Goal: Task Accomplishment & Management: Use online tool/utility

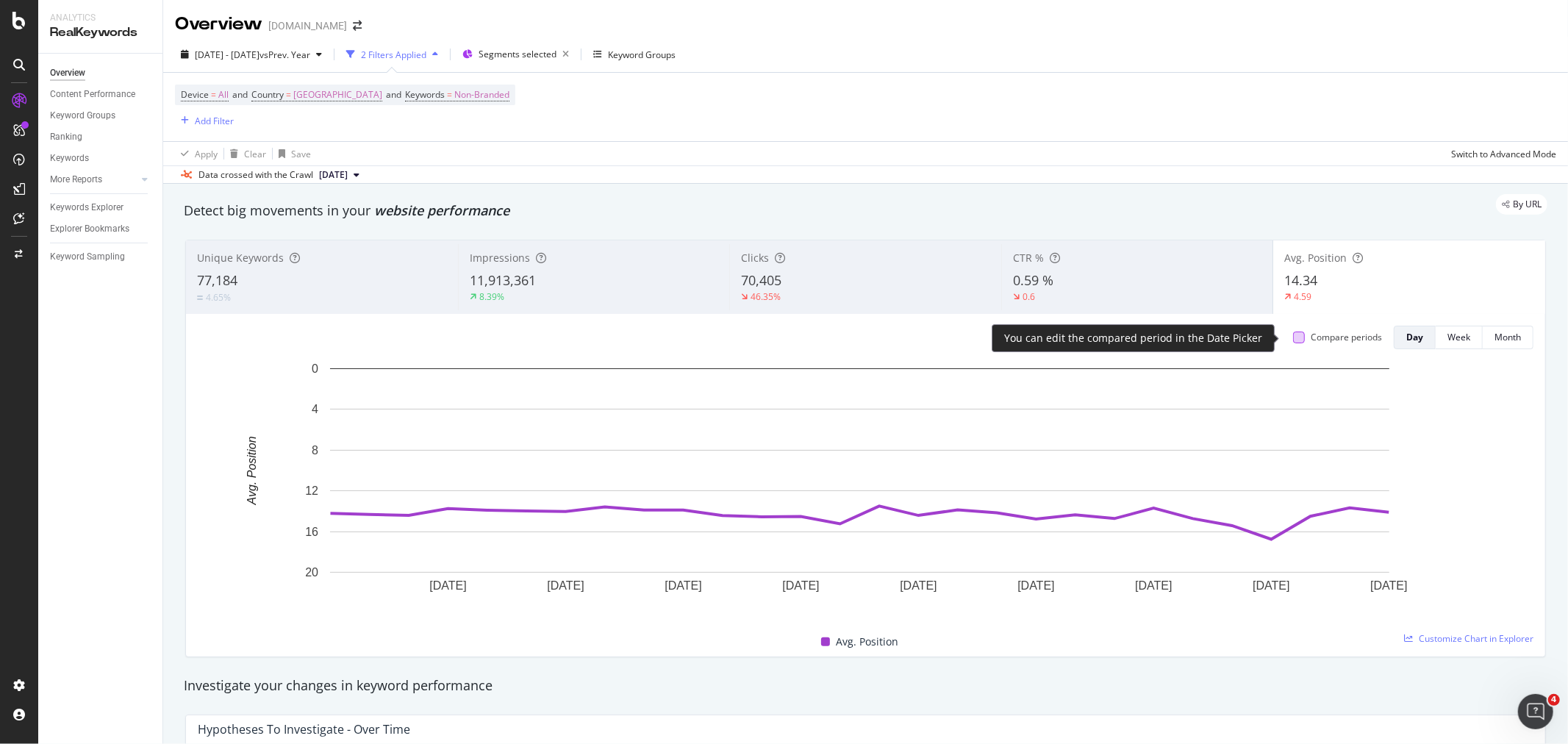
click at [1293, 339] on div at bounding box center [1299, 338] width 12 height 12
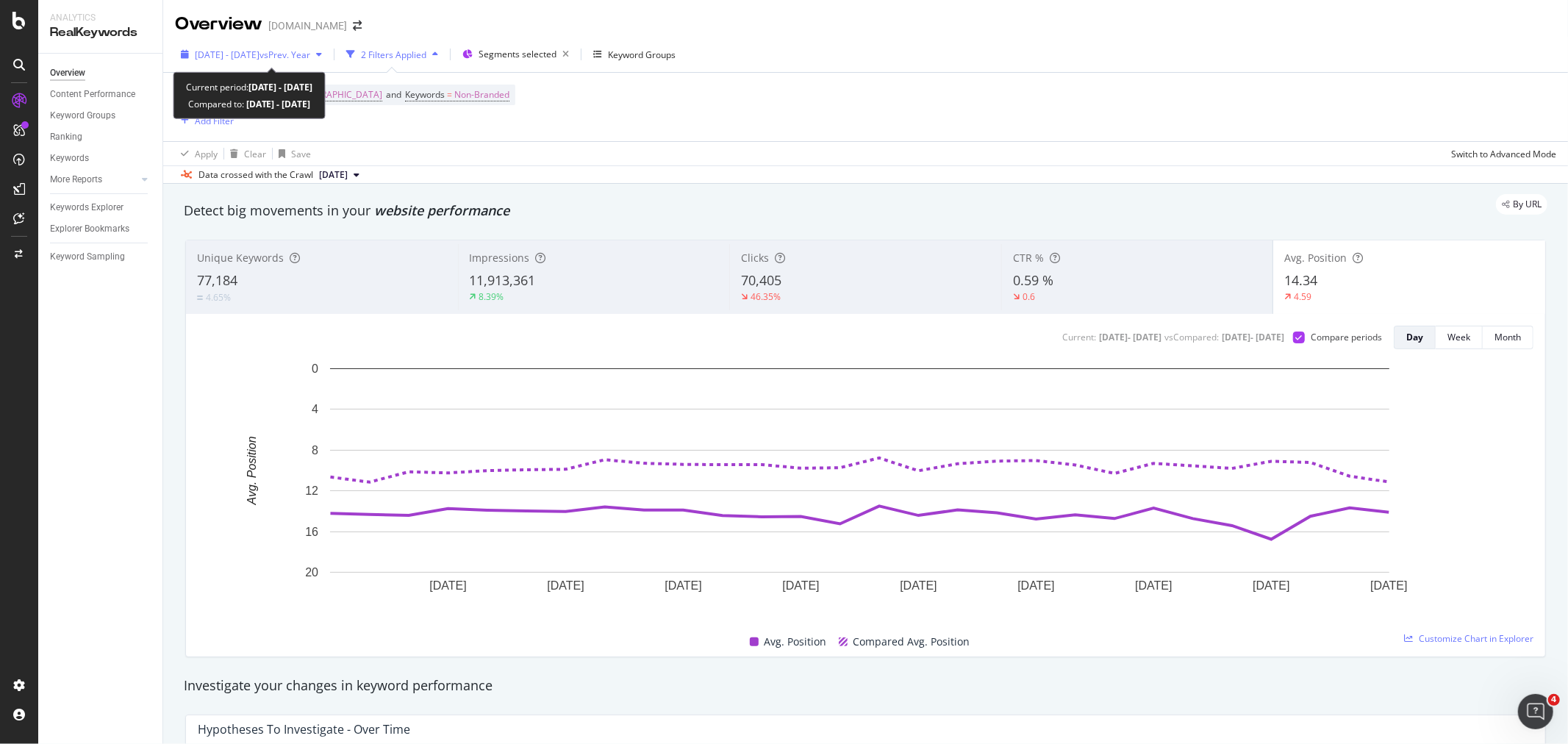
click at [260, 50] on span "[DATE] - [DATE]" at bounding box center [226, 54] width 65 height 13
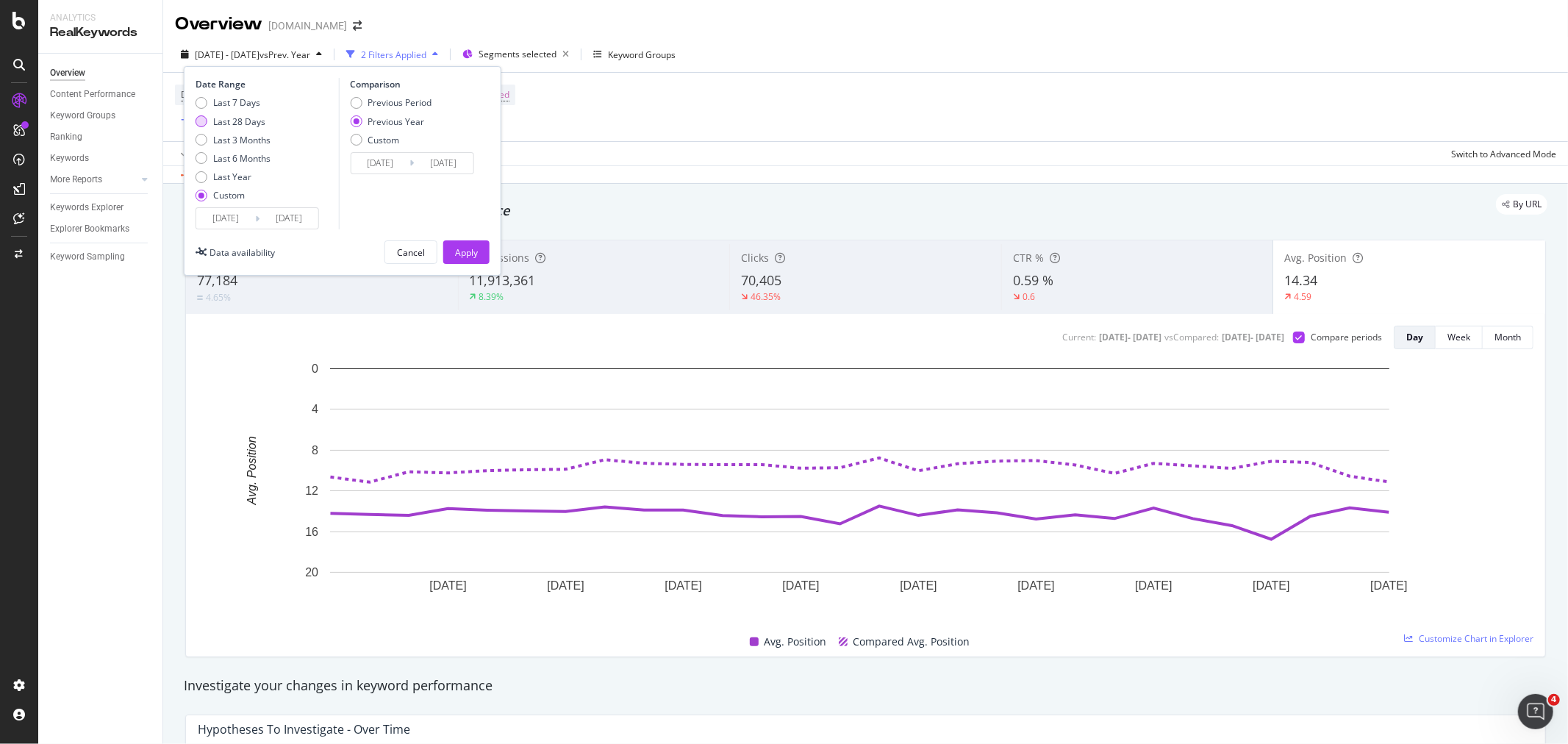
click at [236, 122] on div "Last 28 Days" at bounding box center [239, 121] width 52 height 13
type input "2025/08/12"
type input "2025/09/08"
type input "2024/08/13"
type input "2024/09/09"
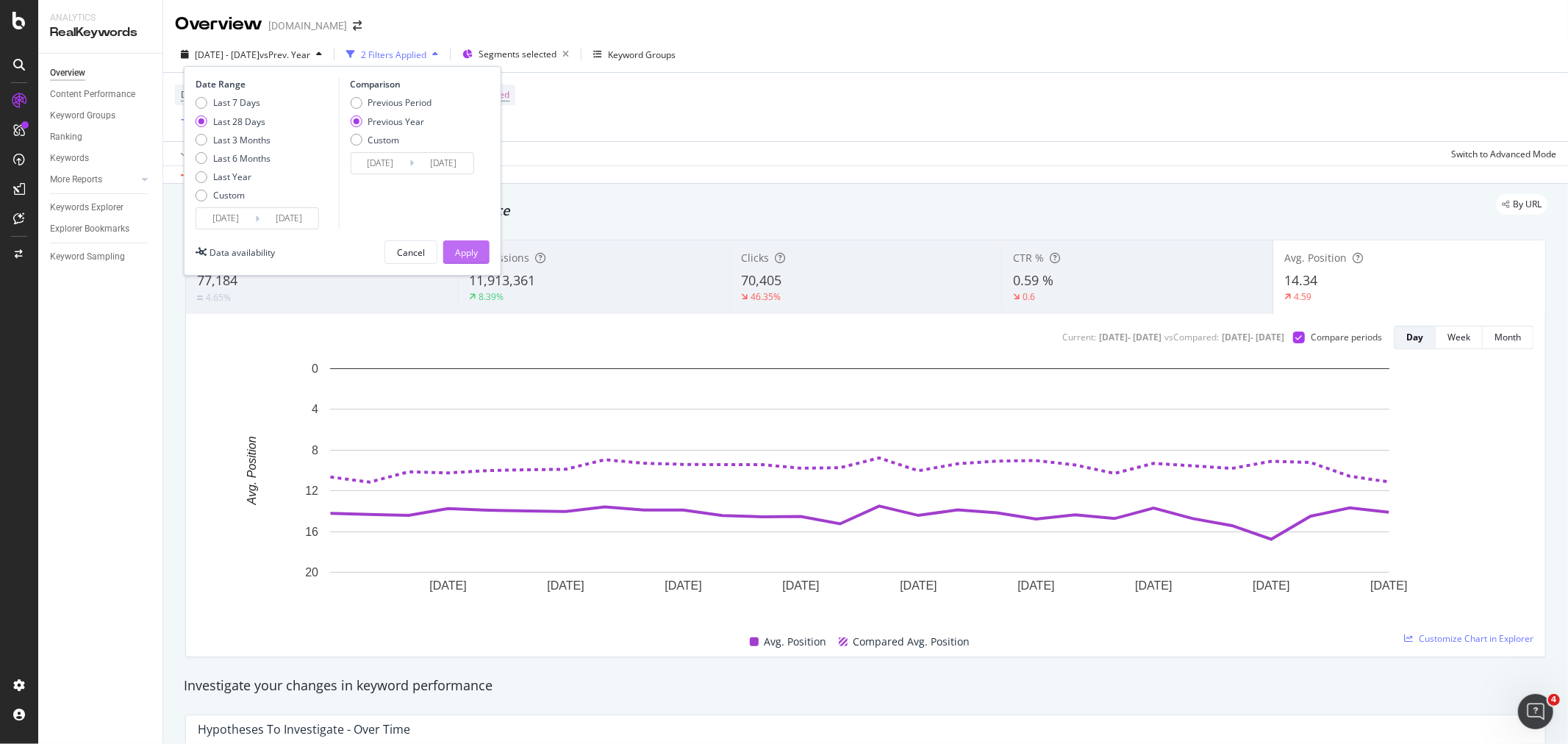
click at [460, 250] on div "Apply" at bounding box center [466, 252] width 22 height 13
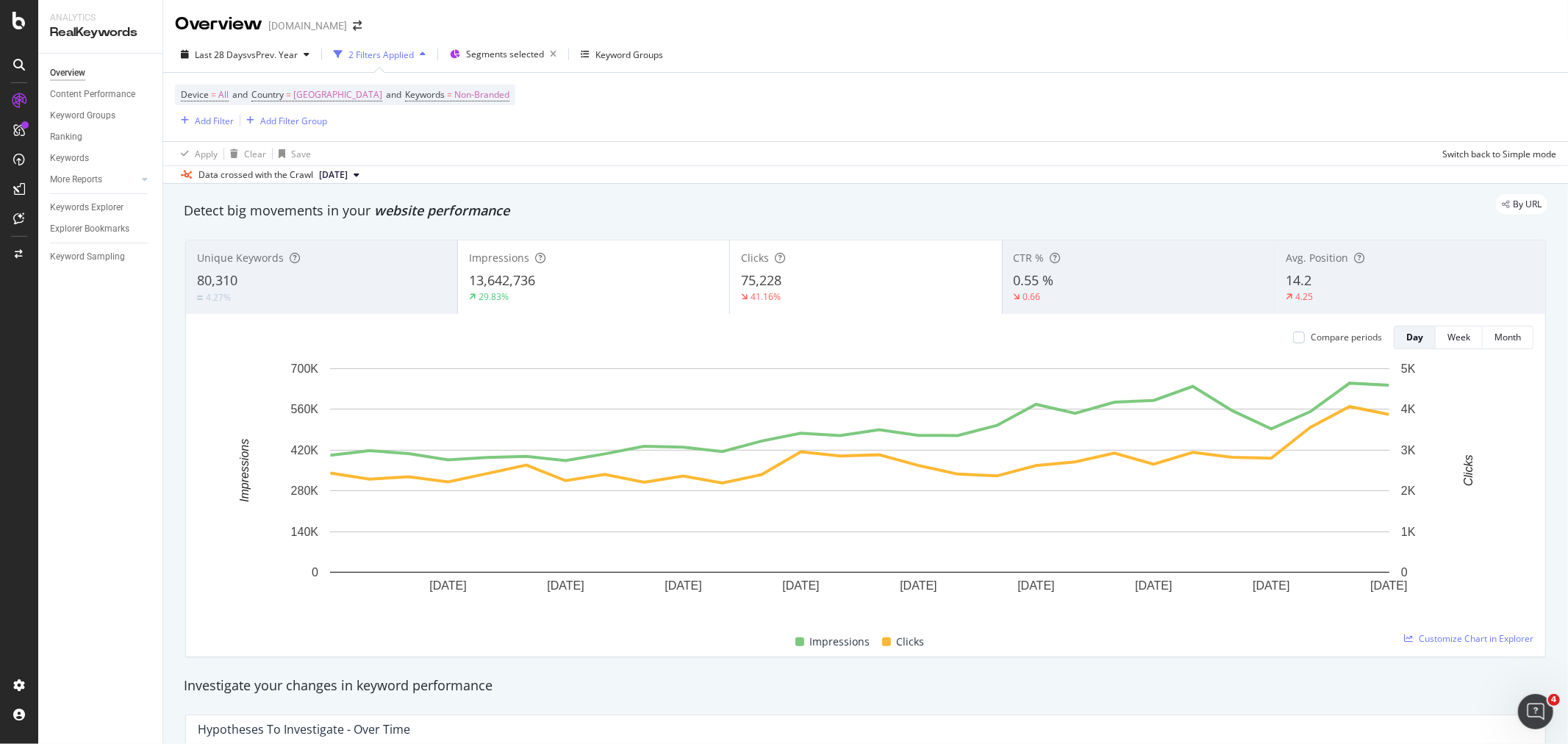
click at [1320, 262] on span "Avg. Position" at bounding box center [1317, 257] width 63 height 14
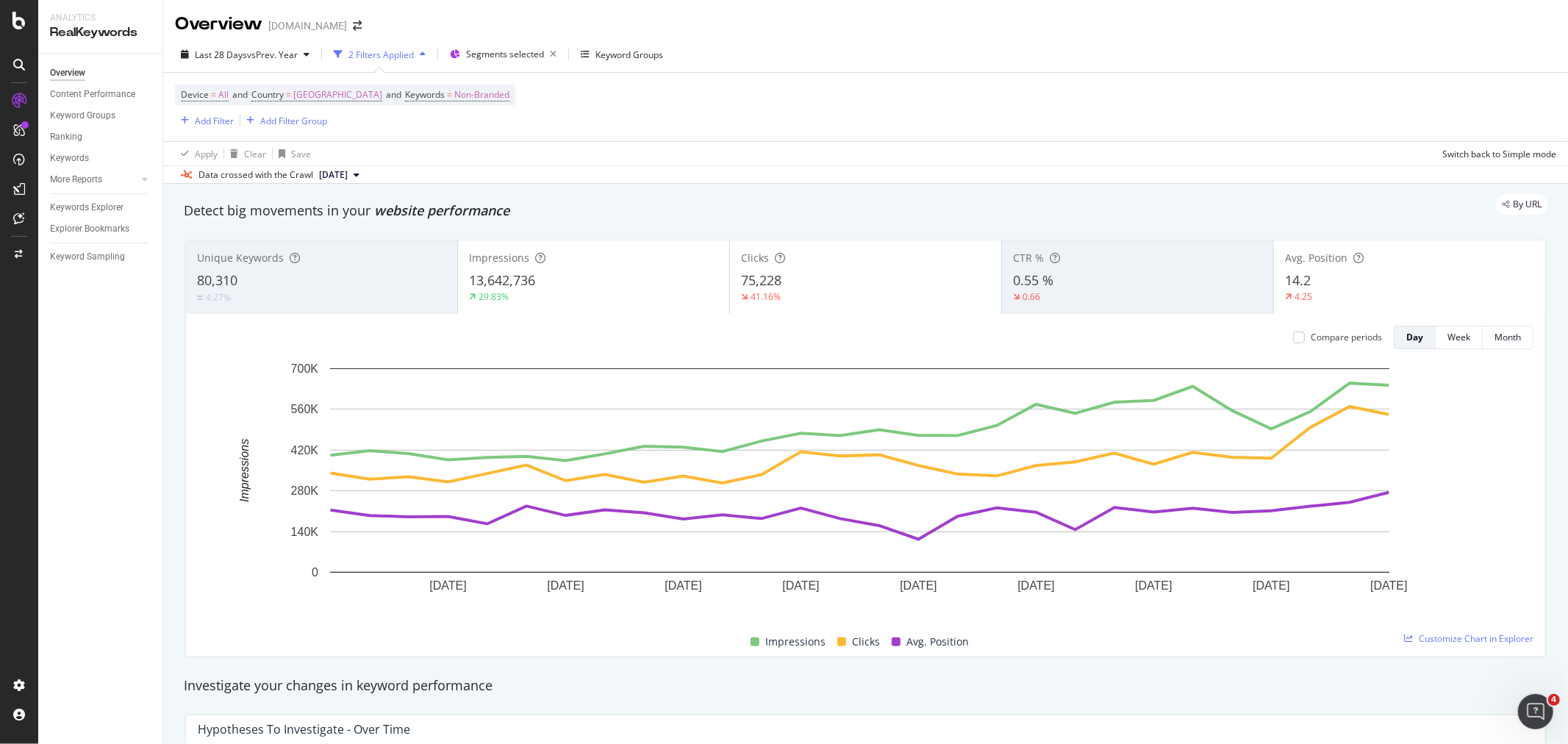
click at [611, 282] on div "13,642,736" at bounding box center [594, 281] width 250 height 19
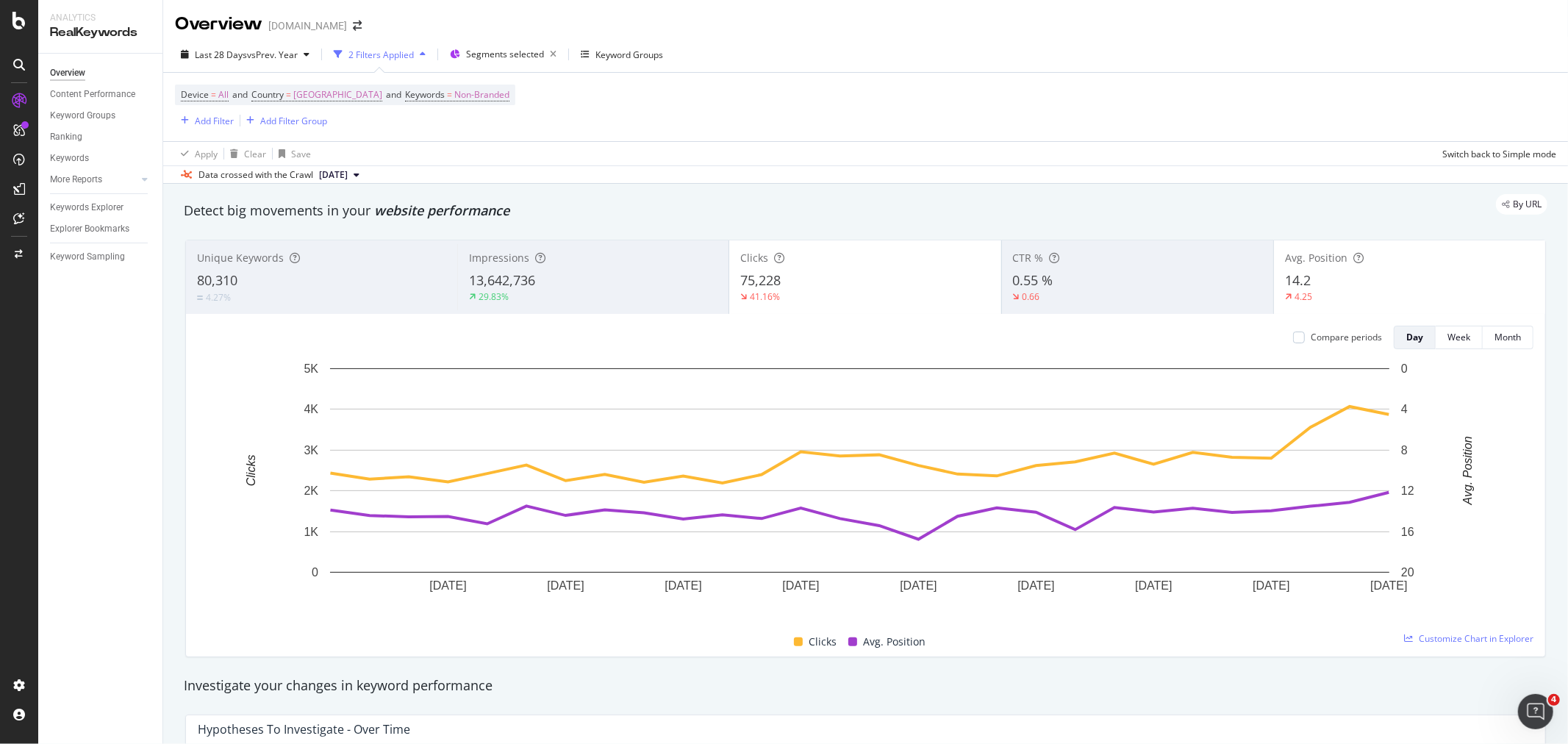
click at [791, 283] on div "75,228" at bounding box center [865, 281] width 250 height 19
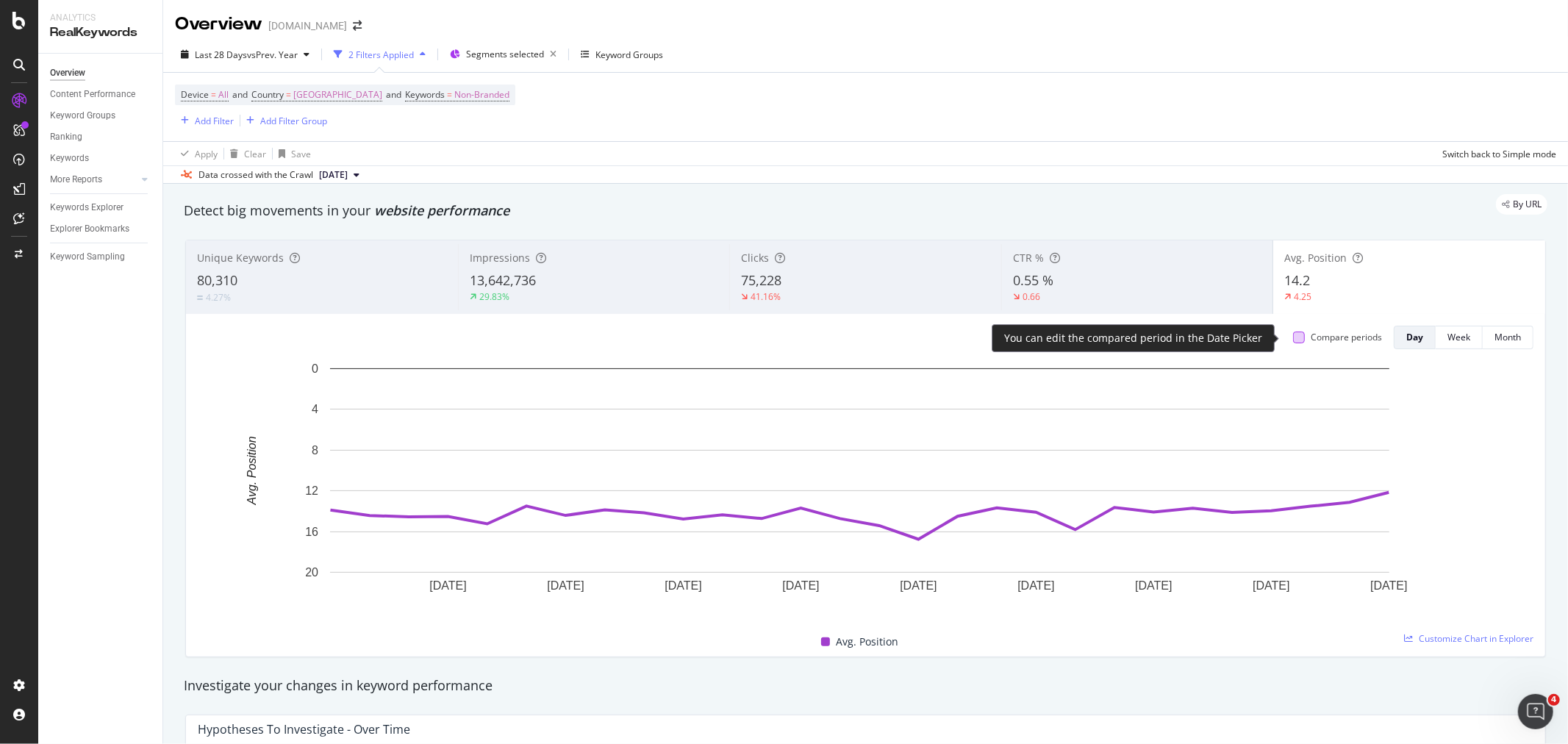
click at [1293, 339] on div at bounding box center [1299, 338] width 12 height 12
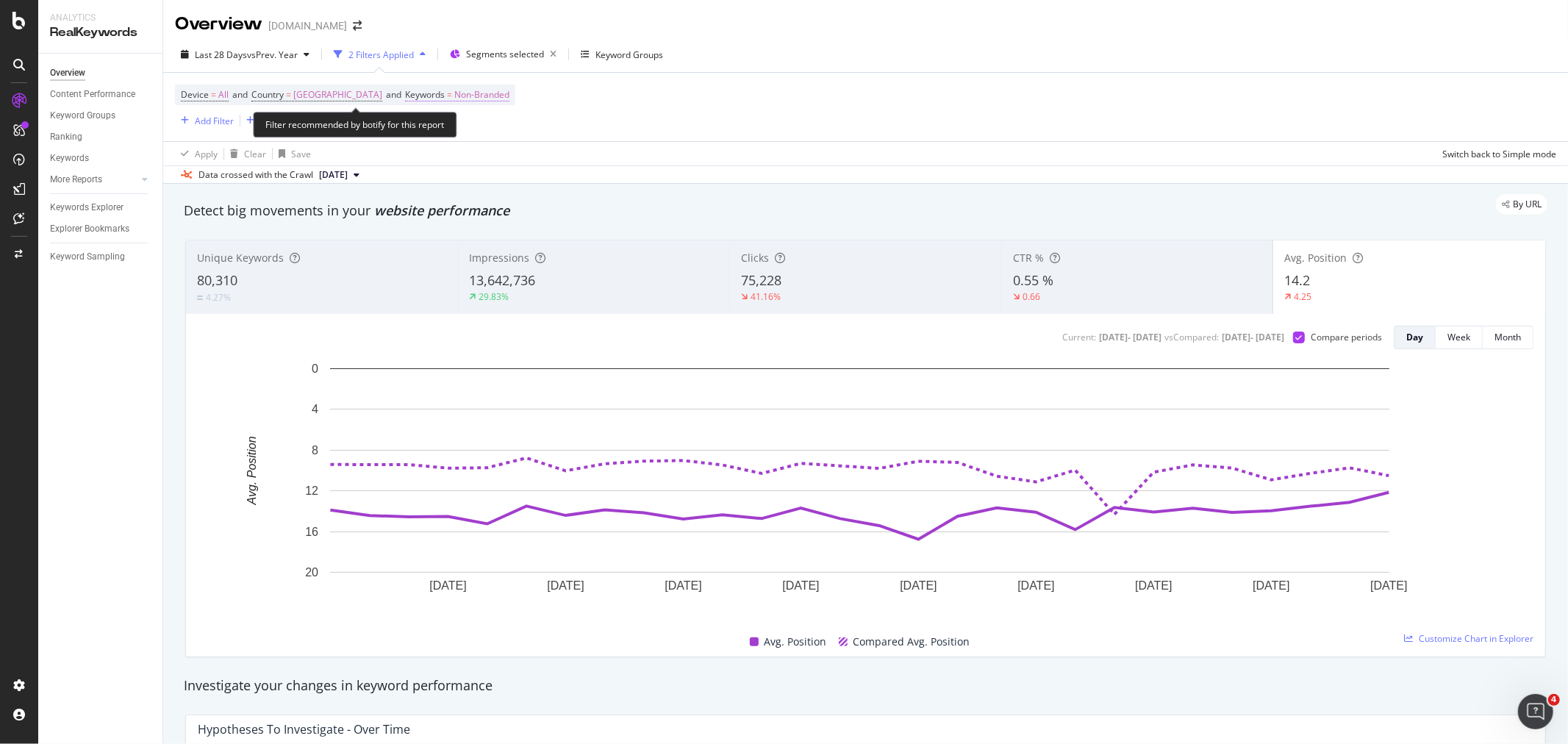
click at [504, 94] on span "Non-Branded" at bounding box center [482, 95] width 55 height 21
click at [472, 129] on span "Non-Branded" at bounding box center [470, 129] width 61 height 13
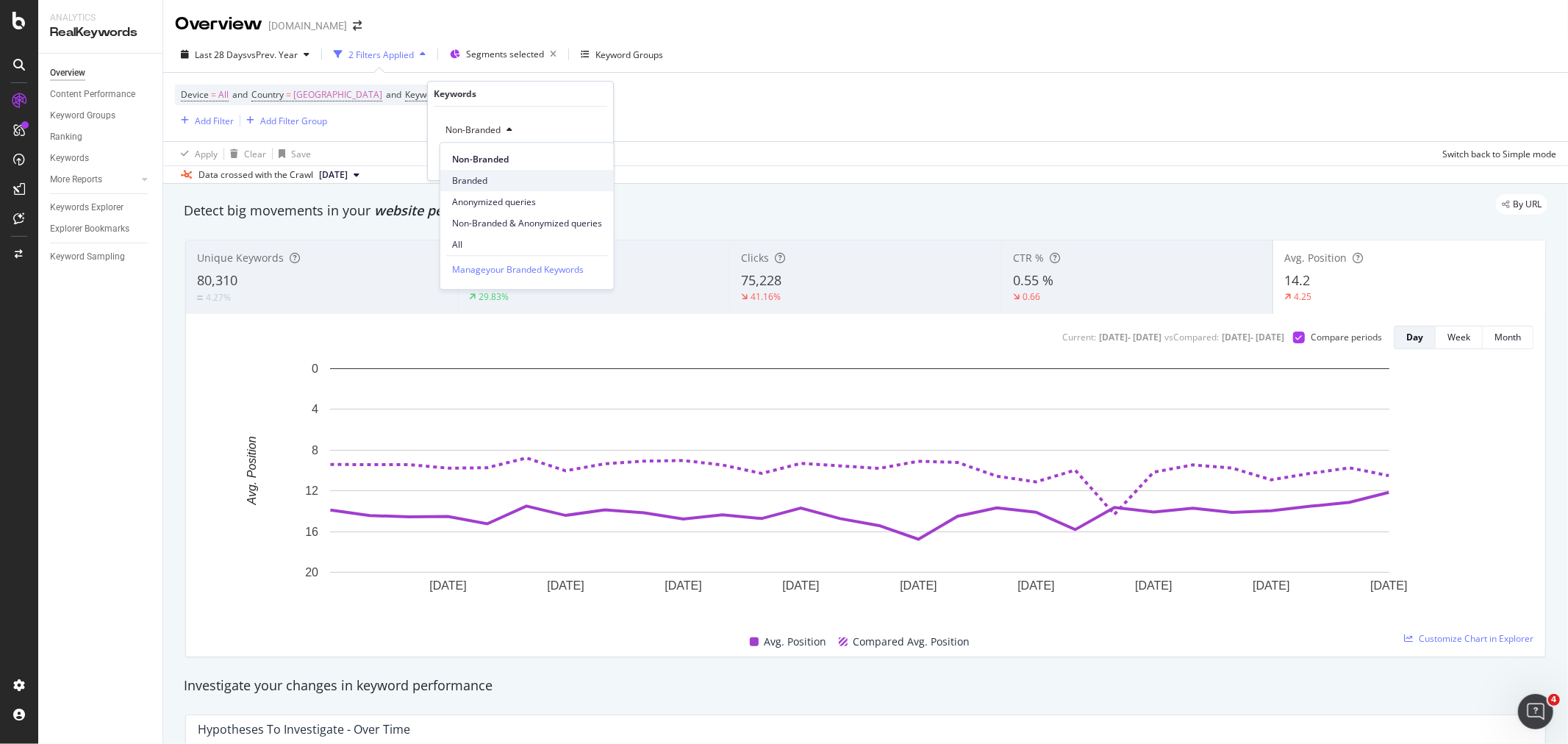
click at [516, 181] on span "Branded" at bounding box center [527, 180] width 150 height 13
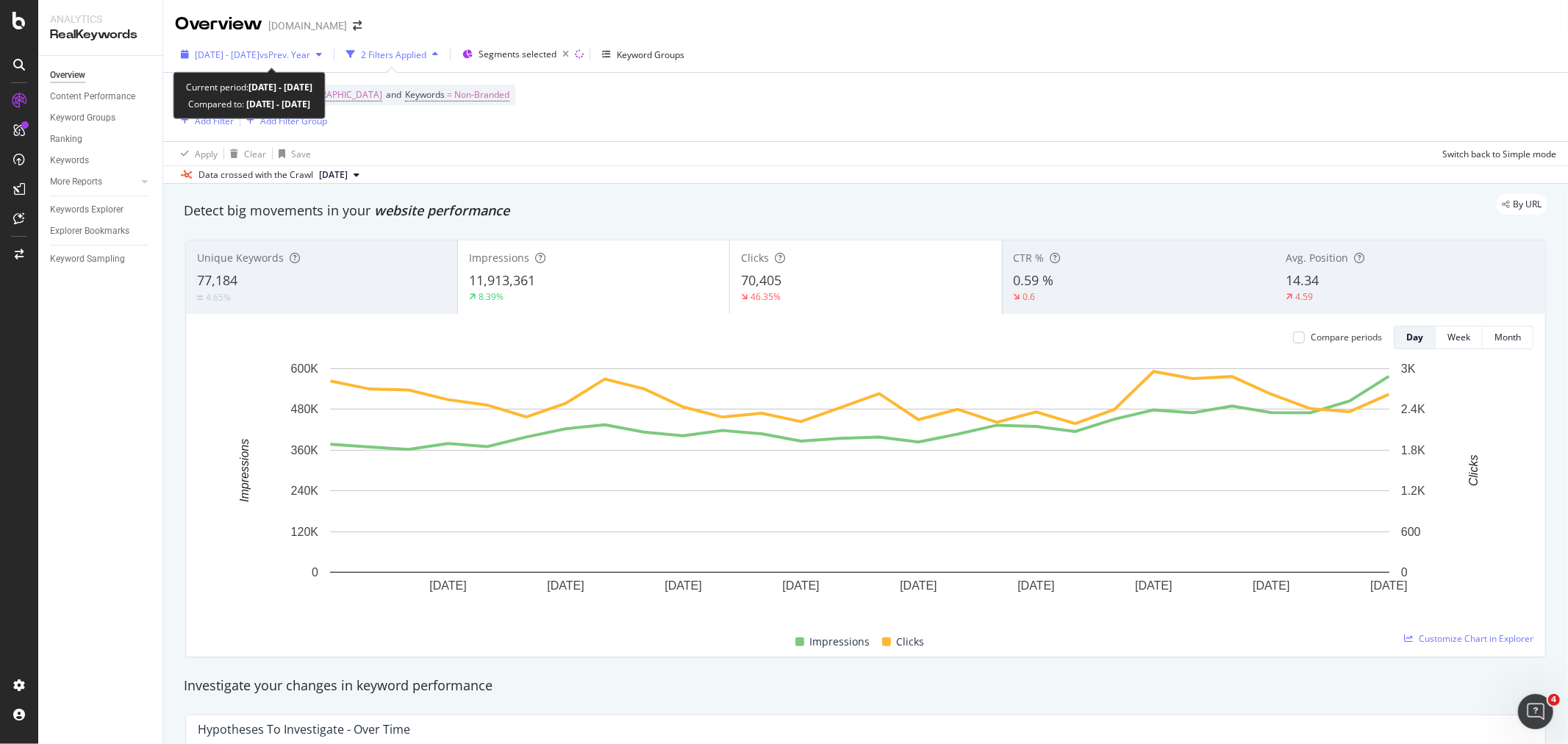
click at [260, 53] on span "[DATE] - [DATE]" at bounding box center [226, 54] width 65 height 13
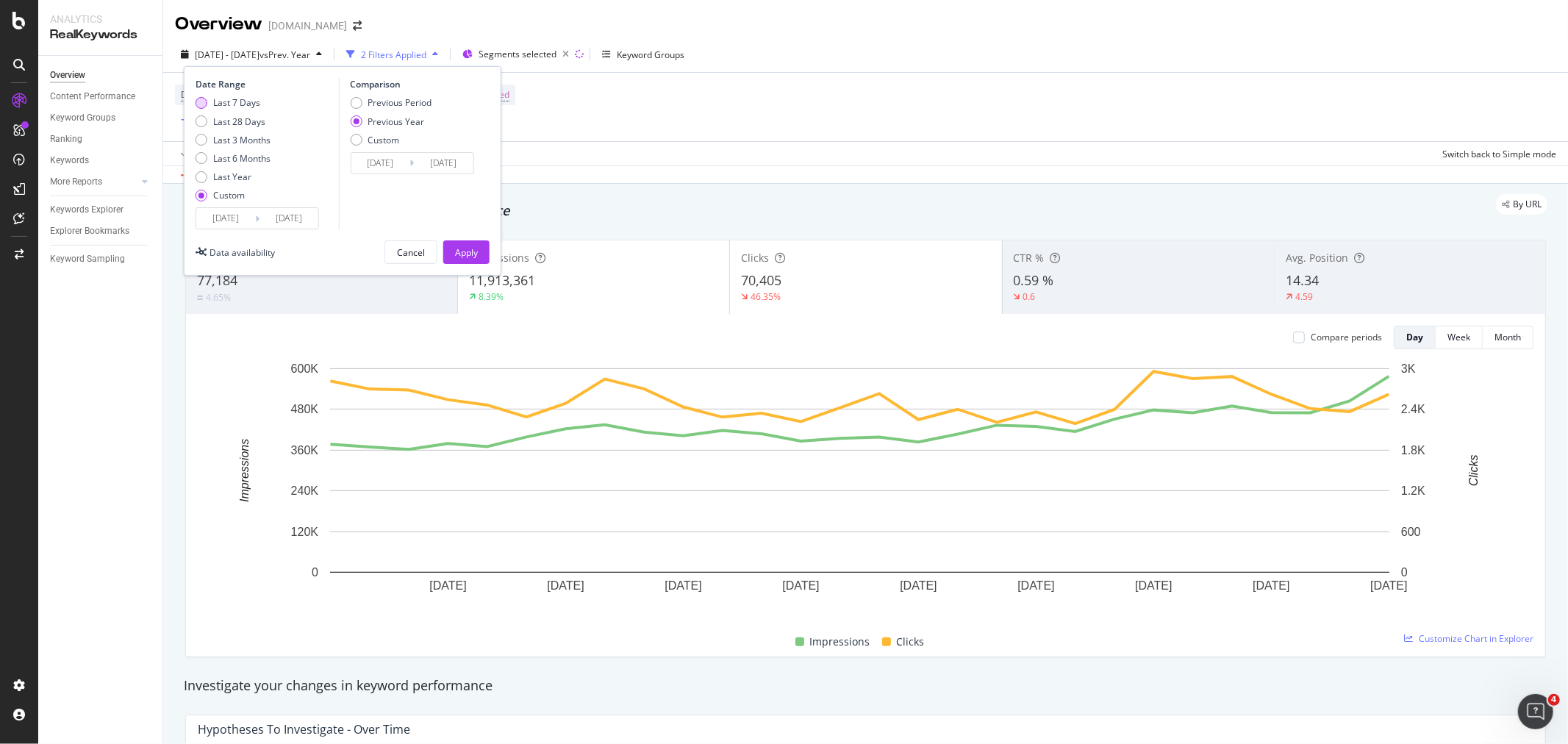
click at [255, 103] on div "Last 7 Days" at bounding box center [237, 102] width 47 height 13
type input "[DATE]"
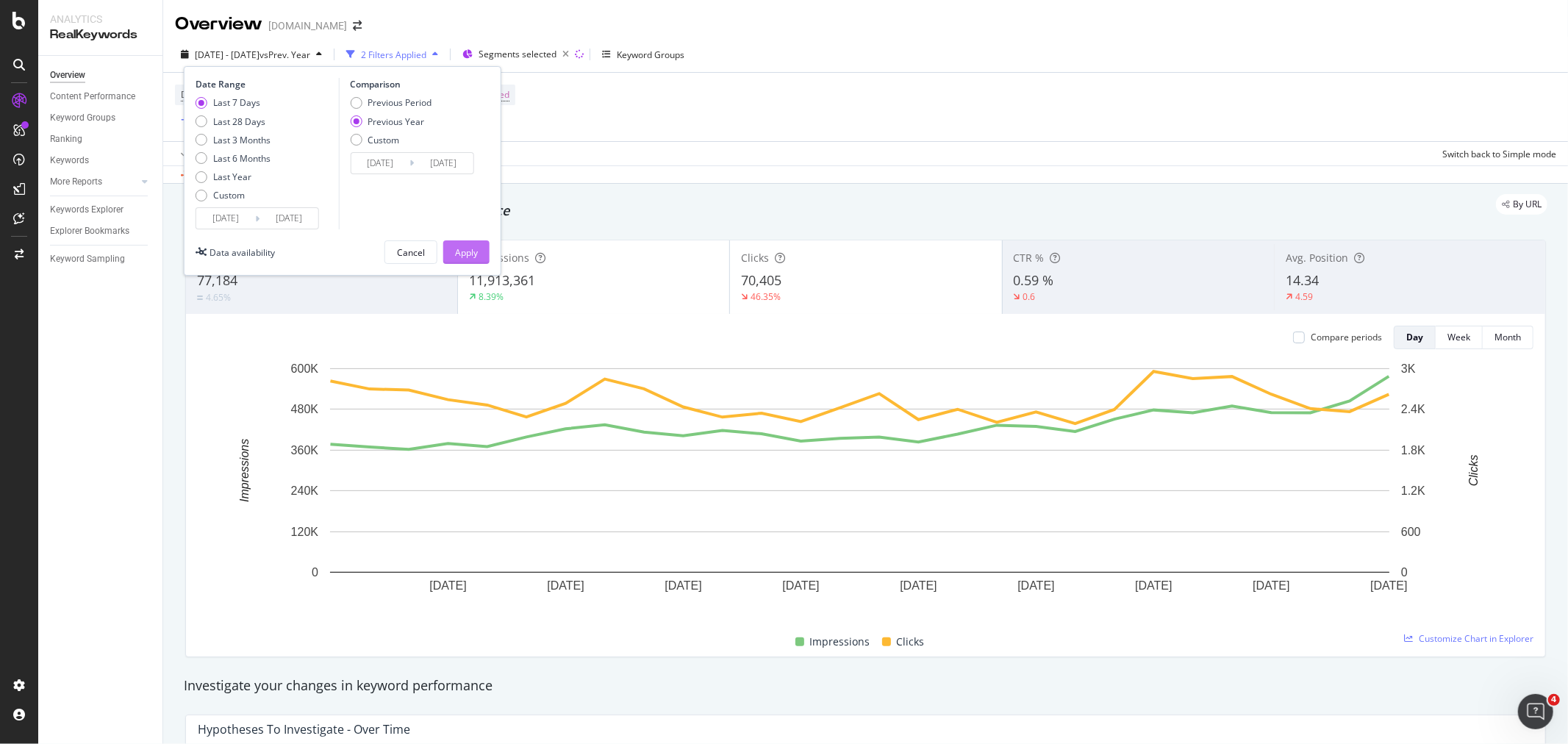
click at [473, 251] on div "Apply" at bounding box center [466, 252] width 22 height 13
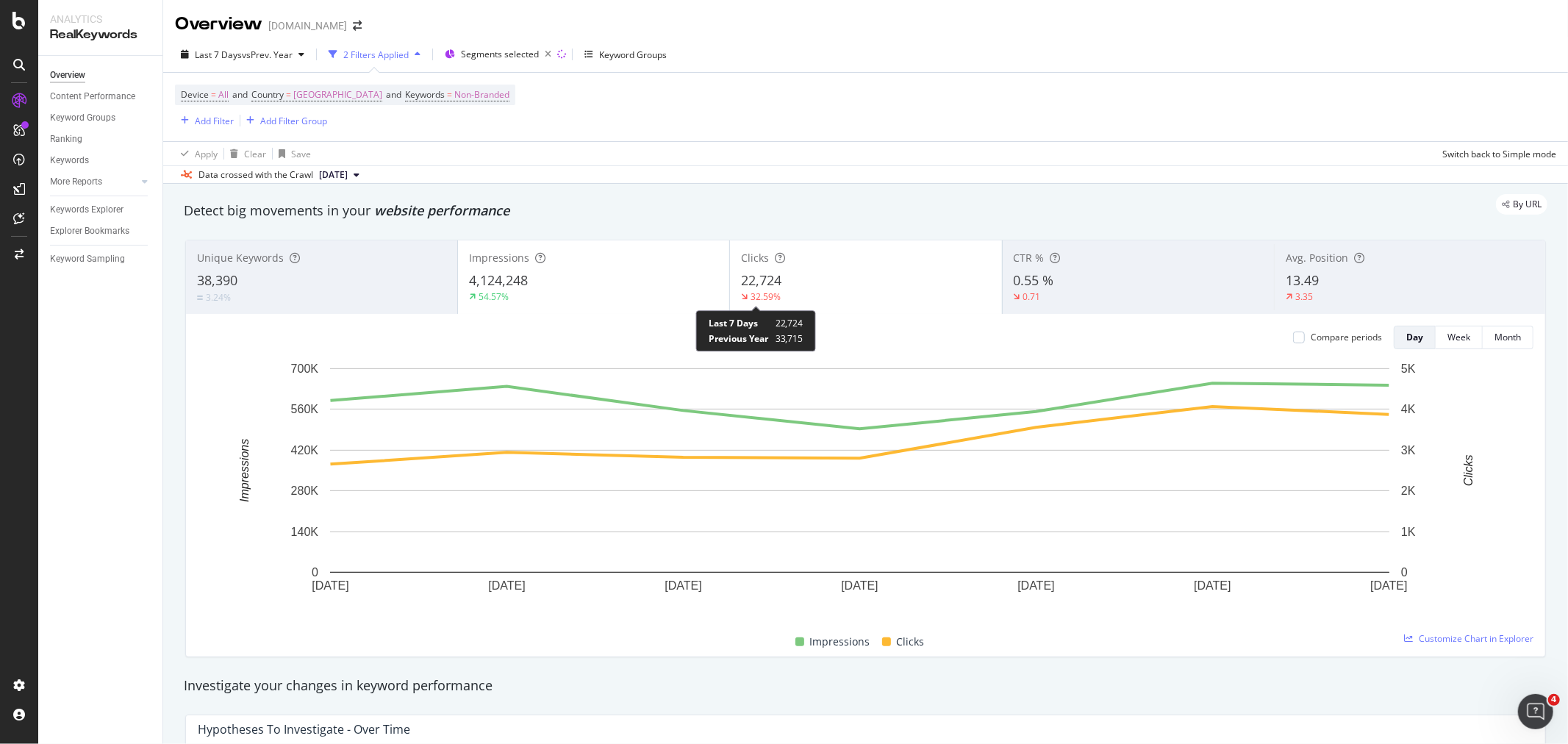
click at [741, 300] on icon at bounding box center [744, 297] width 7 height 9
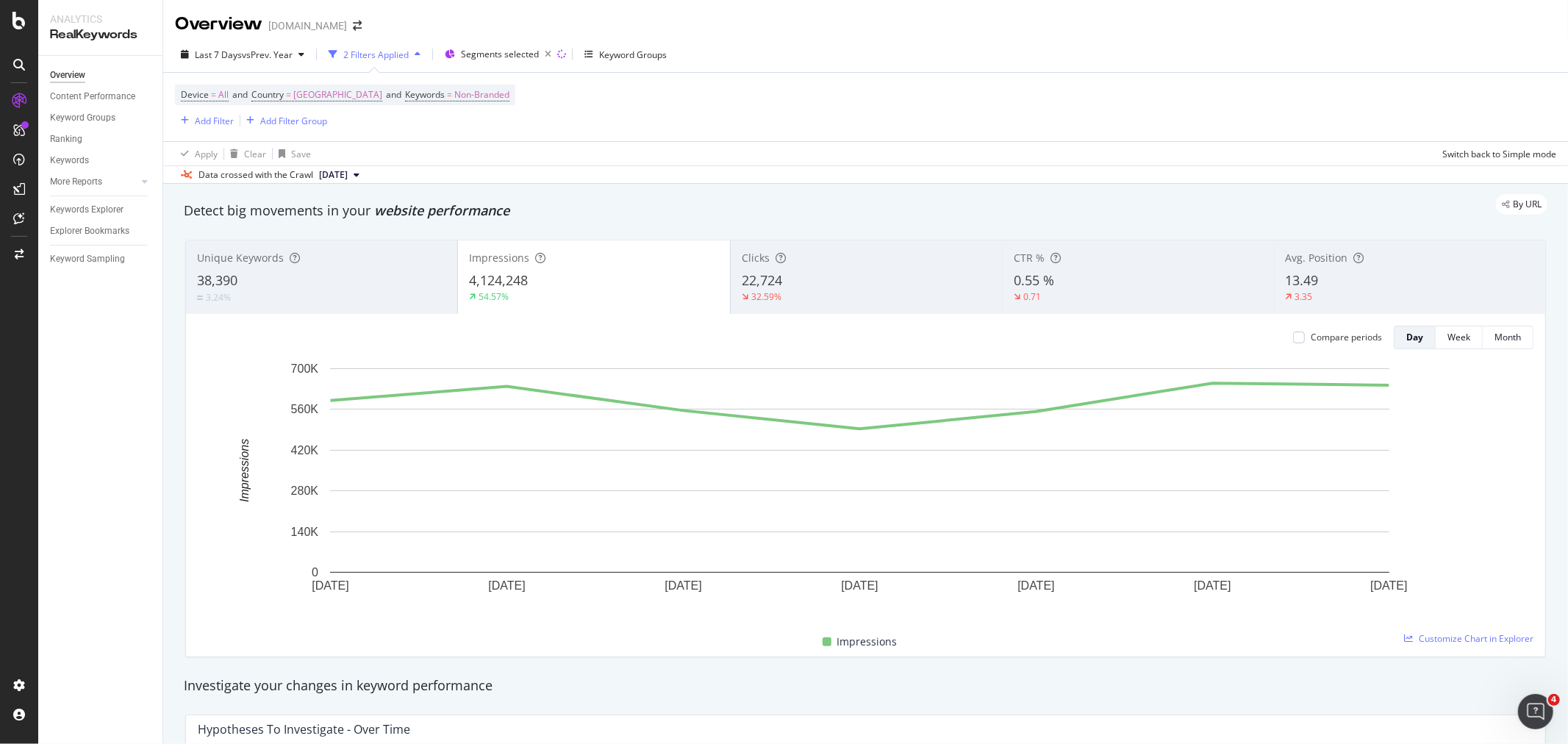
click at [1383, 285] on div "13.49" at bounding box center [1410, 281] width 249 height 19
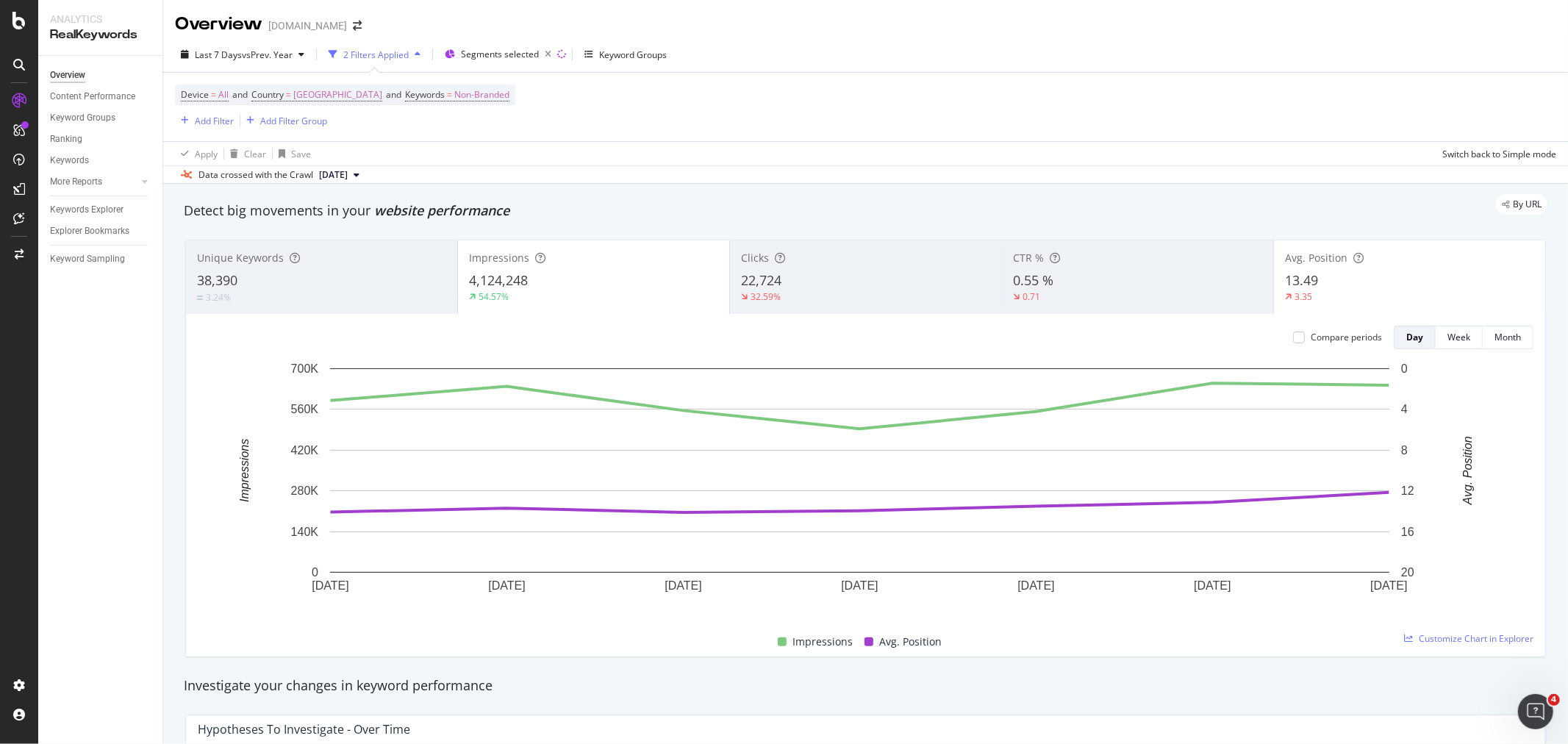
click at [583, 304] on div "54.57%" at bounding box center [594, 296] width 250 height 13
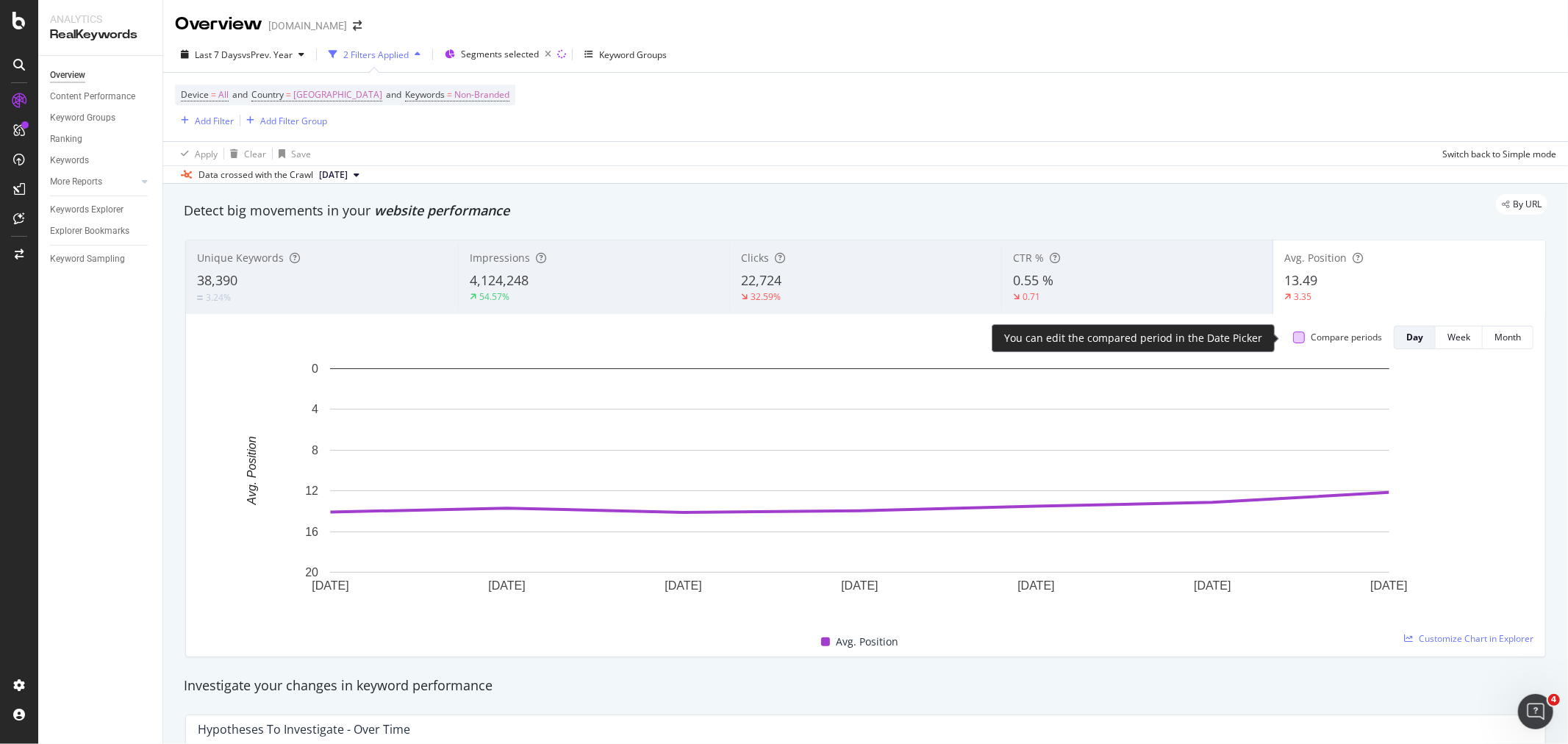
click at [1293, 340] on div at bounding box center [1299, 338] width 12 height 12
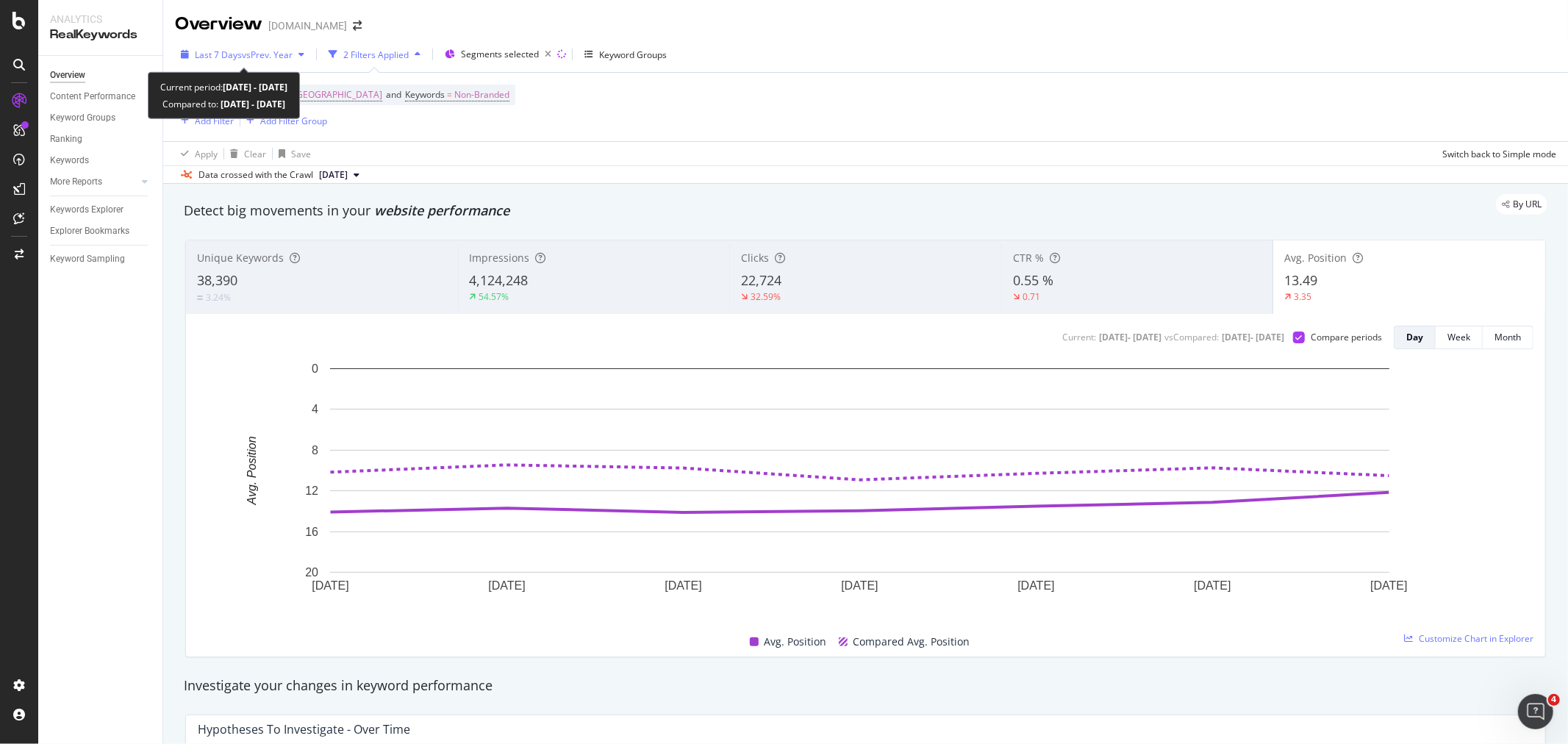
click at [275, 58] on span "vs Prev. Year" at bounding box center [267, 54] width 51 height 13
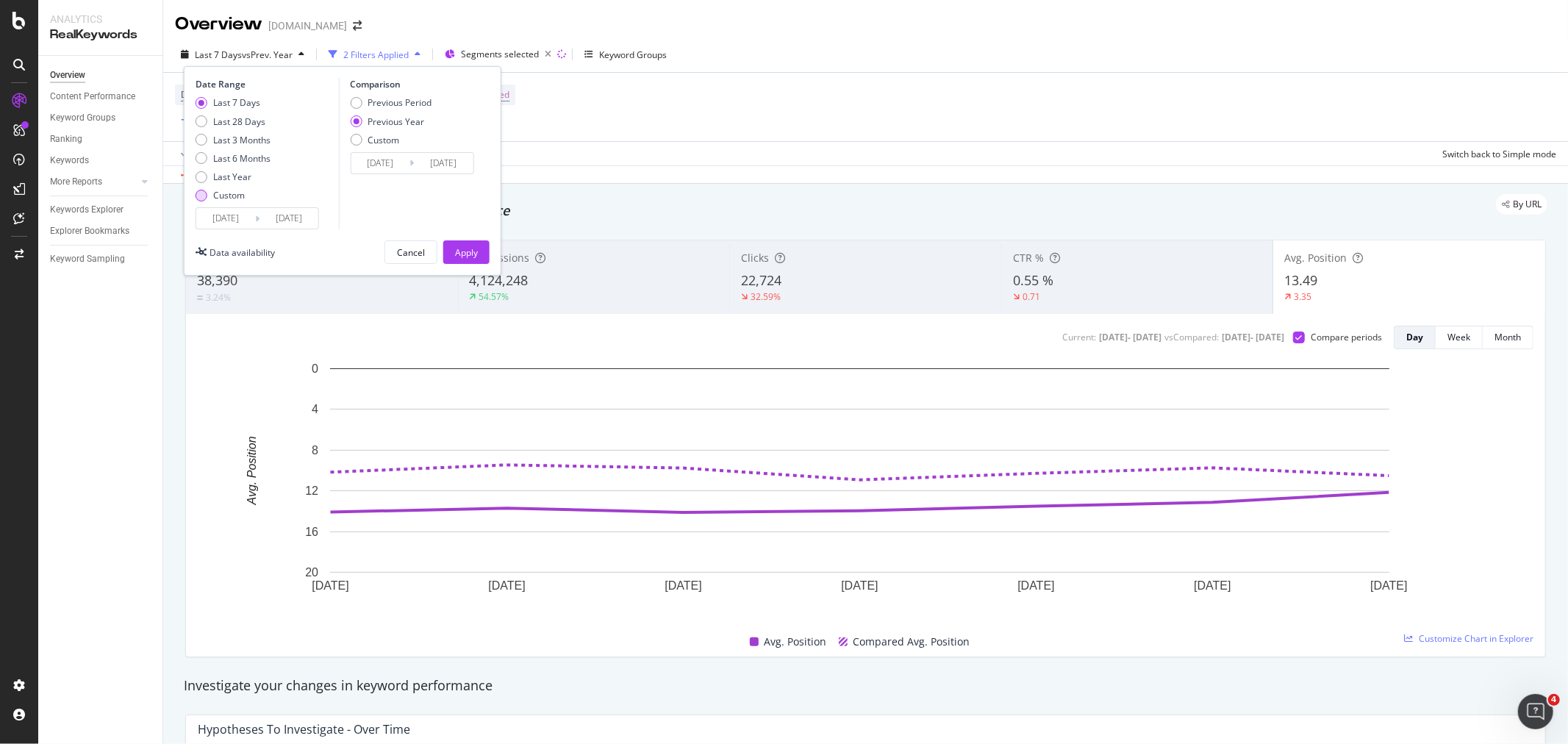
click at [228, 194] on div "Custom" at bounding box center [229, 195] width 32 height 13
type input "[DATE]"
click at [229, 218] on input "[DATE]" at bounding box center [225, 219] width 59 height 21
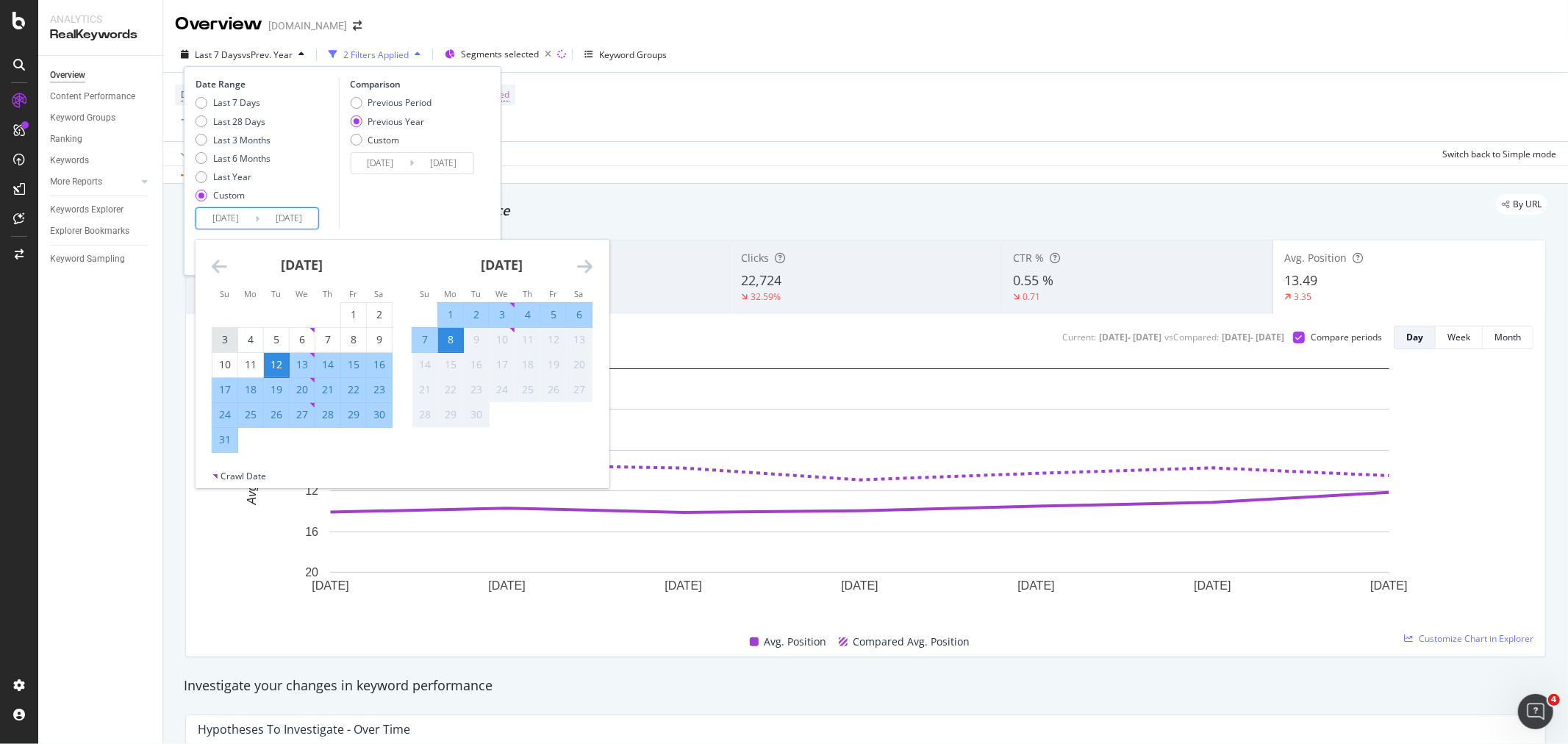
click at [221, 345] on div "3" at bounding box center [225, 339] width 25 height 15
type input "[DATE]"
click at [386, 416] on div "30" at bounding box center [379, 414] width 25 height 15
type input "[DATE]"
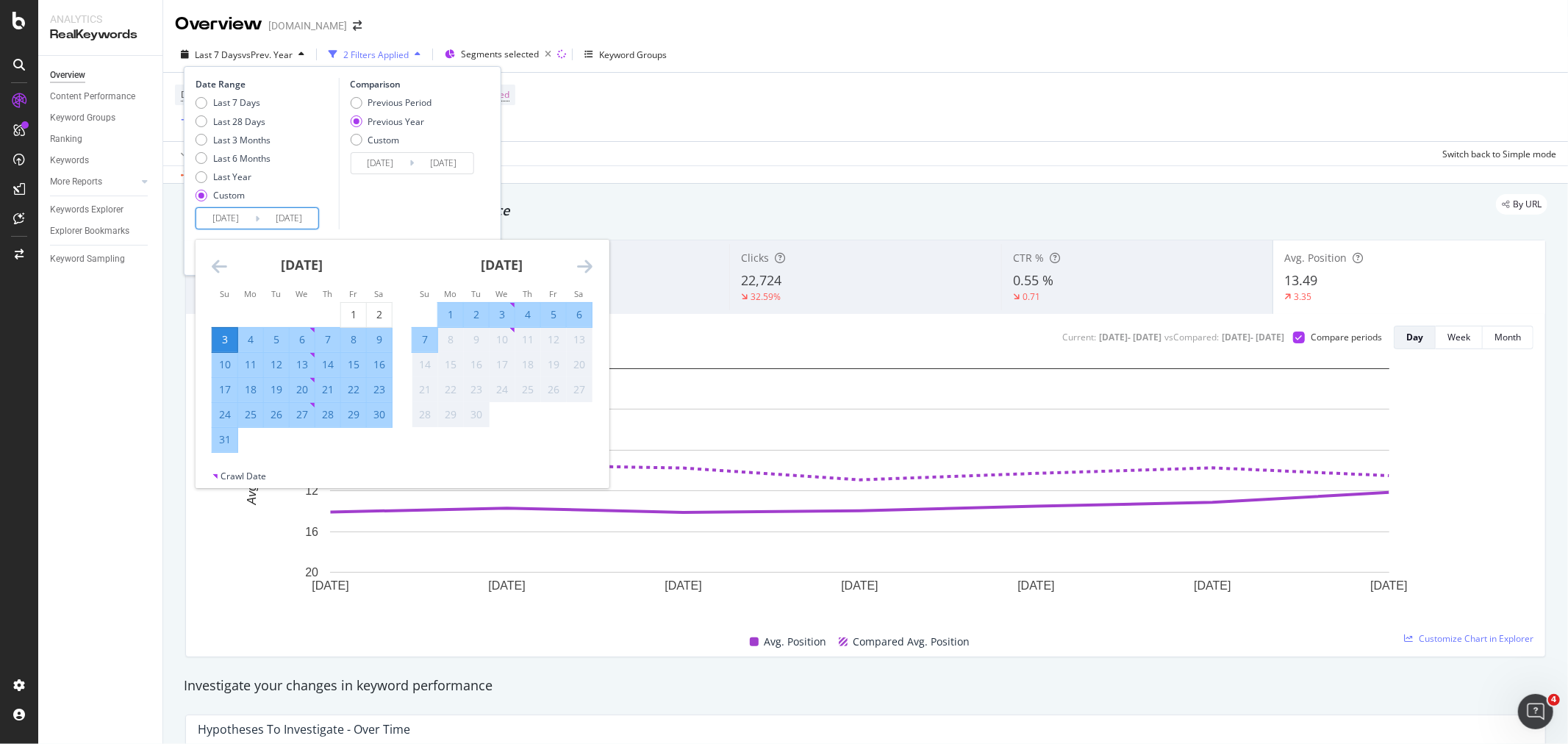
type input "[DATE]"
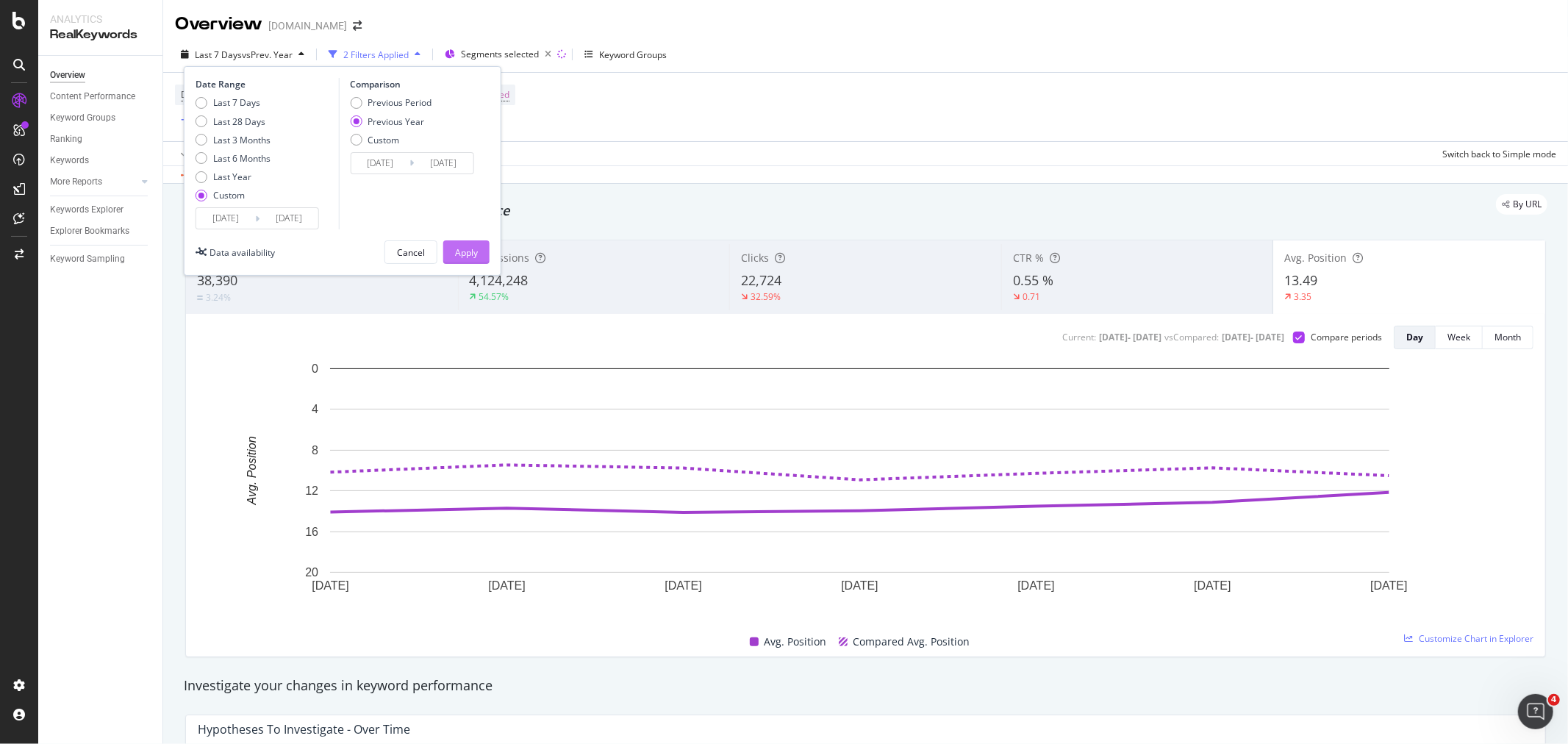
click at [461, 254] on div "Apply" at bounding box center [466, 252] width 22 height 13
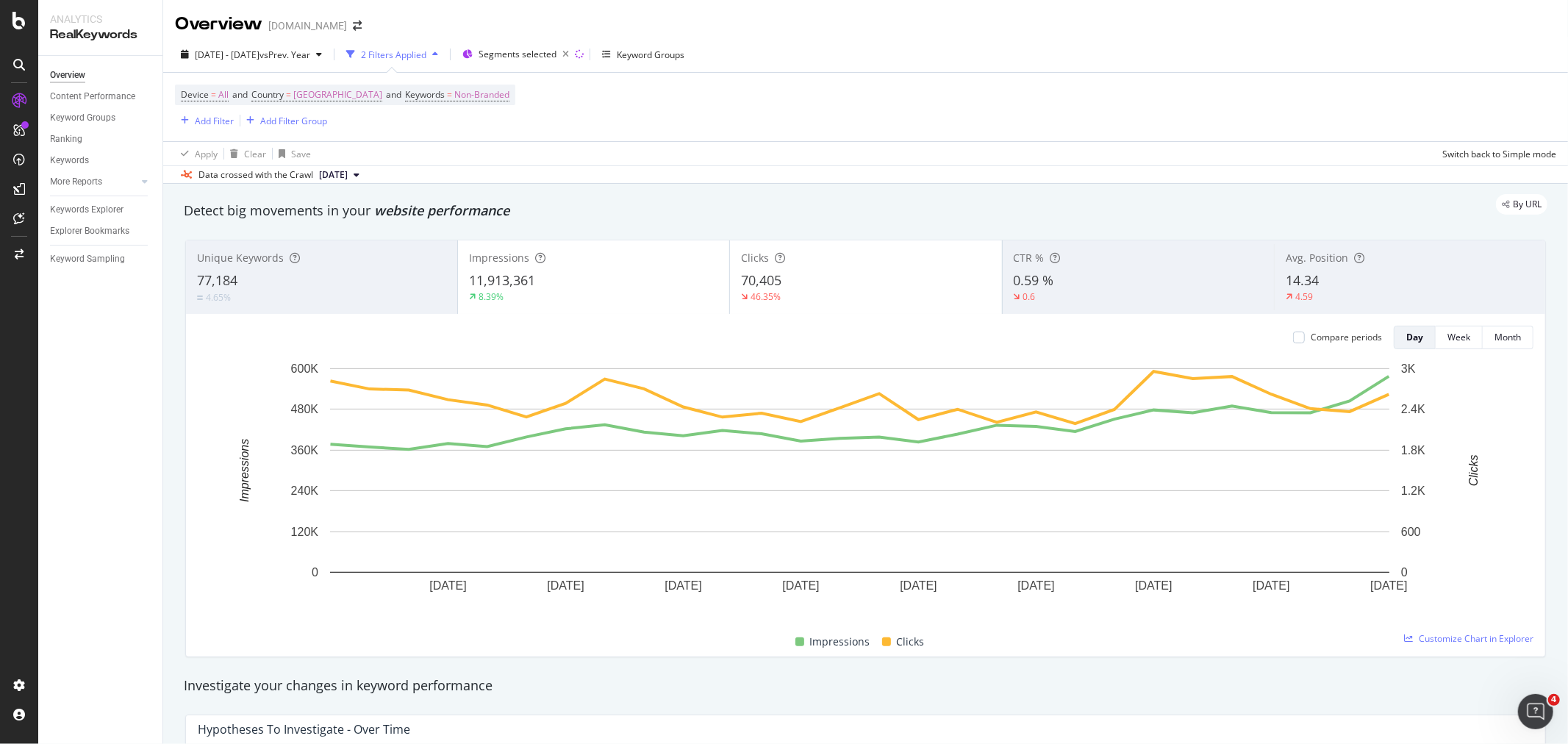
click at [1298, 289] on span "14.34" at bounding box center [1302, 280] width 33 height 17
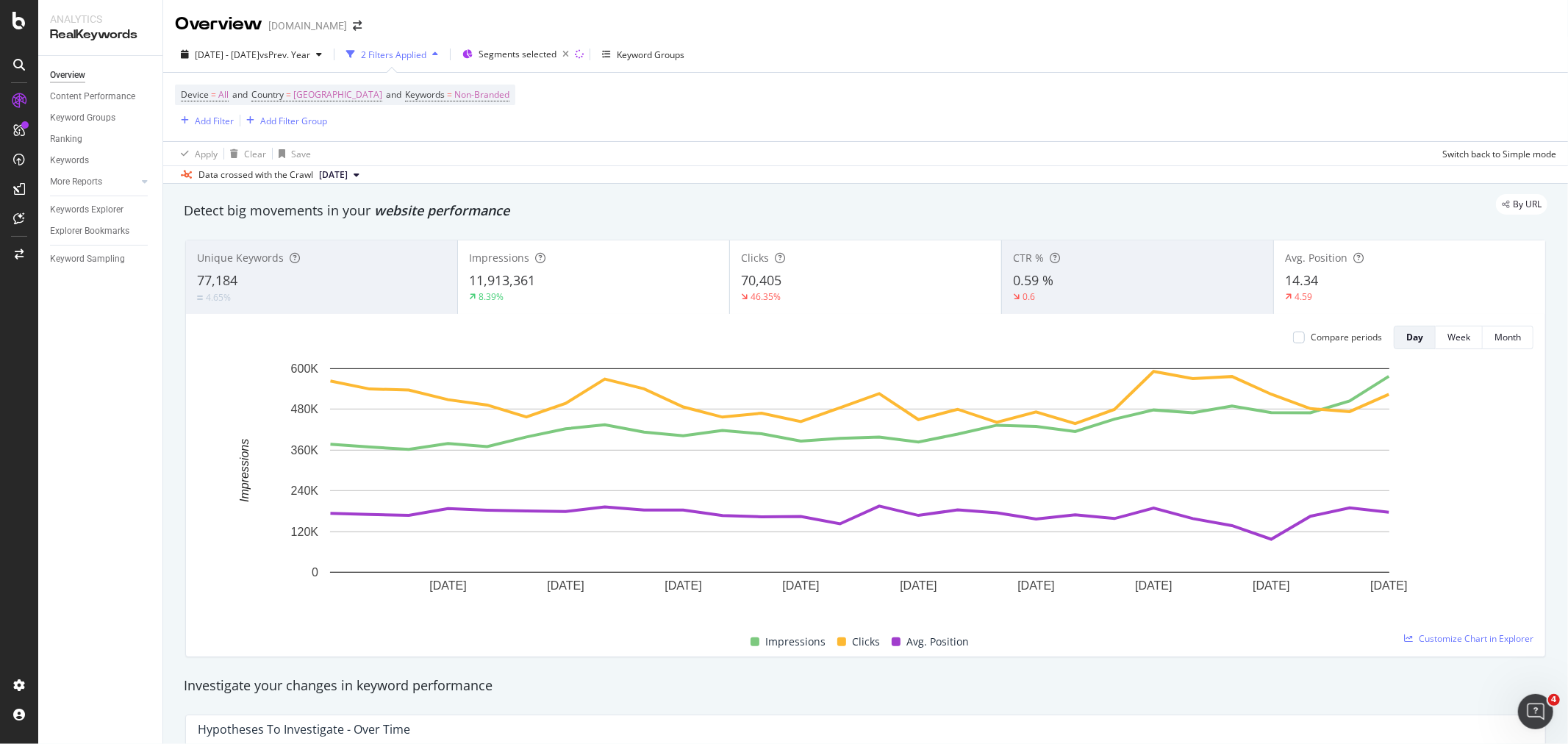
click at [515, 285] on span "11,913,361" at bounding box center [502, 280] width 66 height 17
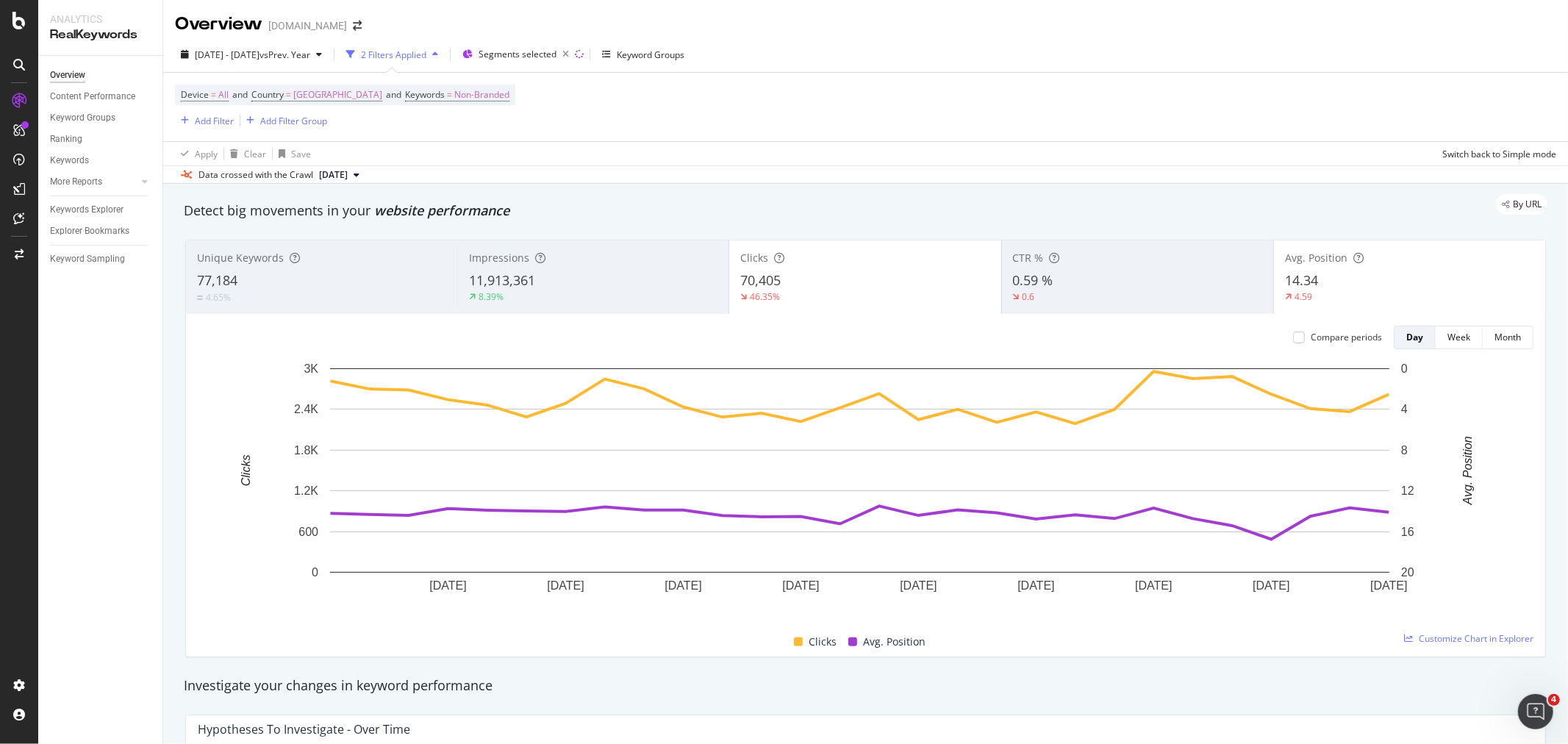
click at [785, 285] on div "70,405" at bounding box center [865, 281] width 250 height 19
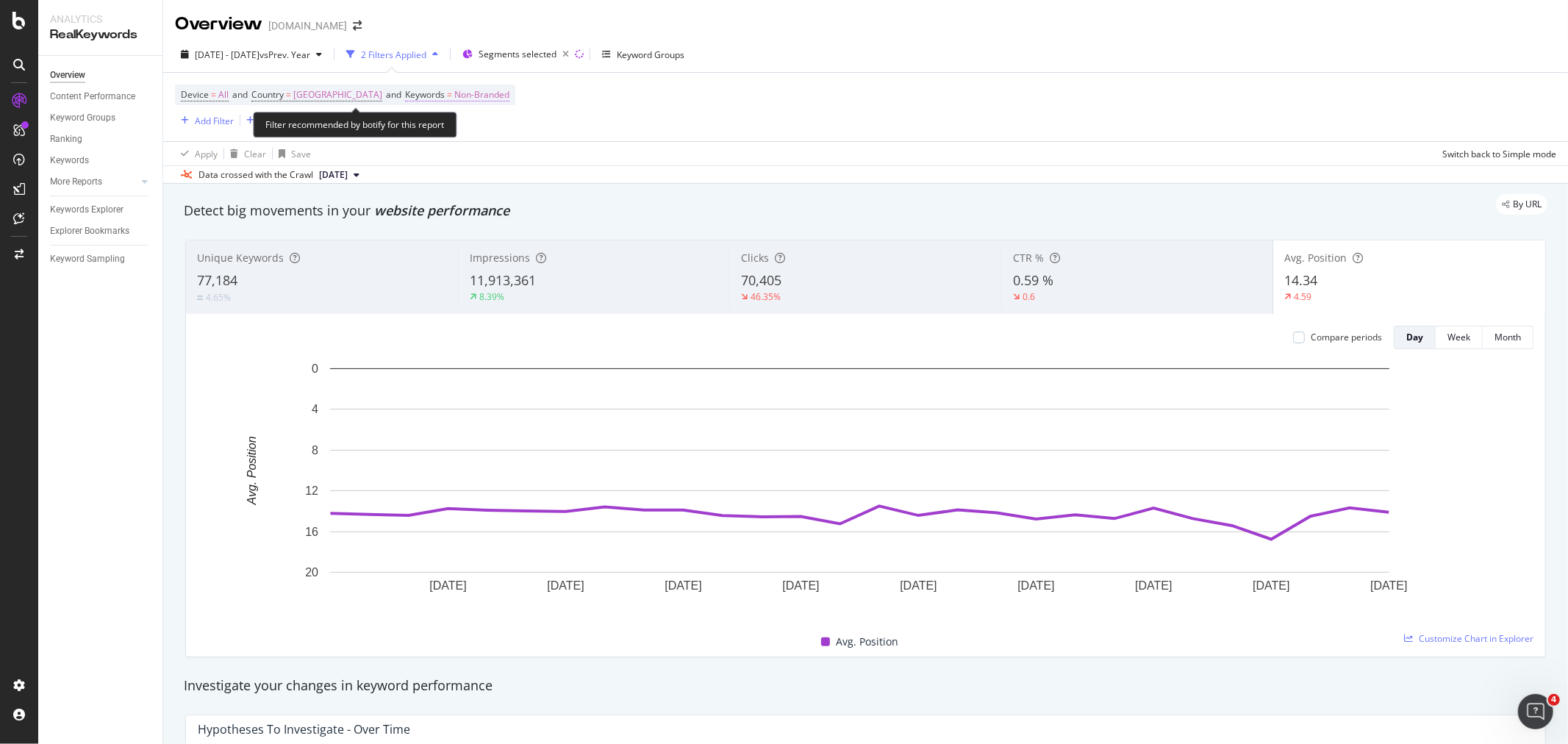
click at [509, 96] on span "Non-Branded" at bounding box center [482, 95] width 55 height 21
click at [494, 130] on span "Non-Branded" at bounding box center [470, 129] width 61 height 13
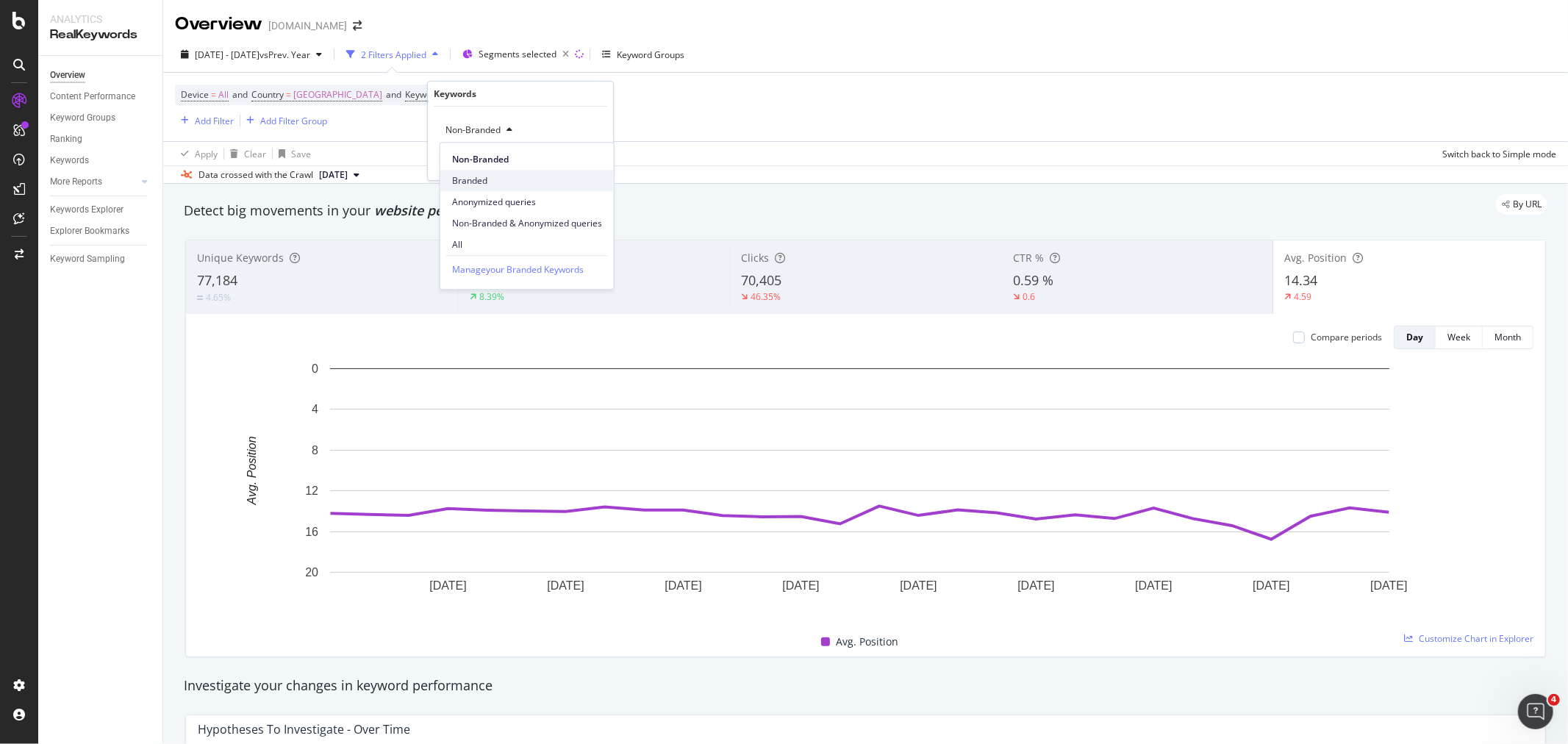
click at [479, 174] on span "Branded" at bounding box center [527, 180] width 150 height 13
click at [584, 159] on div "Apply" at bounding box center [590, 161] width 22 height 13
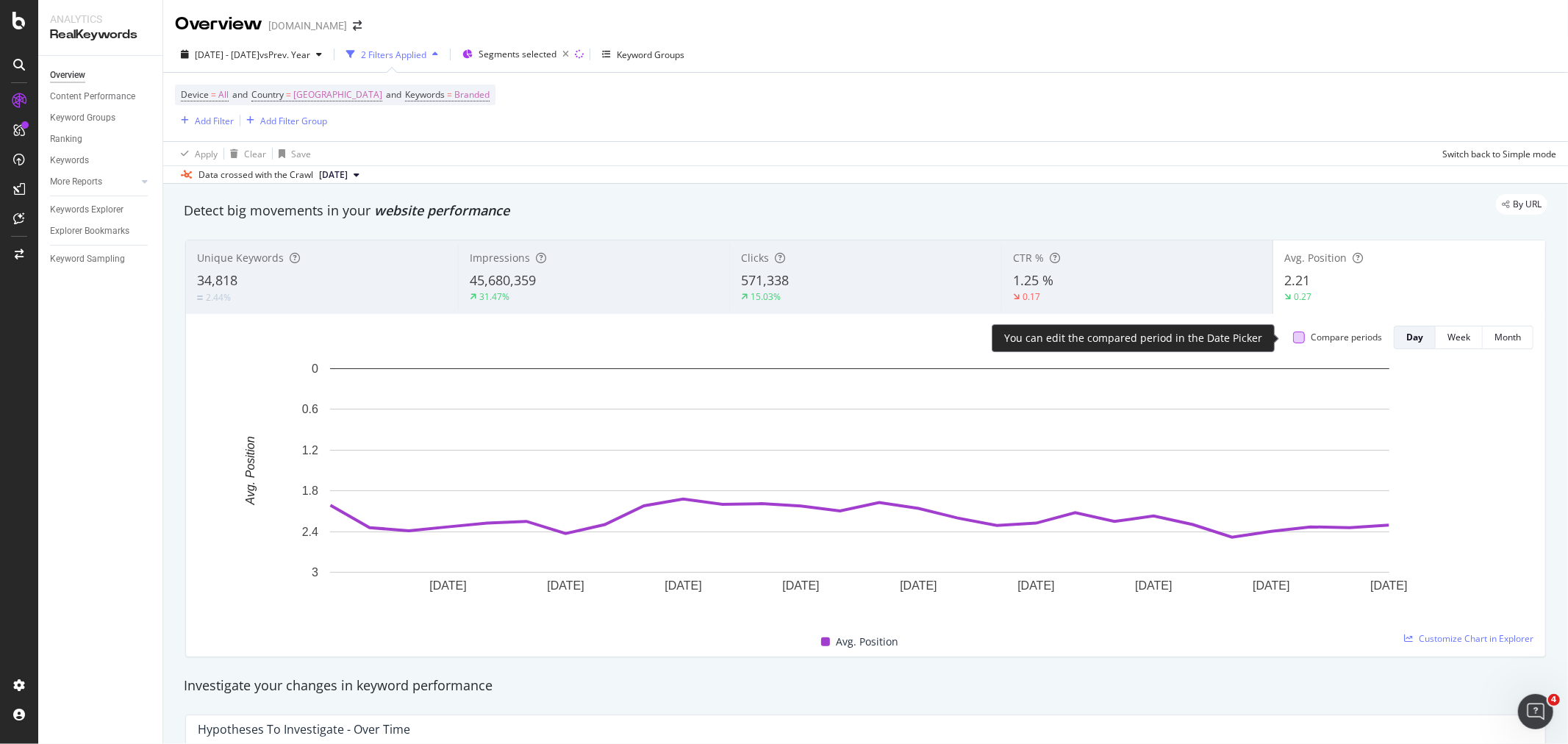
click at [1293, 338] on div at bounding box center [1299, 338] width 12 height 12
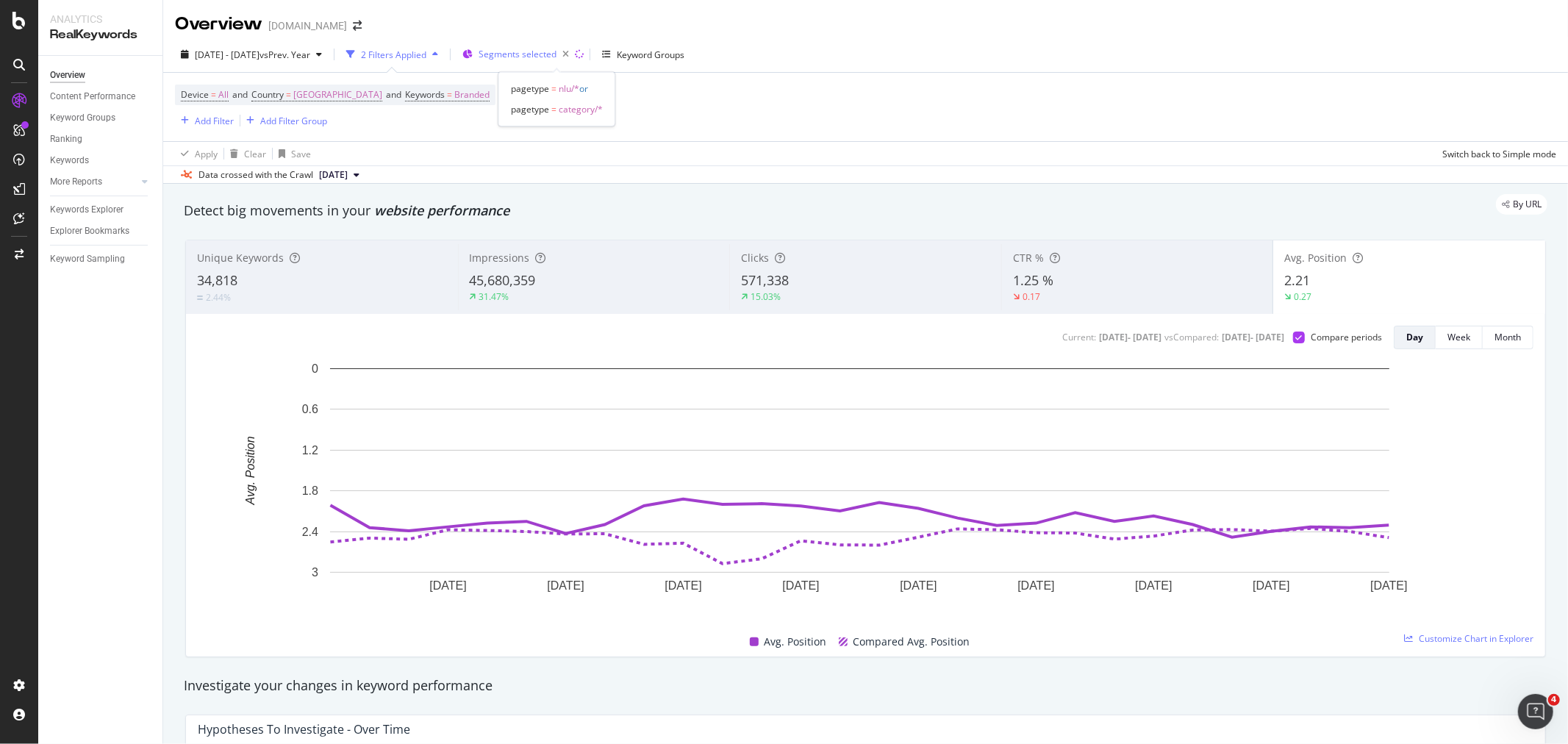
click at [557, 53] on span "Segments selected" at bounding box center [517, 54] width 78 height 13
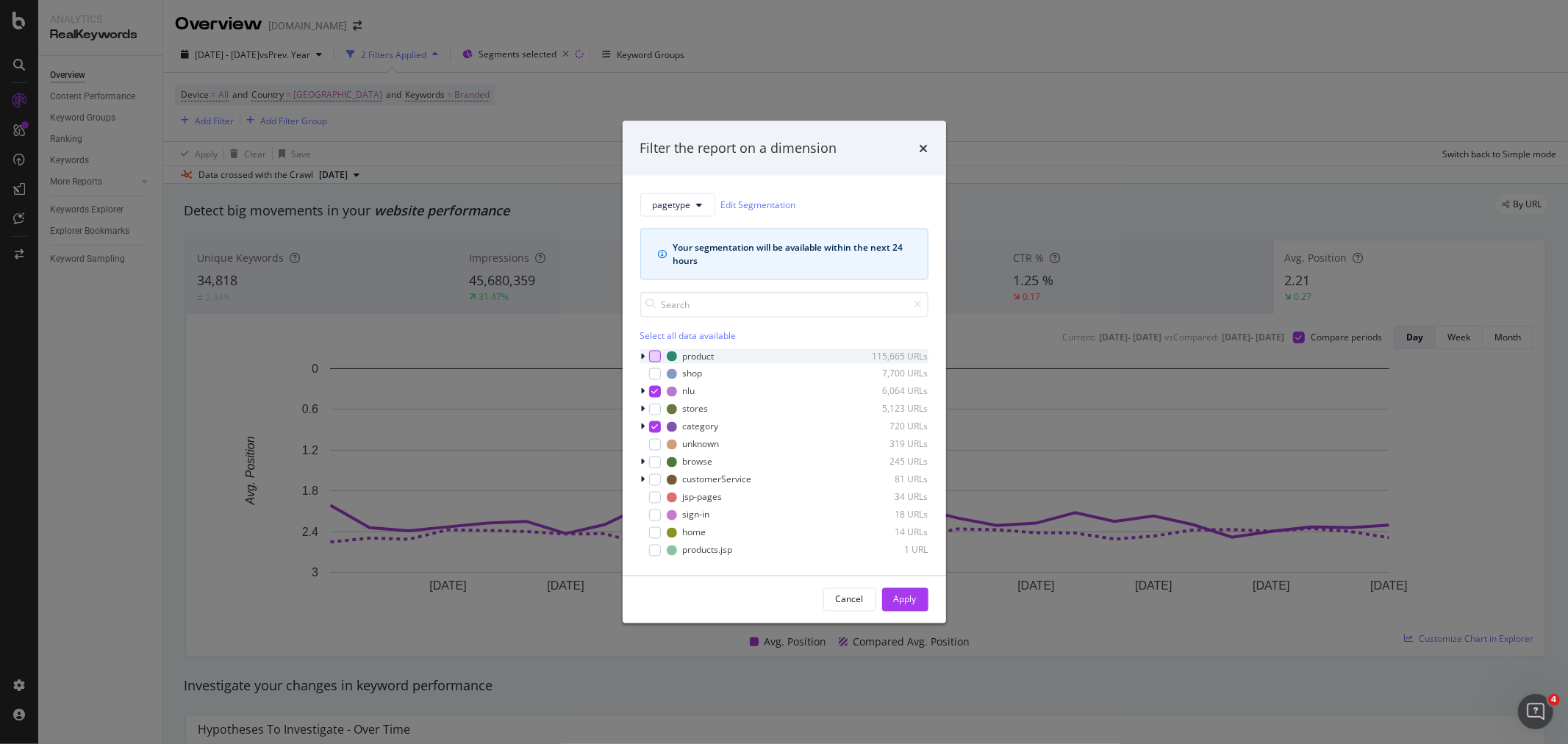
click at [656, 355] on div "modal" at bounding box center [655, 356] width 12 height 12
click at [654, 391] on icon "modal" at bounding box center [655, 391] width 7 height 8
click at [657, 423] on icon "modal" at bounding box center [655, 426] width 7 height 8
click at [656, 375] on div "modal" at bounding box center [655, 374] width 12 height 12
click at [901, 599] on div "Apply" at bounding box center [905, 599] width 22 height 13
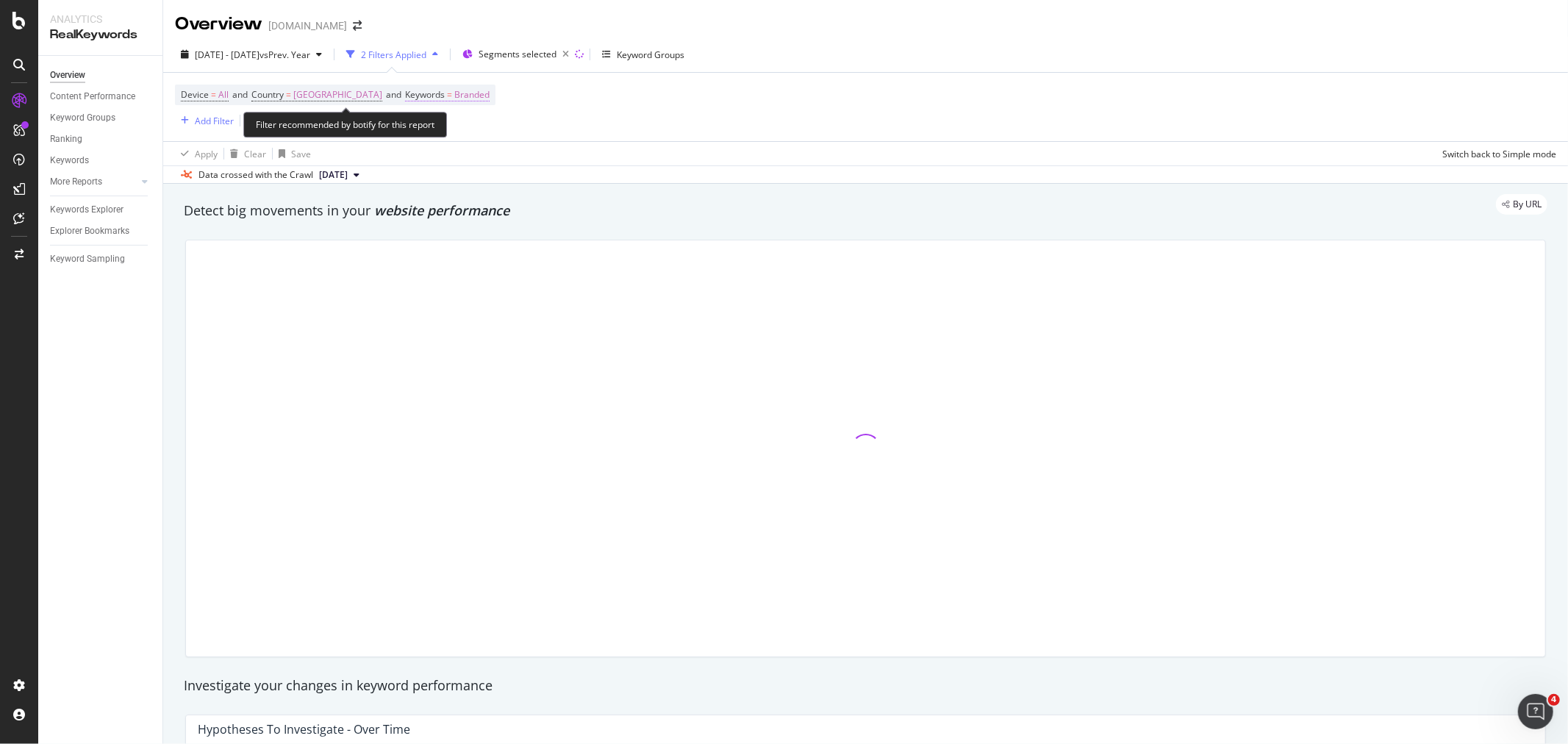
click at [490, 92] on span "Branded" at bounding box center [472, 95] width 35 height 21
click at [485, 128] on div "button" at bounding box center [490, 130] width 17 height 9
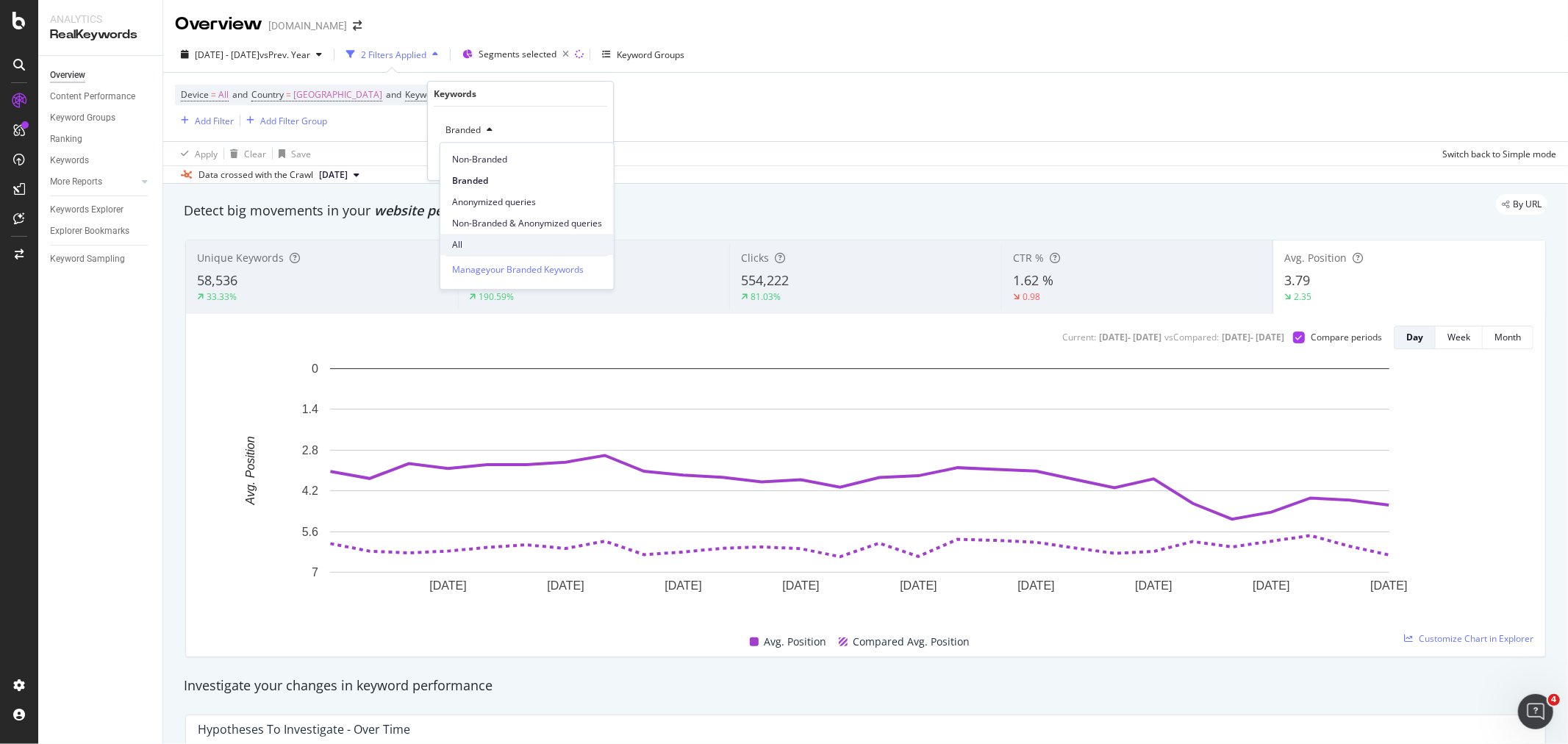
click at [491, 240] on span "All" at bounding box center [527, 245] width 150 height 13
click at [584, 163] on div "Apply" at bounding box center [590, 161] width 22 height 13
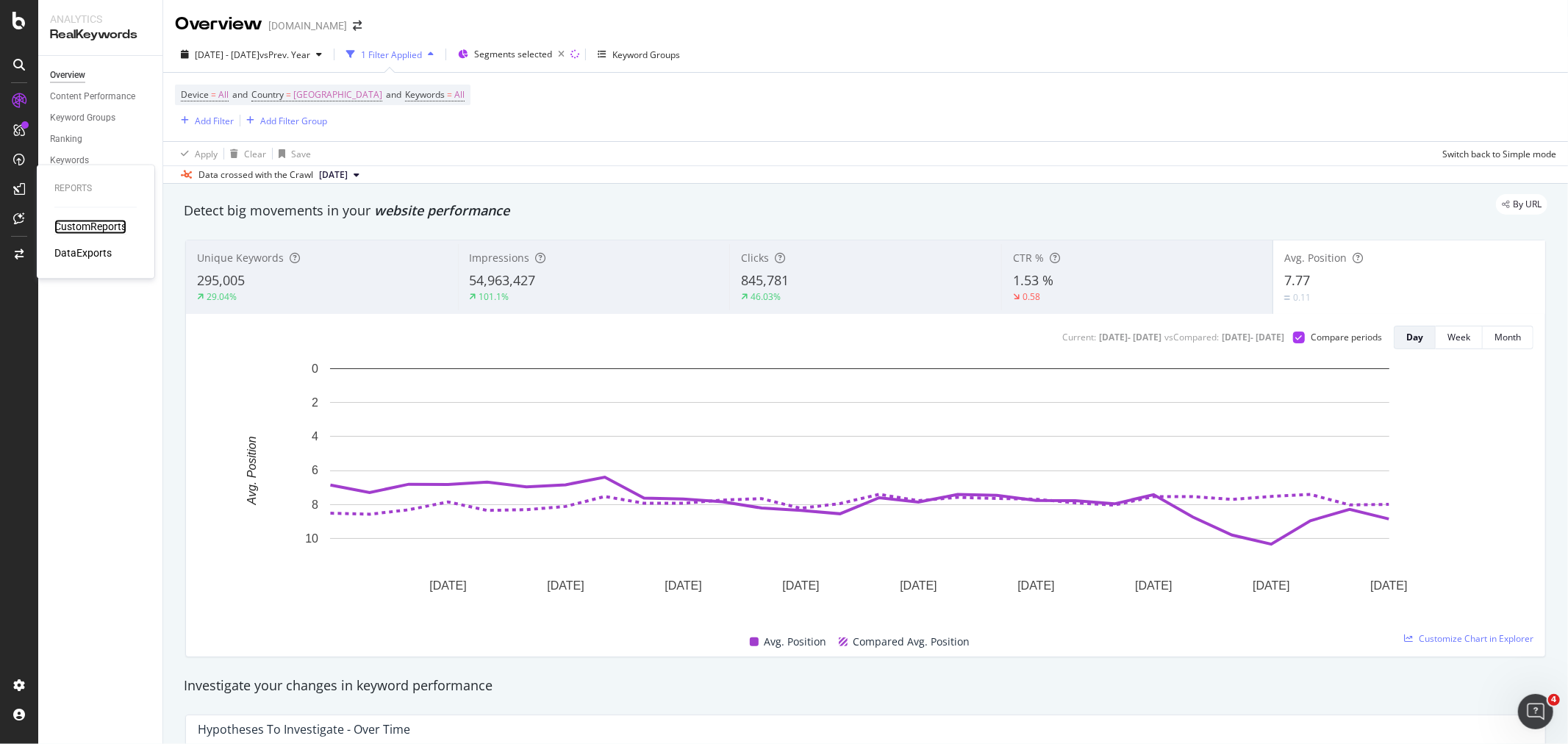
click at [83, 226] on div "CustomReports" at bounding box center [90, 226] width 72 height 15
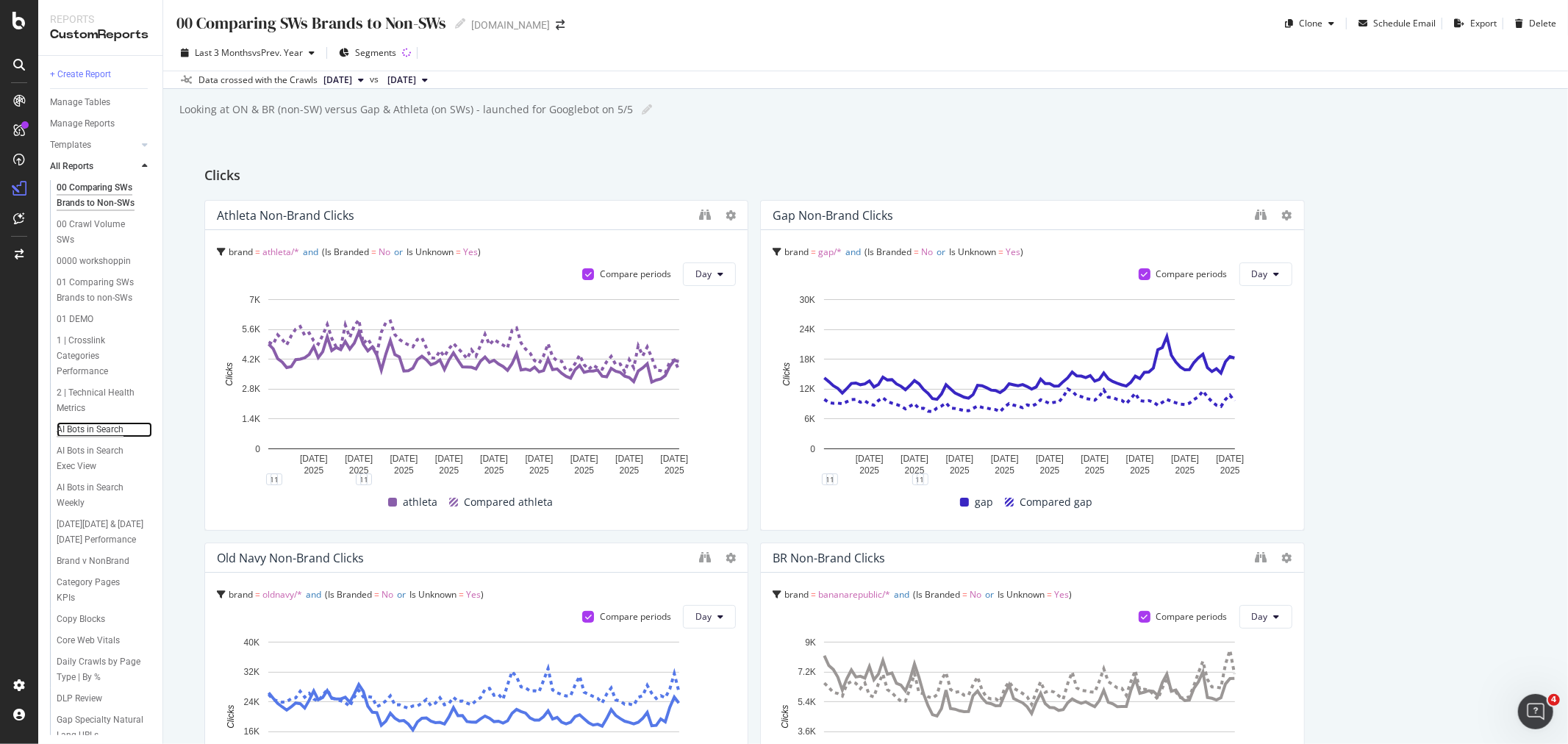
click at [81, 437] on div "AI Bots in Search" at bounding box center [90, 430] width 67 height 16
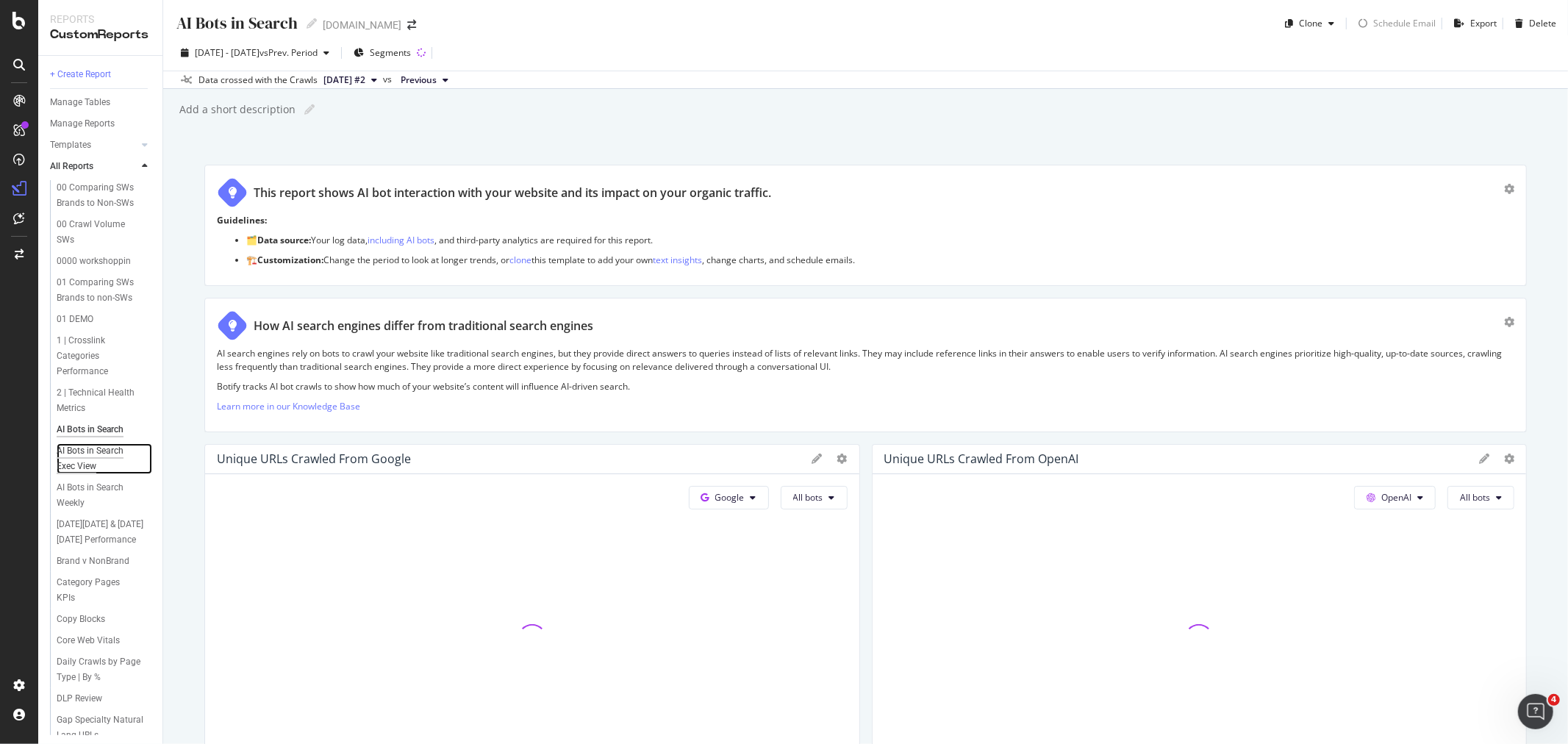
click at [78, 474] on div "AI Bots in Search Exec View" at bounding box center [99, 459] width 84 height 31
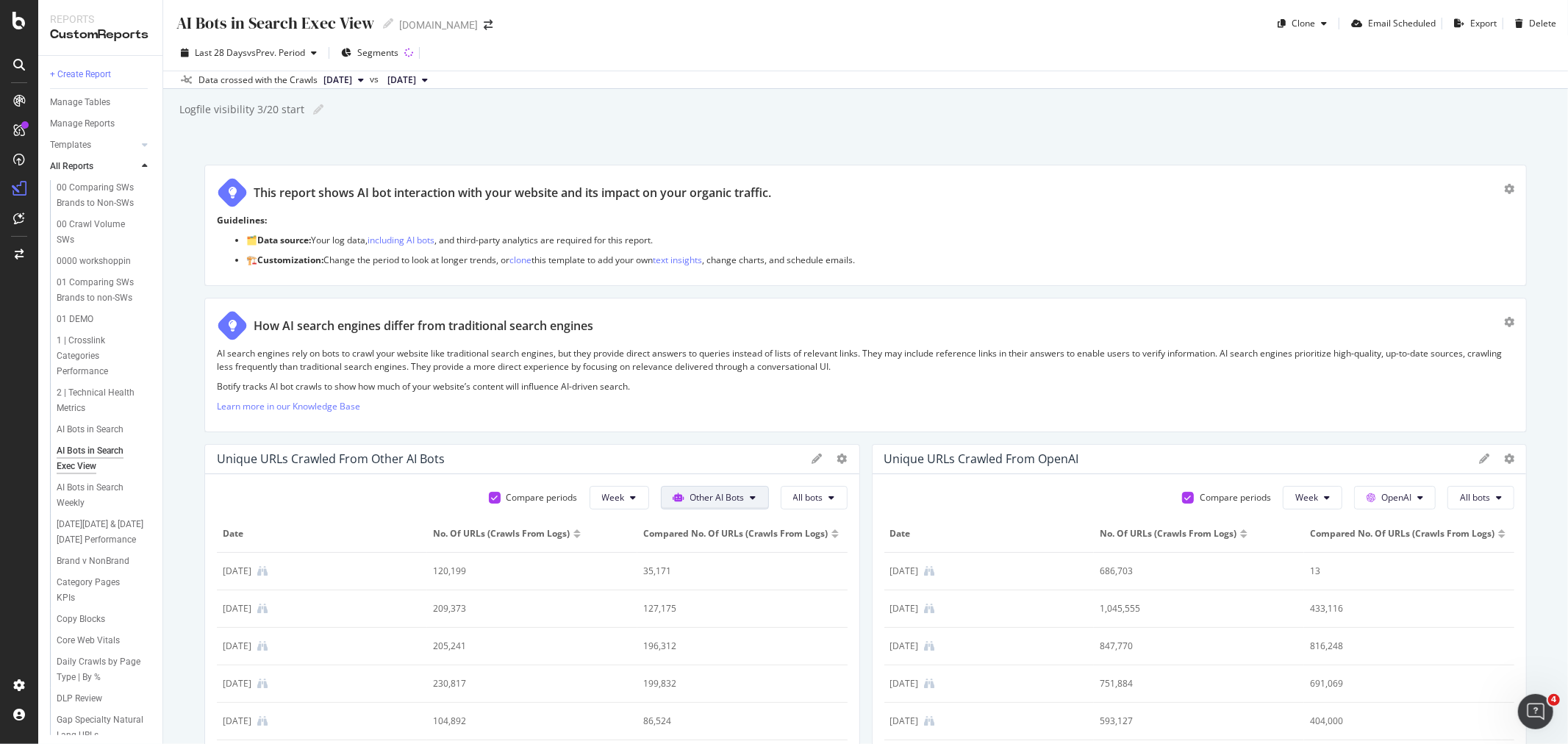
scroll to position [82, 0]
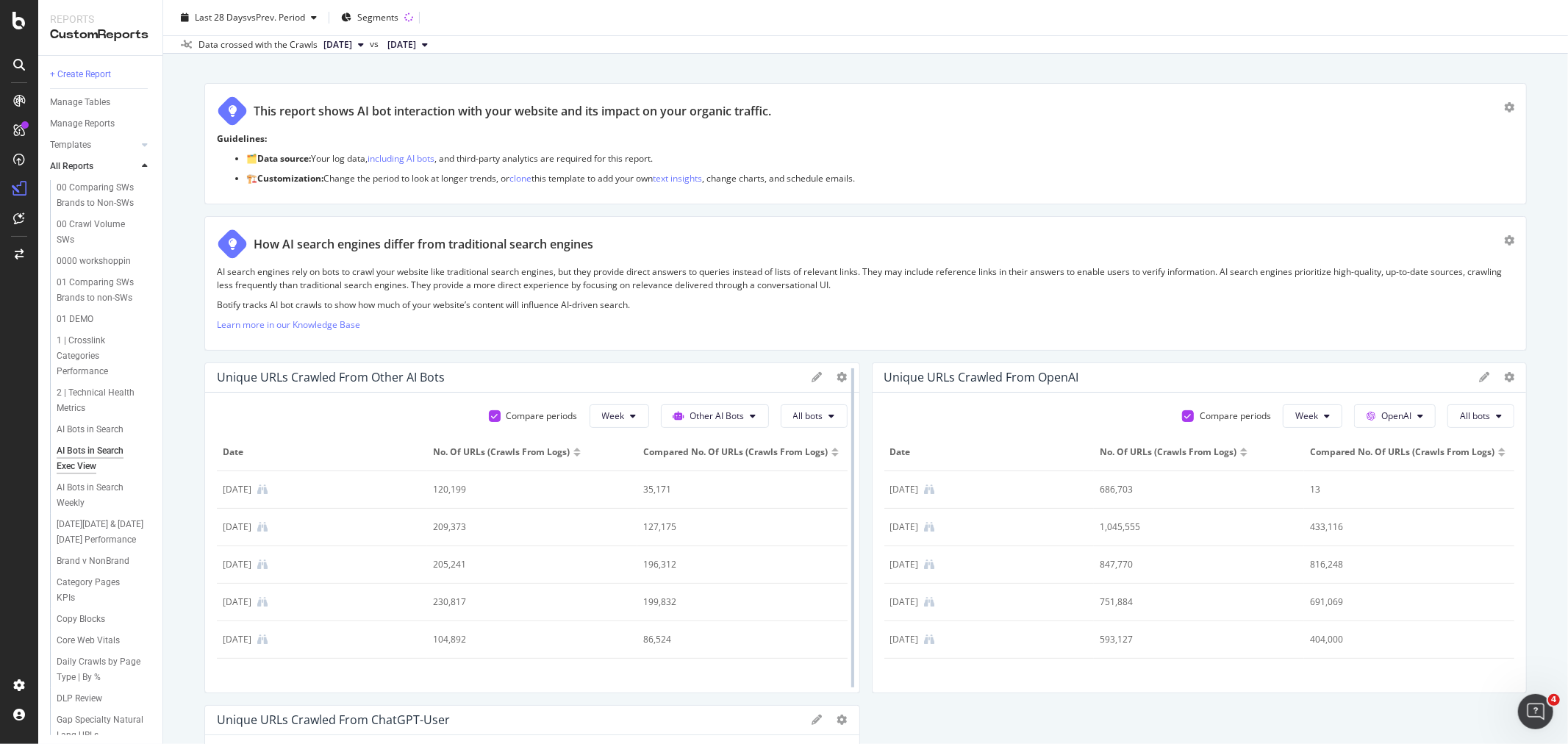
click at [845, 378] on div at bounding box center [852, 528] width 15 height 331
click at [837, 376] on icon at bounding box center [843, 377] width 10 height 10
click at [892, 435] on div "Bar (by Value)" at bounding box center [910, 427] width 157 height 22
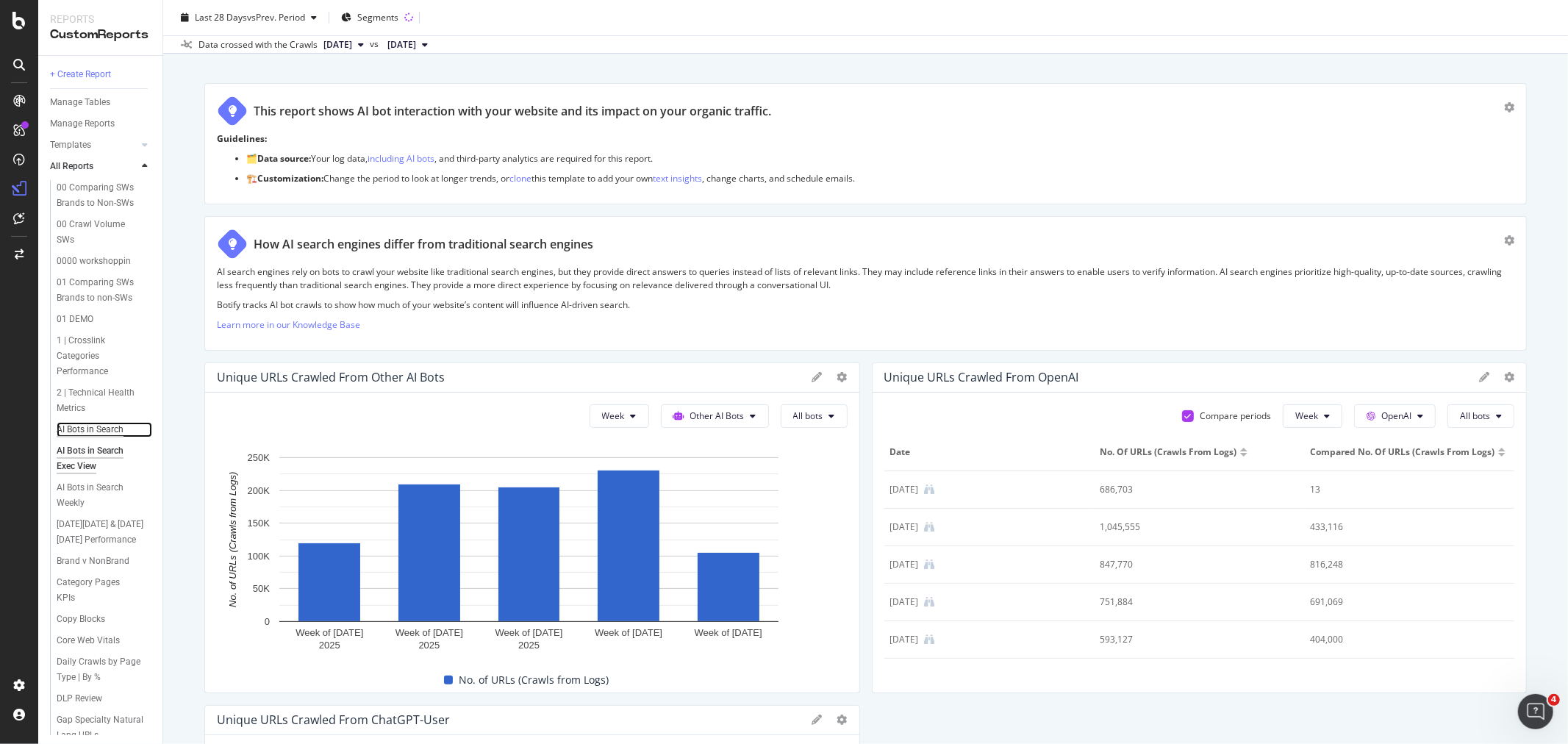
click at [110, 437] on div "AI Bots in Search" at bounding box center [90, 430] width 67 height 16
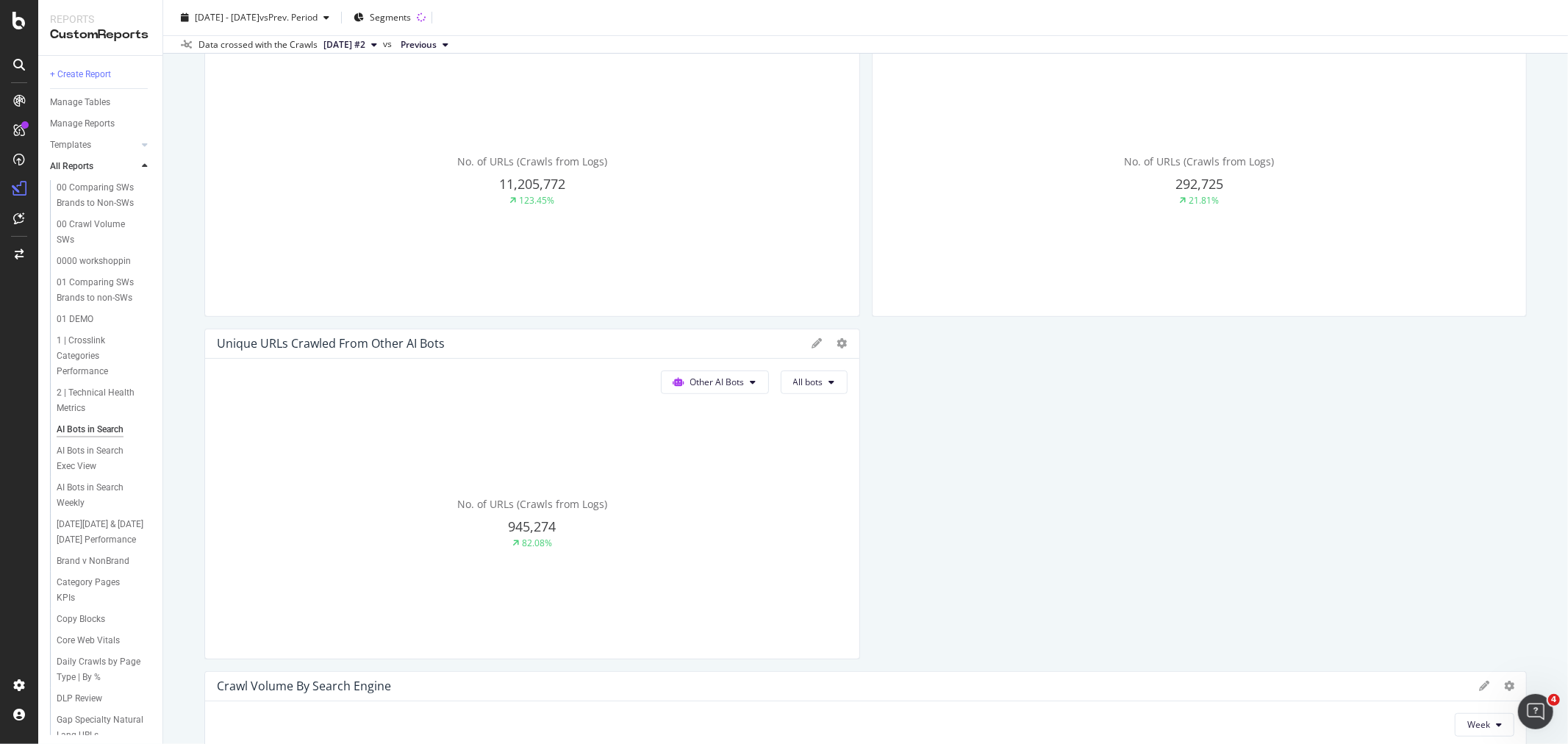
scroll to position [490, 0]
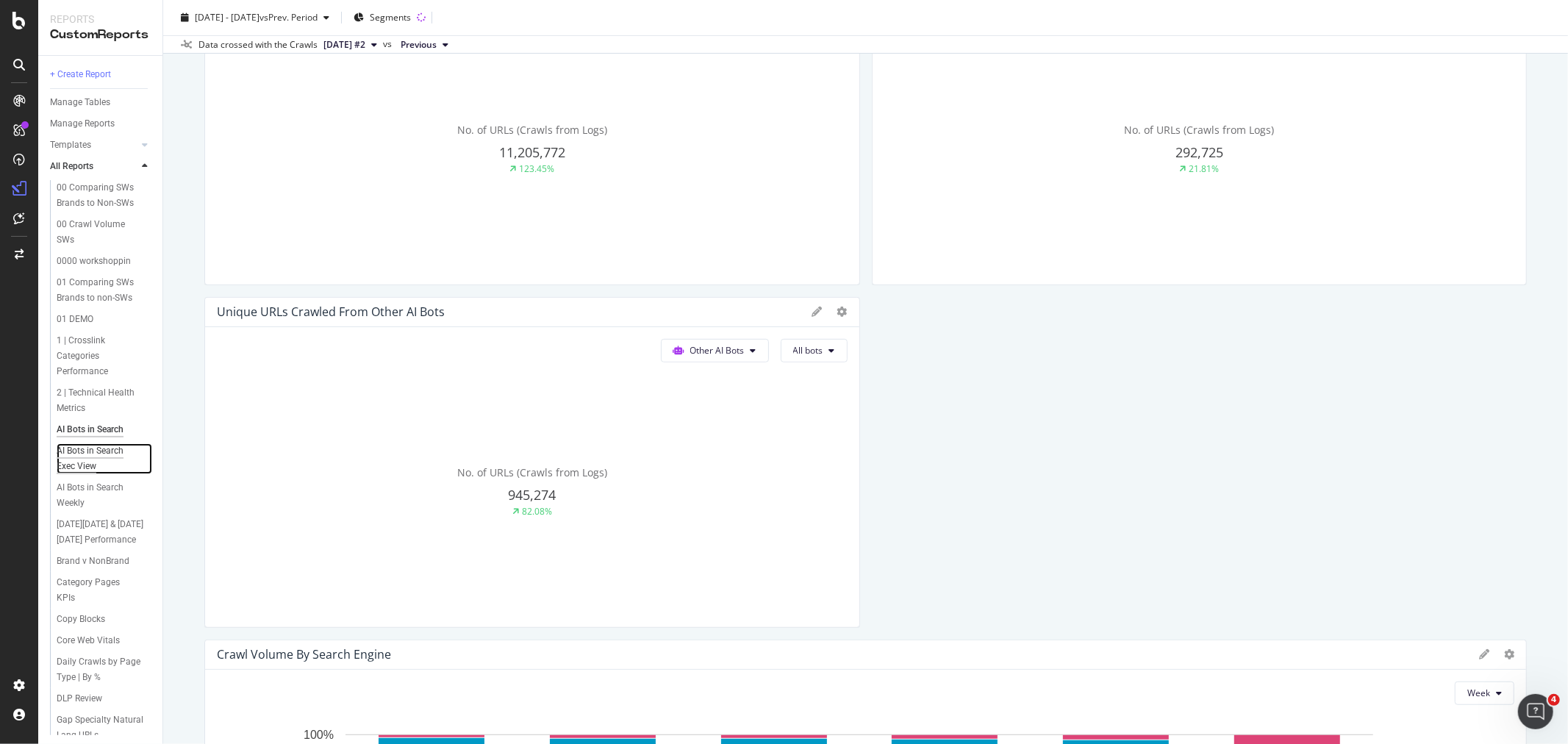
click at [79, 473] on div "AI Bots in Search Exec View" at bounding box center [99, 459] width 84 height 31
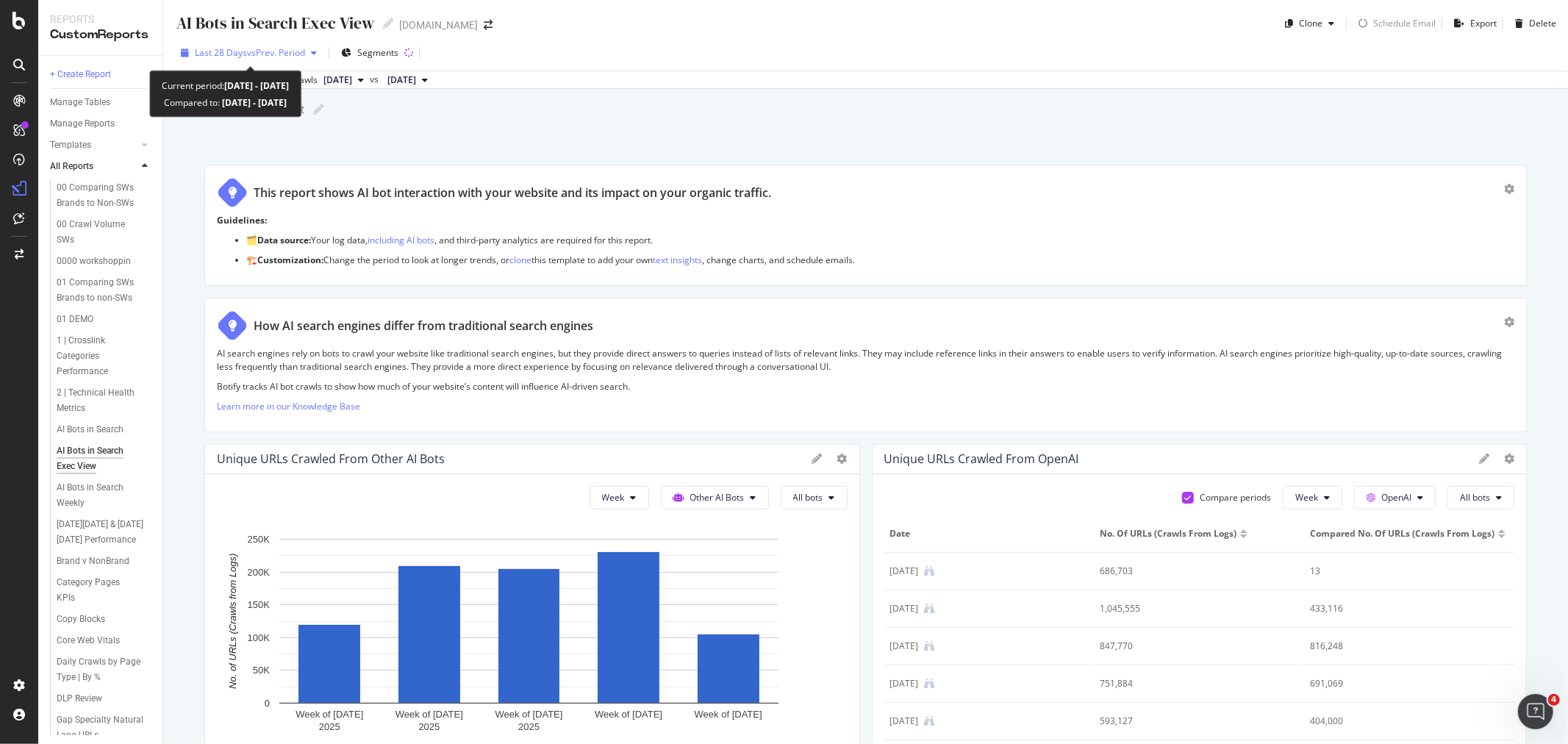
click at [269, 53] on span "vs Prev. Period" at bounding box center [275, 53] width 58 height 13
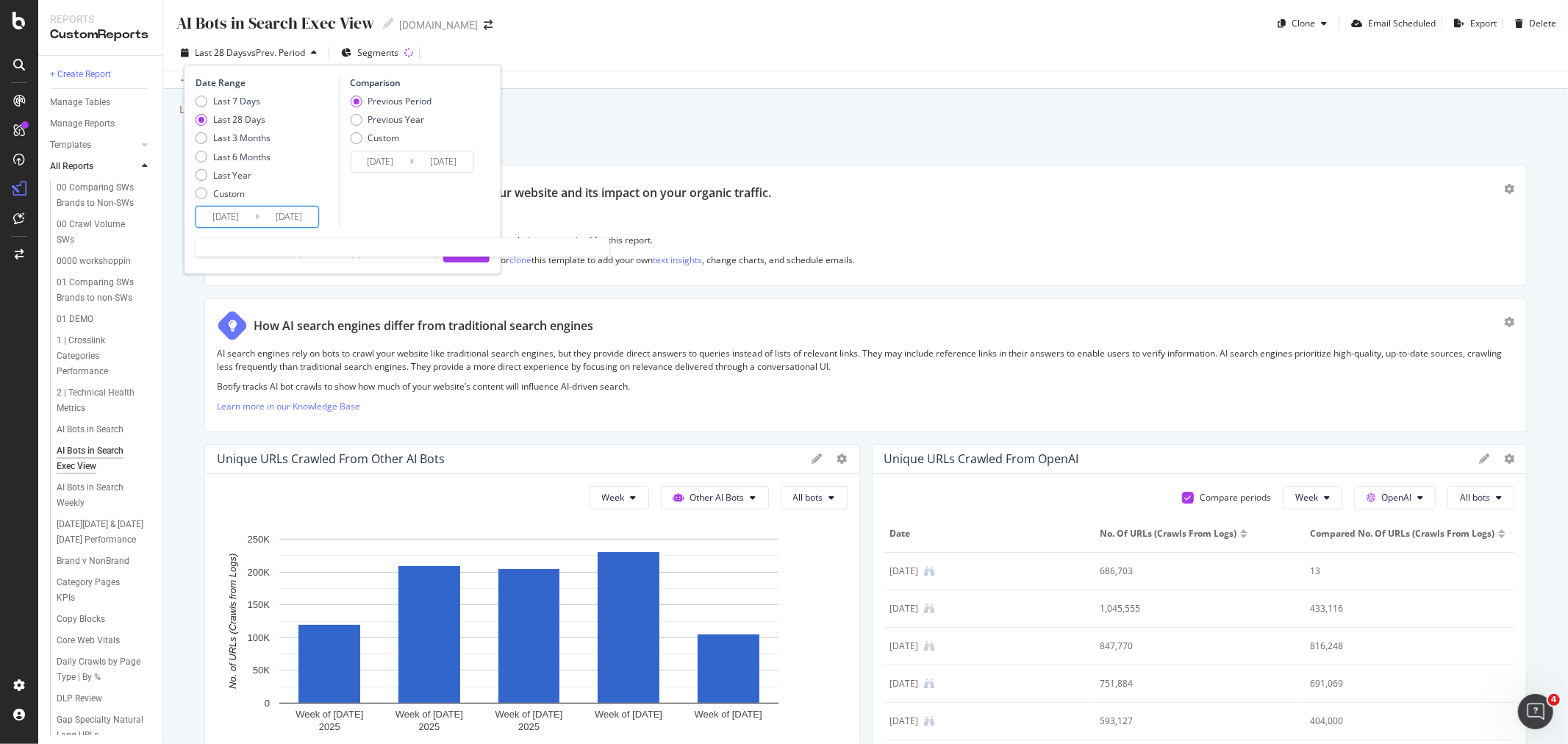
click at [250, 211] on input "[DATE]" at bounding box center [225, 217] width 59 height 21
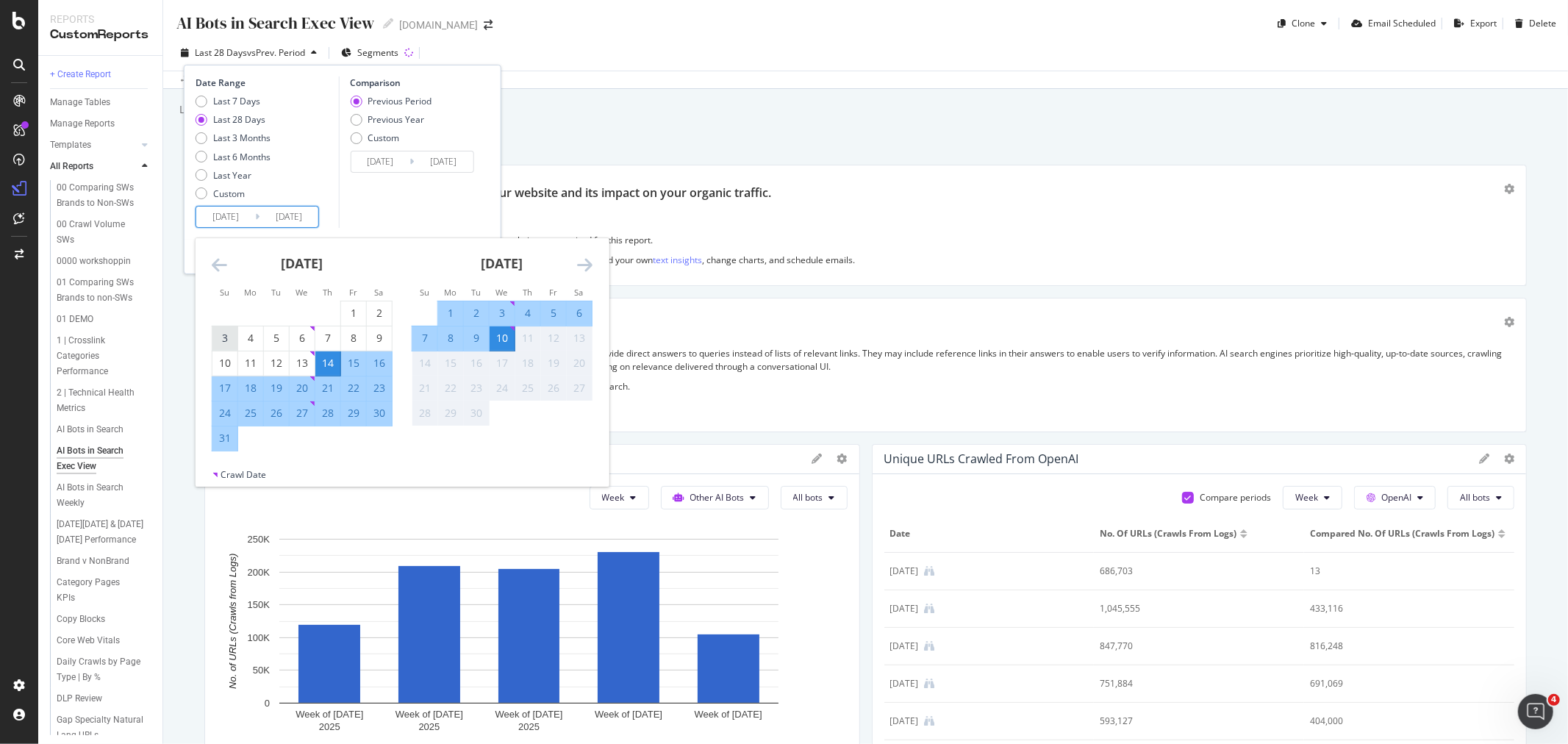
click at [228, 344] on div "3" at bounding box center [225, 338] width 25 height 15
type input "[DATE]"
click at [380, 416] on div "30" at bounding box center [379, 412] width 25 height 15
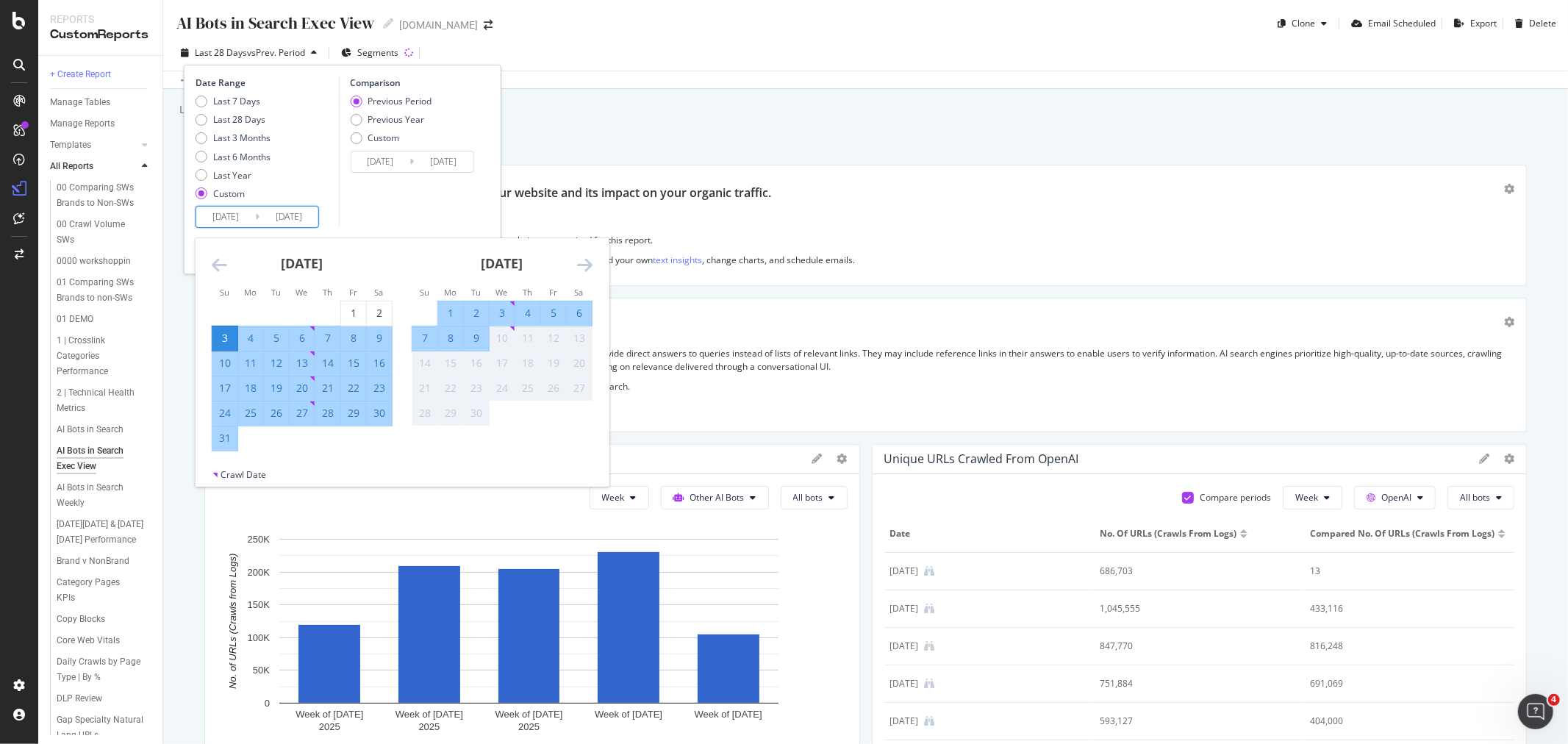
type input "[DATE]"
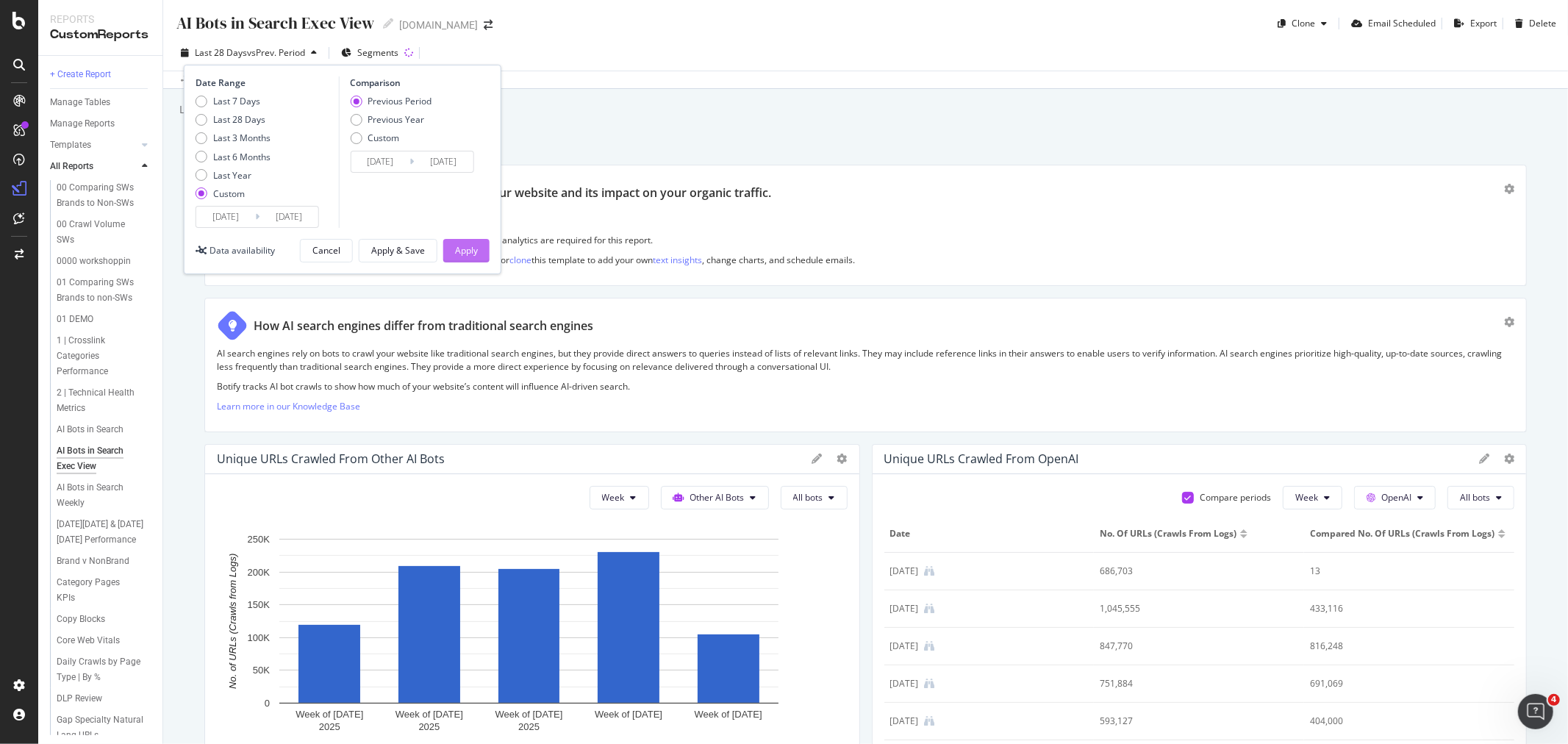
click at [465, 253] on div "Apply" at bounding box center [466, 251] width 22 height 13
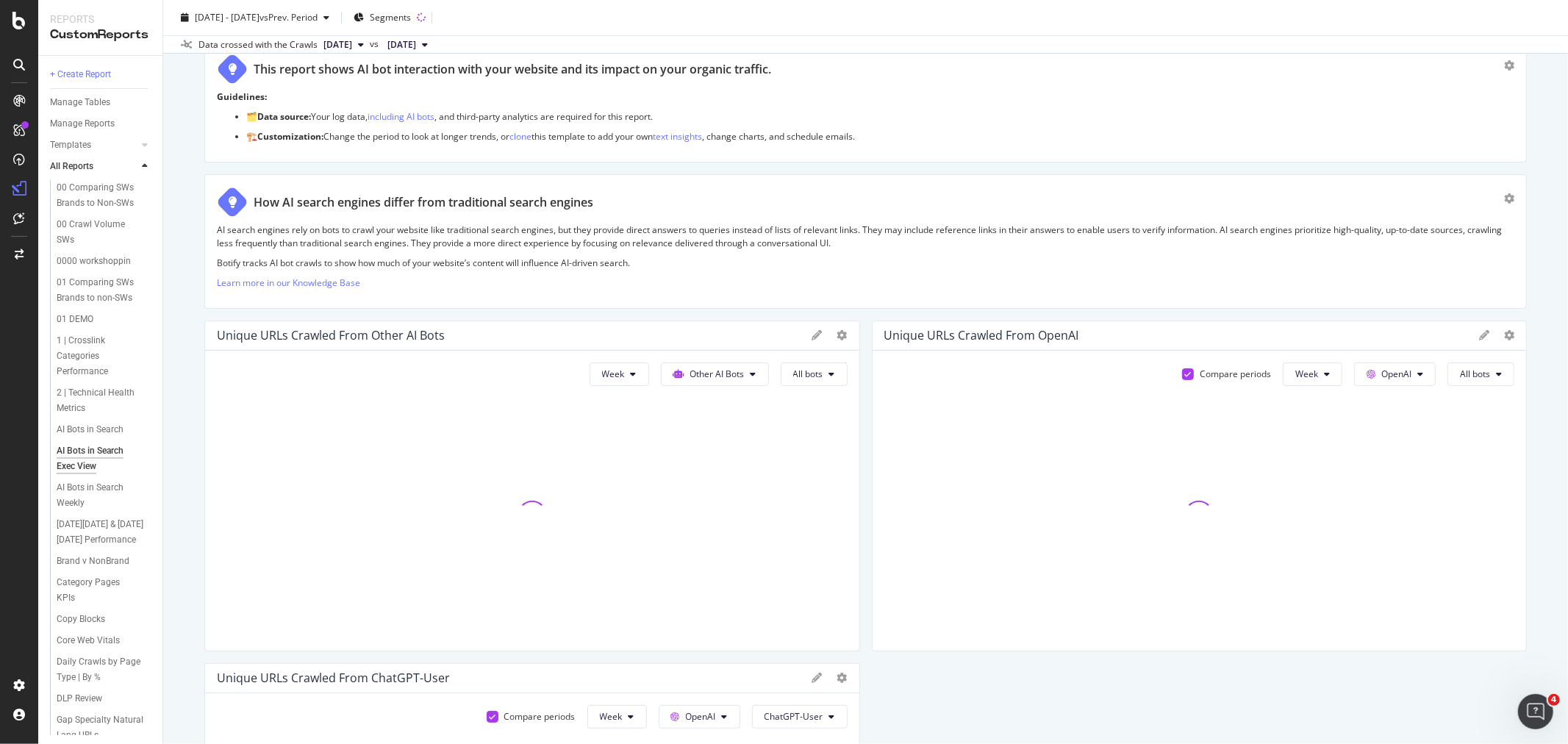
scroll to position [164, 0]
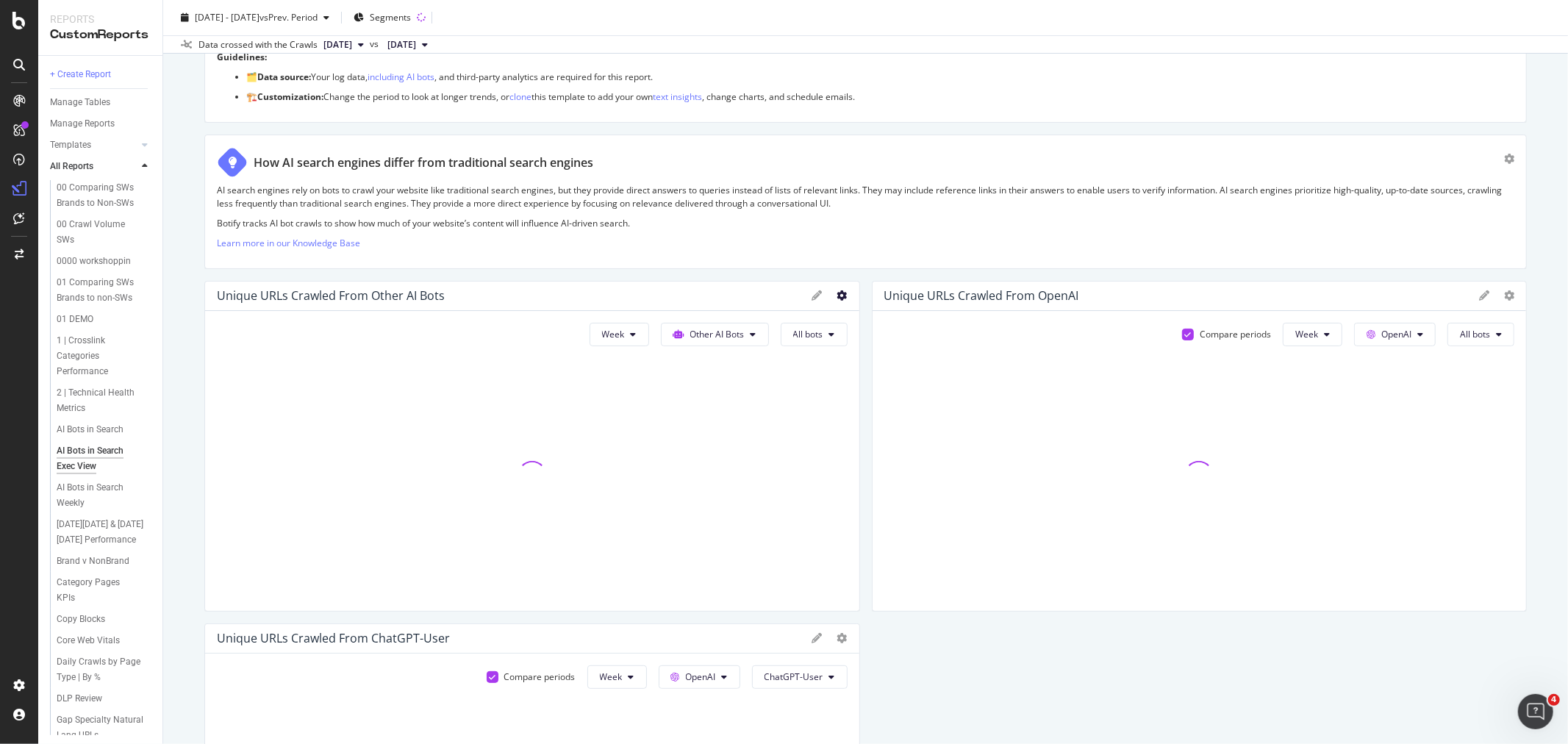
click at [837, 293] on icon at bounding box center [843, 295] width 10 height 10
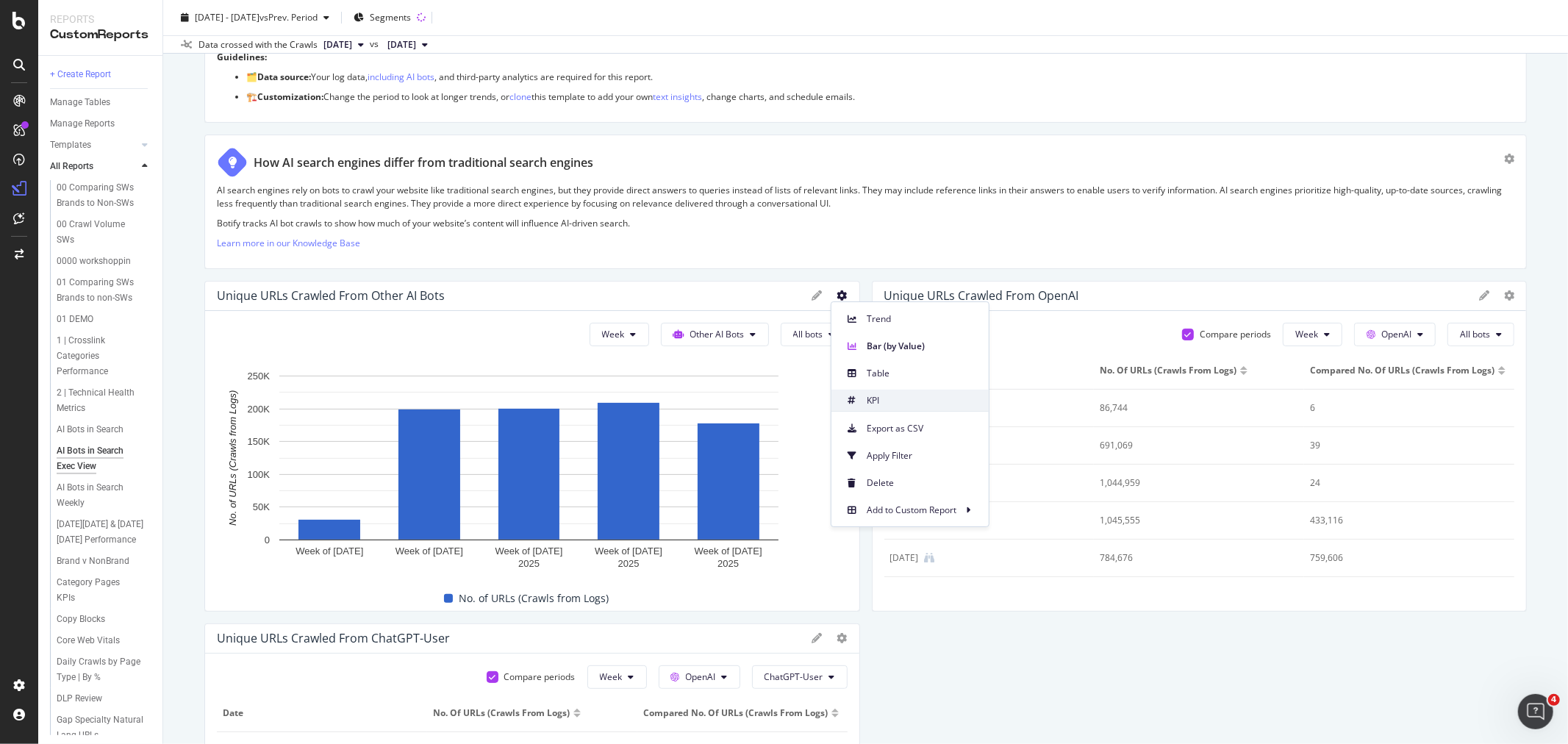
click at [892, 400] on span "KPI" at bounding box center [922, 400] width 110 height 13
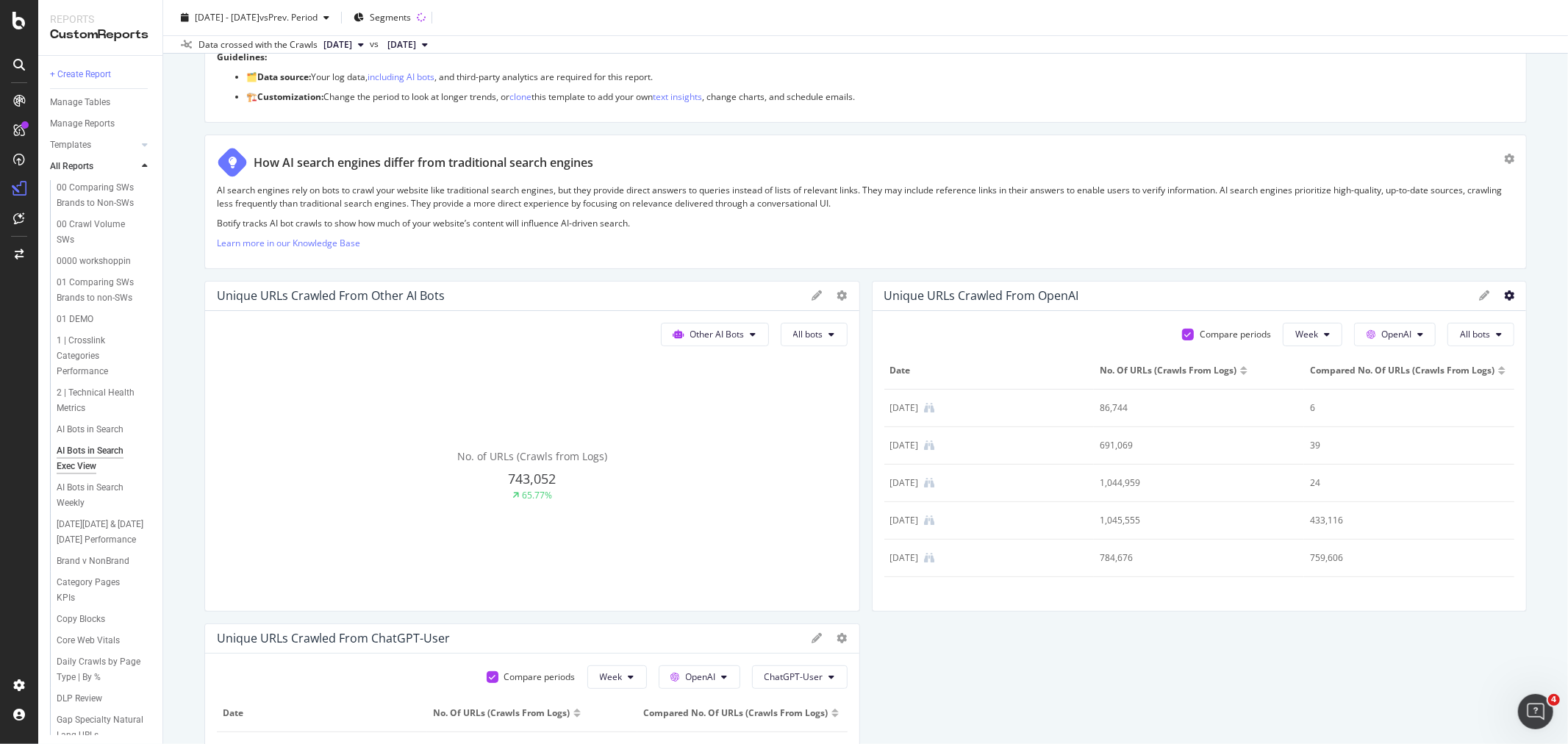
click at [1504, 296] on icon at bounding box center [1509, 295] width 10 height 10
click at [1409, 284] on span "KPI" at bounding box center [1424, 281] width 110 height 13
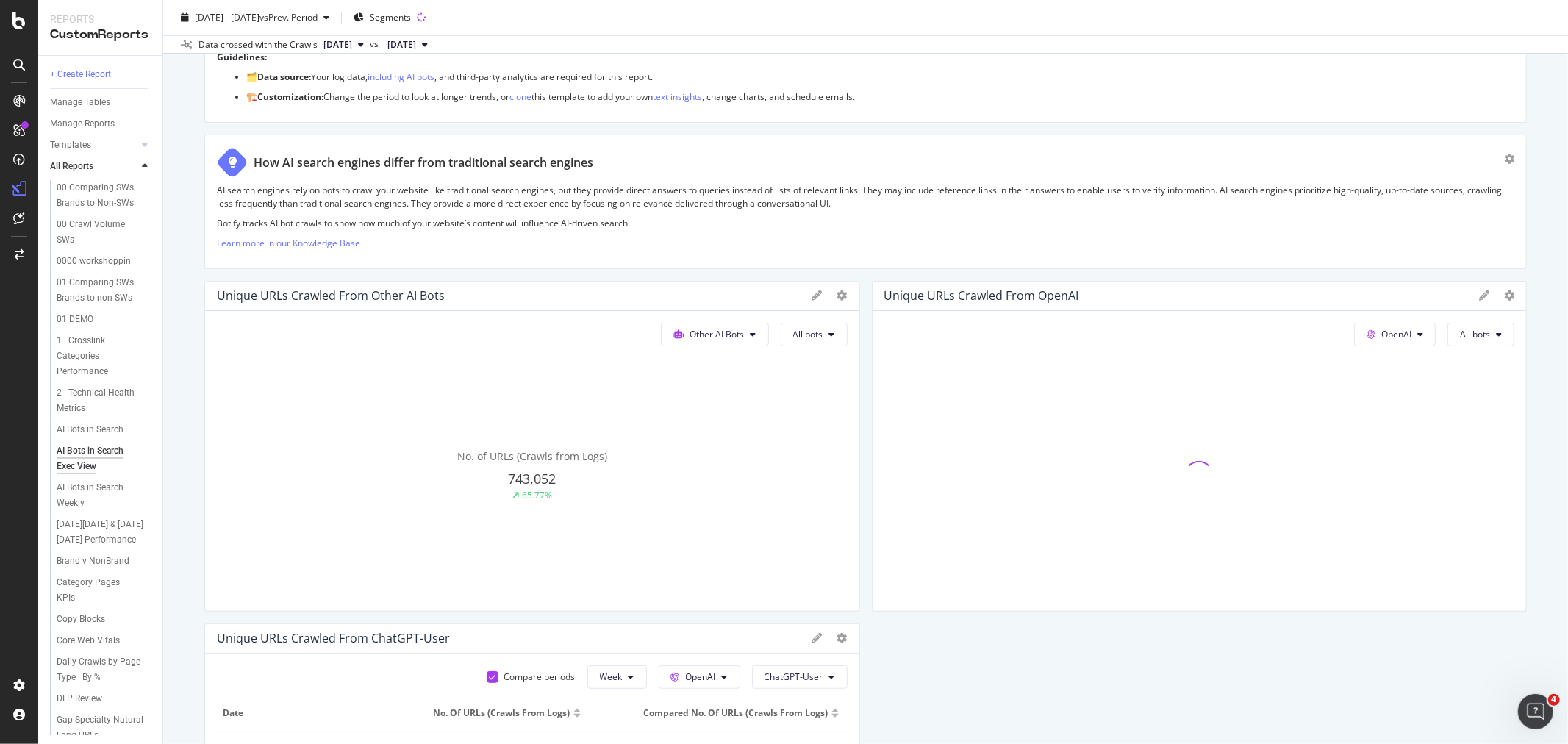
scroll to position [326, 0]
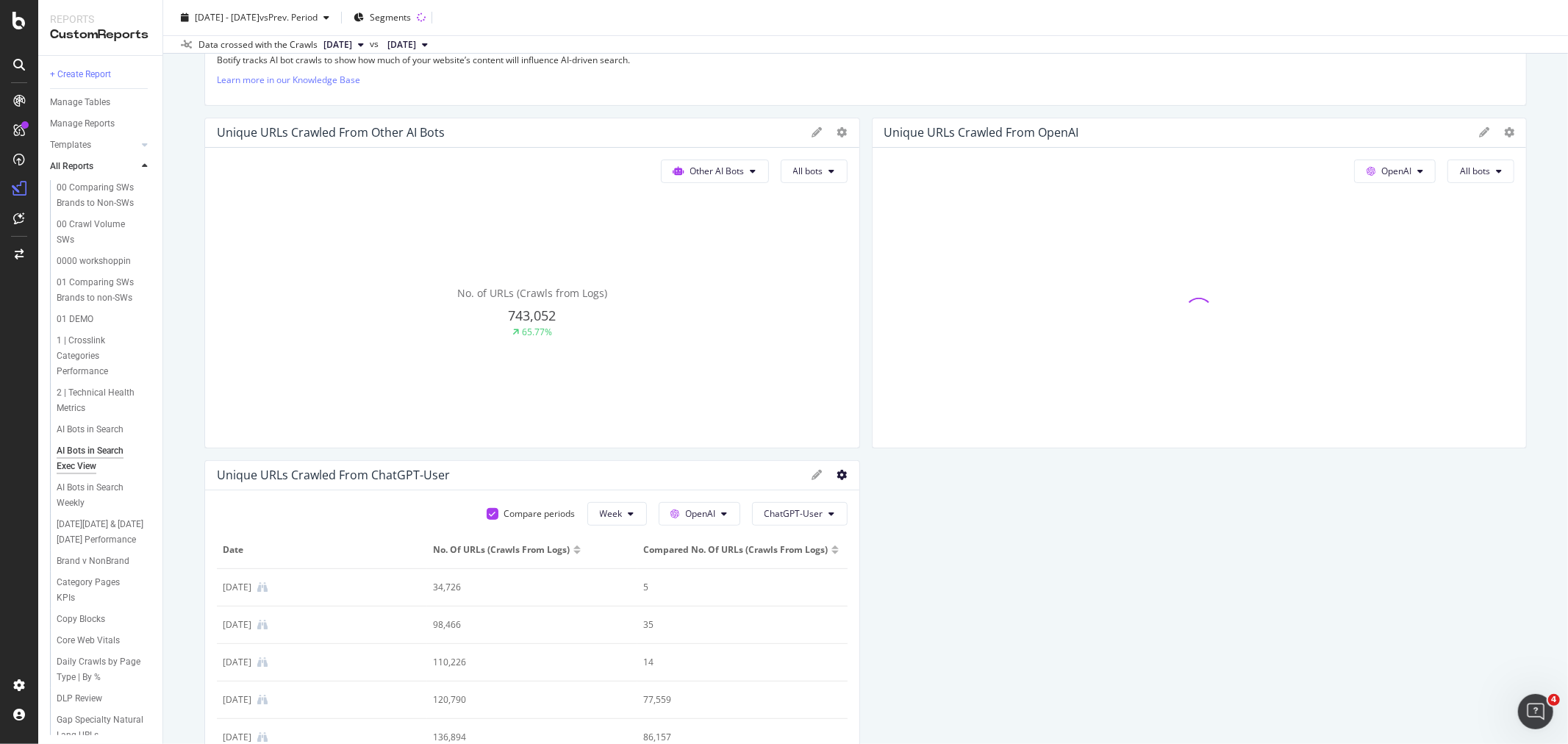
click at [837, 476] on icon at bounding box center [843, 475] width 10 height 10
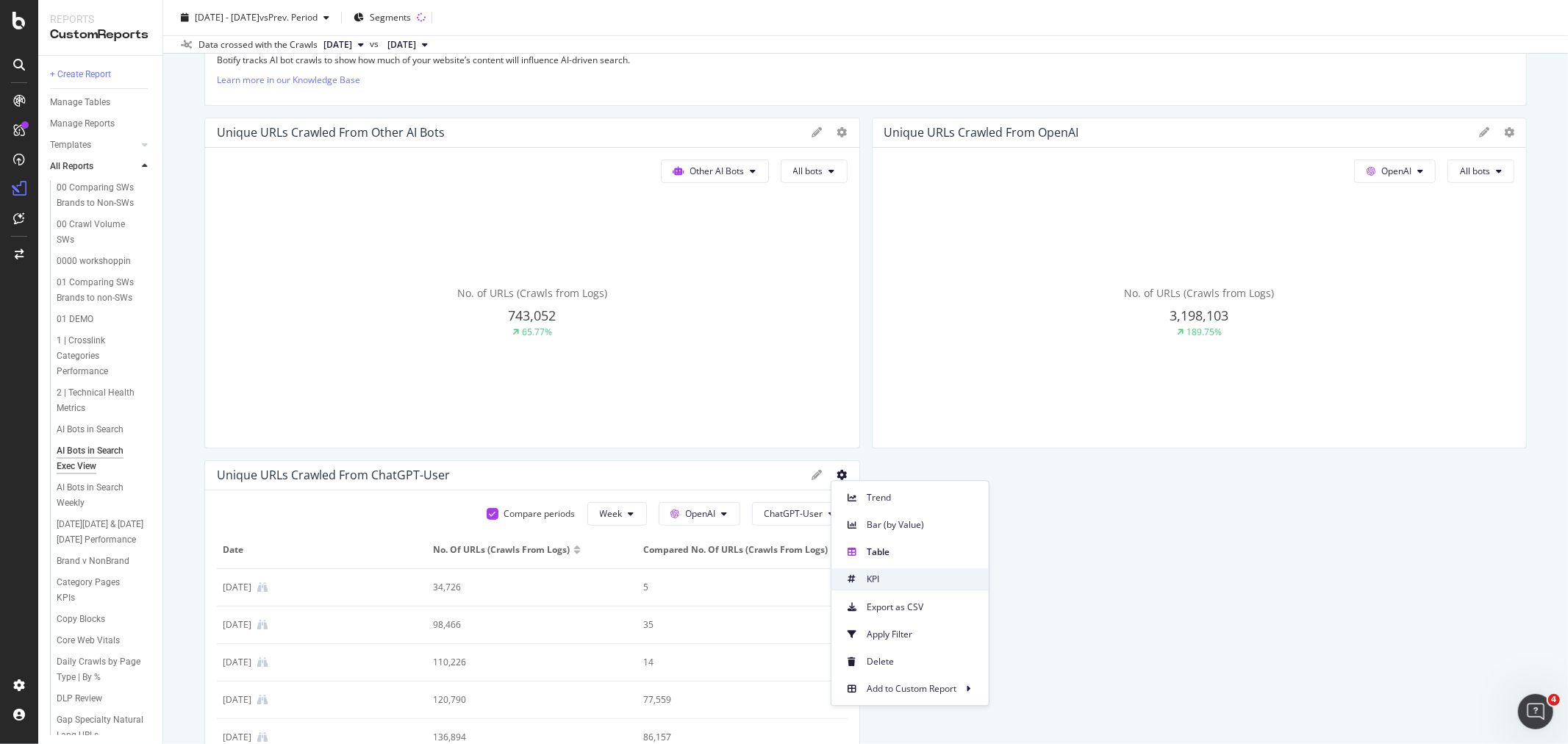
click at [890, 578] on span "KPI" at bounding box center [922, 579] width 110 height 13
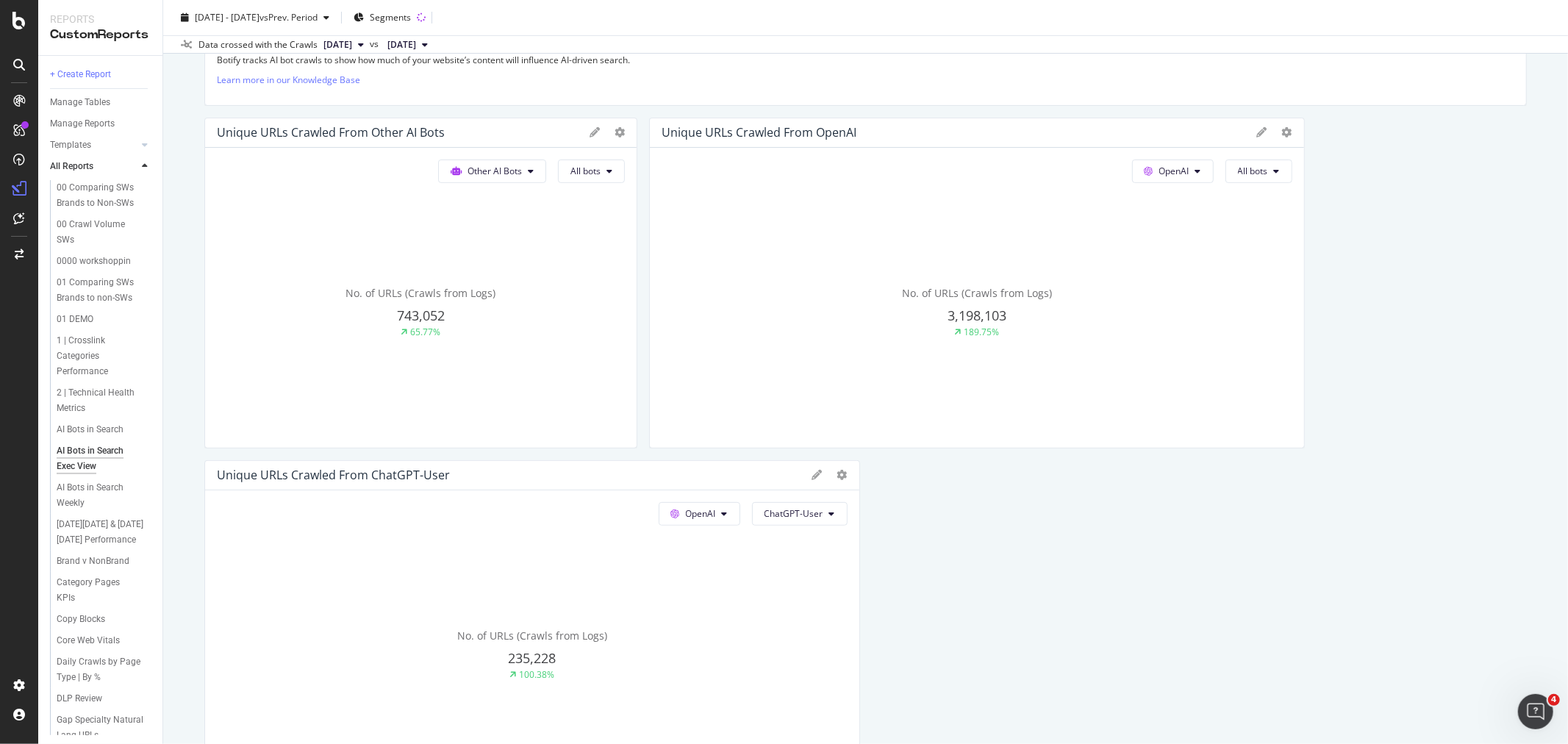
drag, startPoint x: 848, startPoint y: 382, endPoint x: 663, endPoint y: 386, distance: 185.0
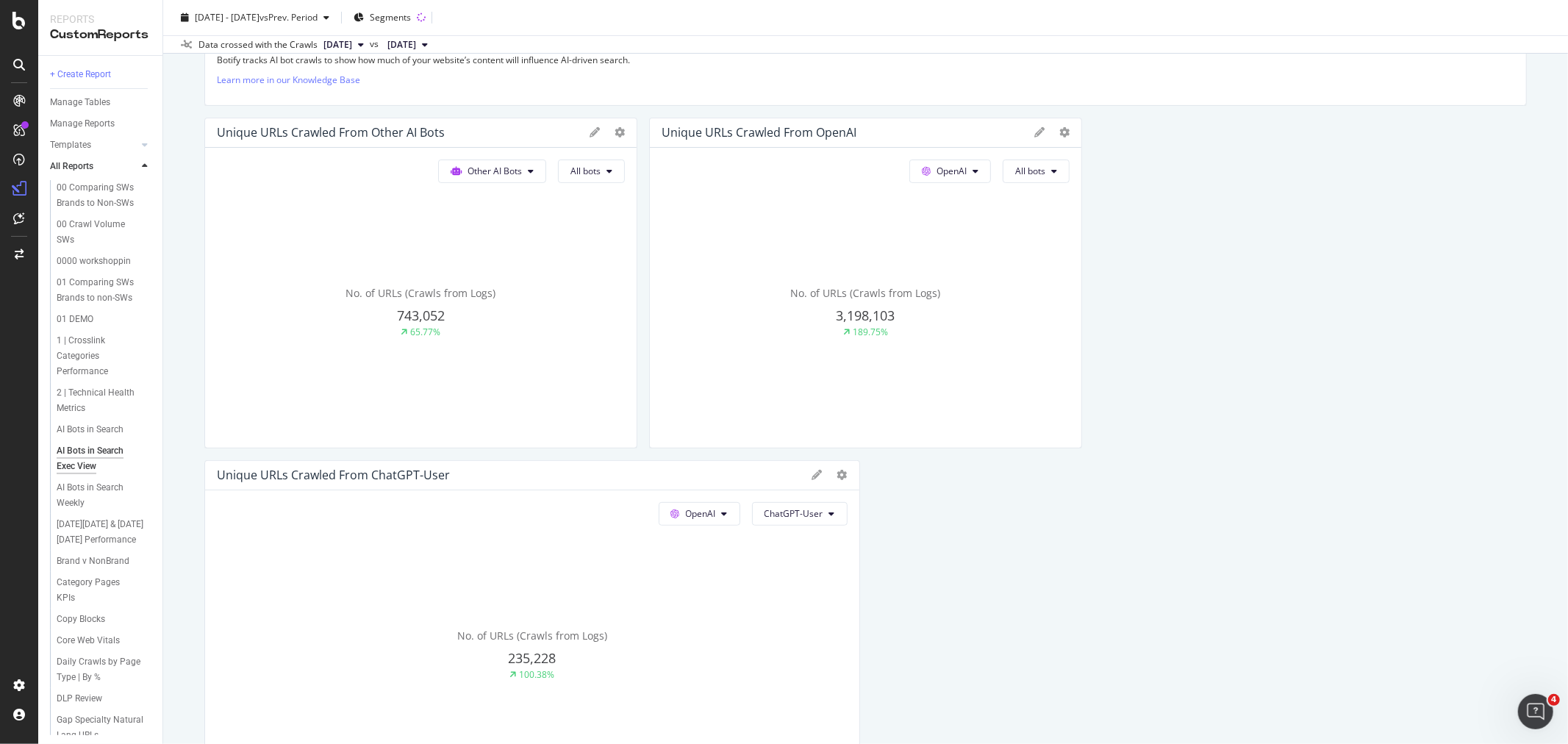
drag, startPoint x: 1293, startPoint y: 335, endPoint x: 966, endPoint y: 509, distance: 370.4
click at [1071, 344] on div at bounding box center [1074, 283] width 15 height 331
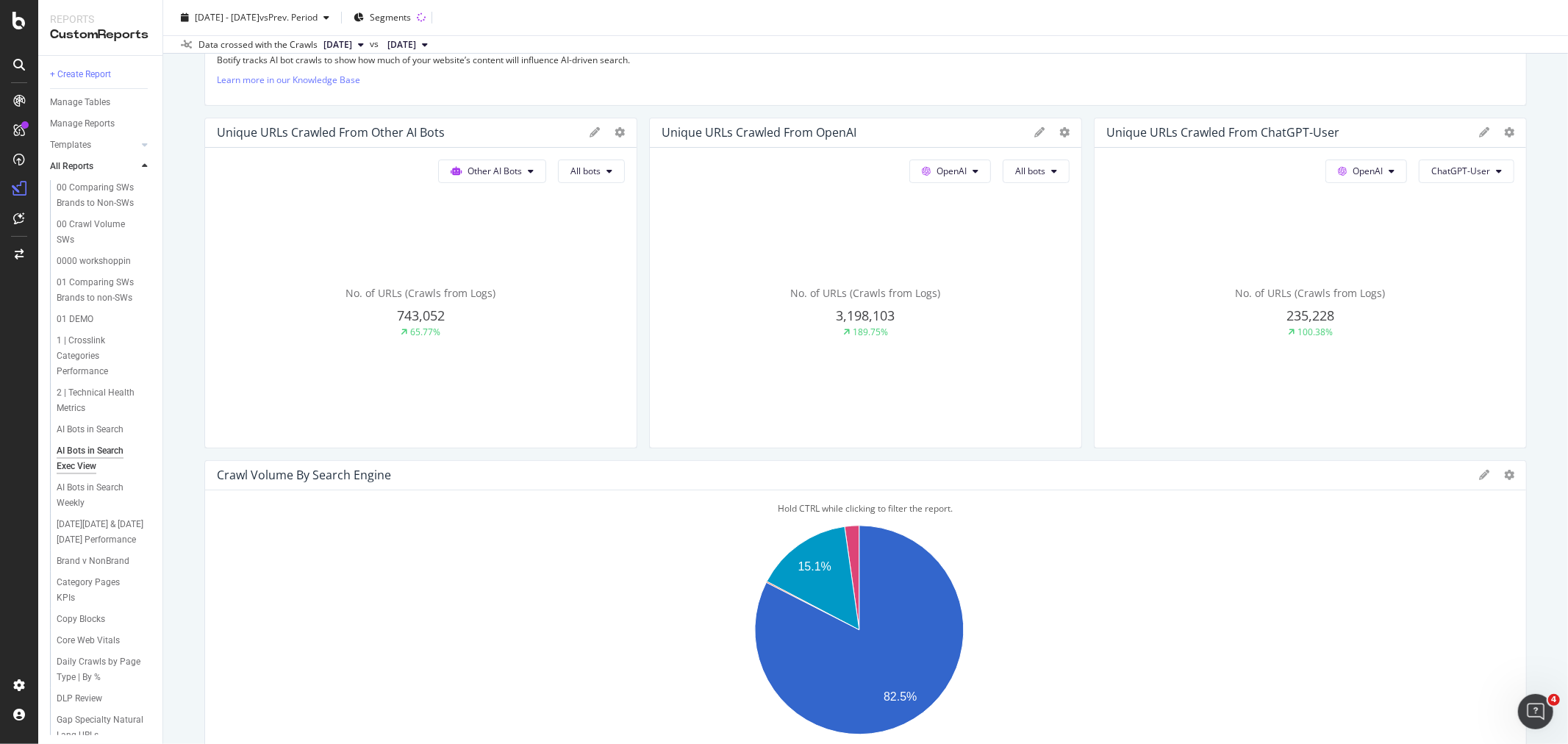
drag, startPoint x: 846, startPoint y: 589, endPoint x: 622, endPoint y: 598, distance: 224.2
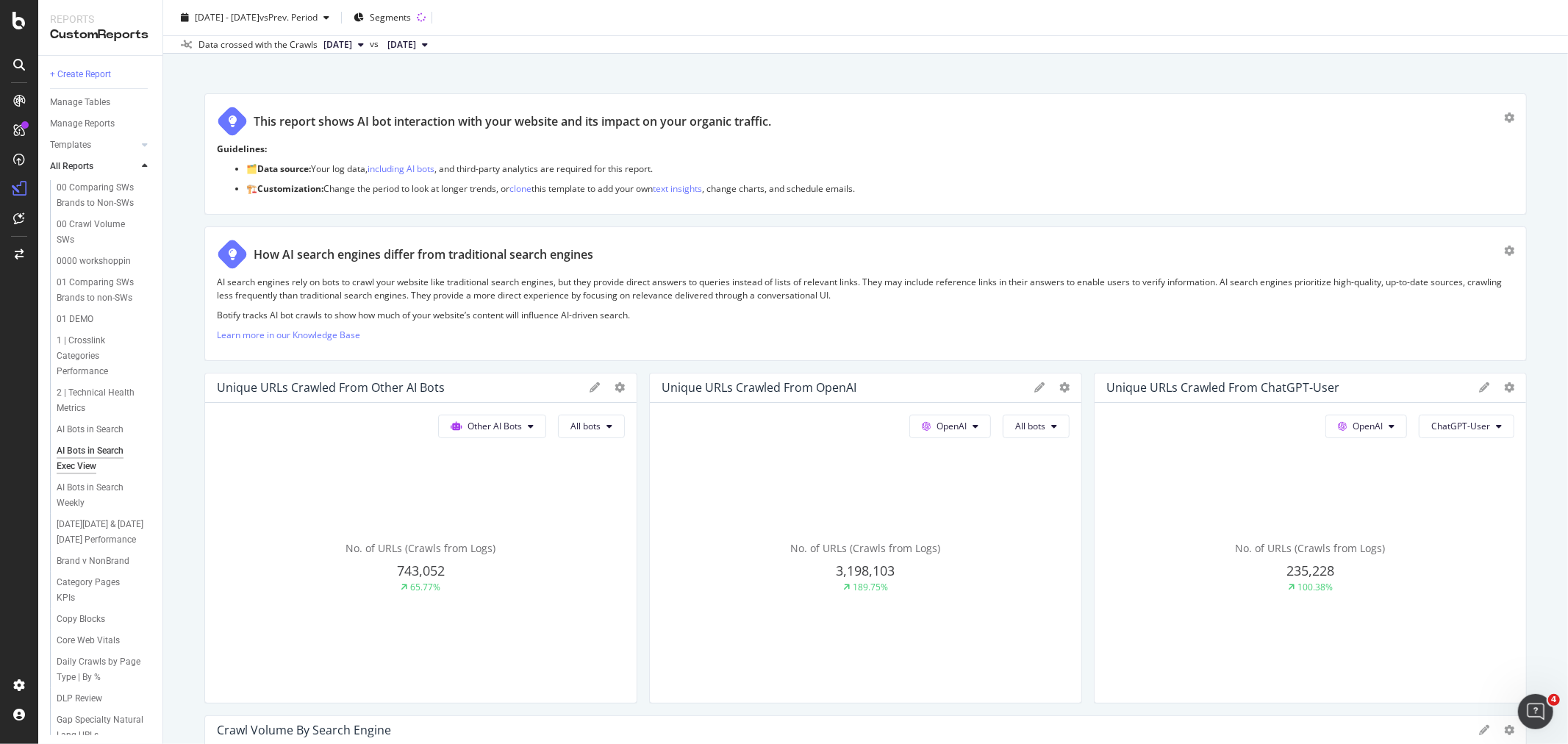
scroll to position [0, 0]
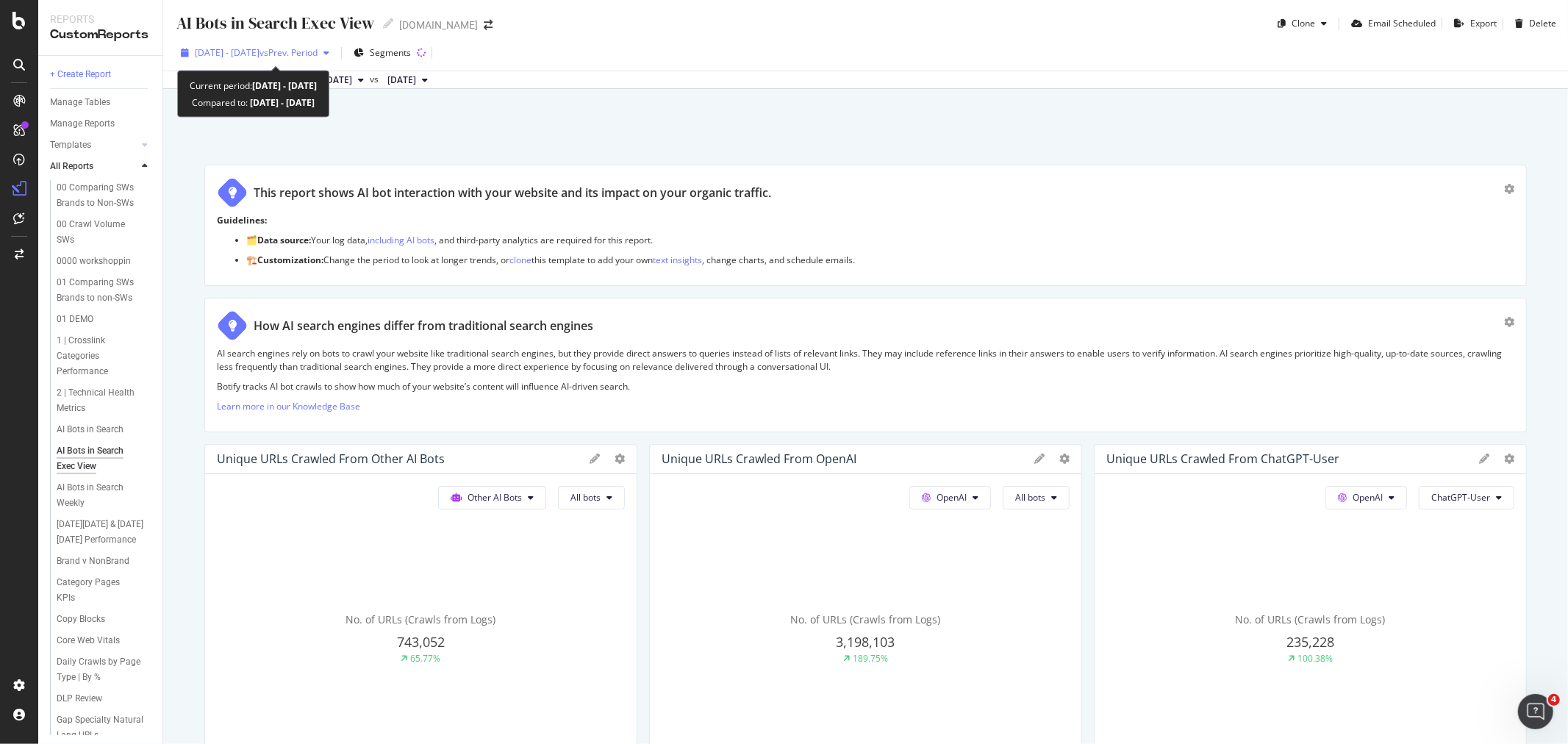
click at [318, 50] on span "vs Prev. Period" at bounding box center [288, 53] width 58 height 13
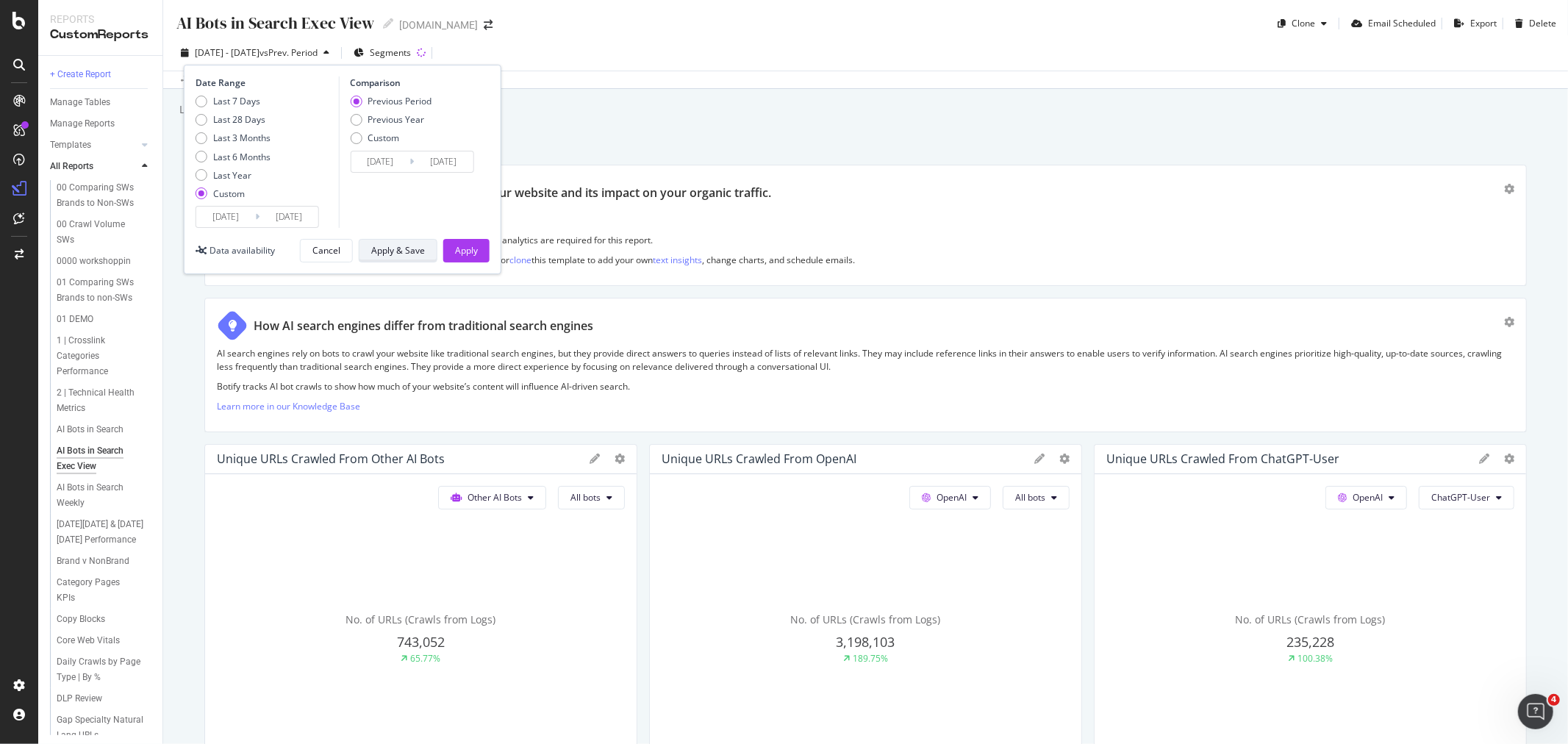
click at [401, 247] on div "Apply & Save" at bounding box center [398, 251] width 53 height 13
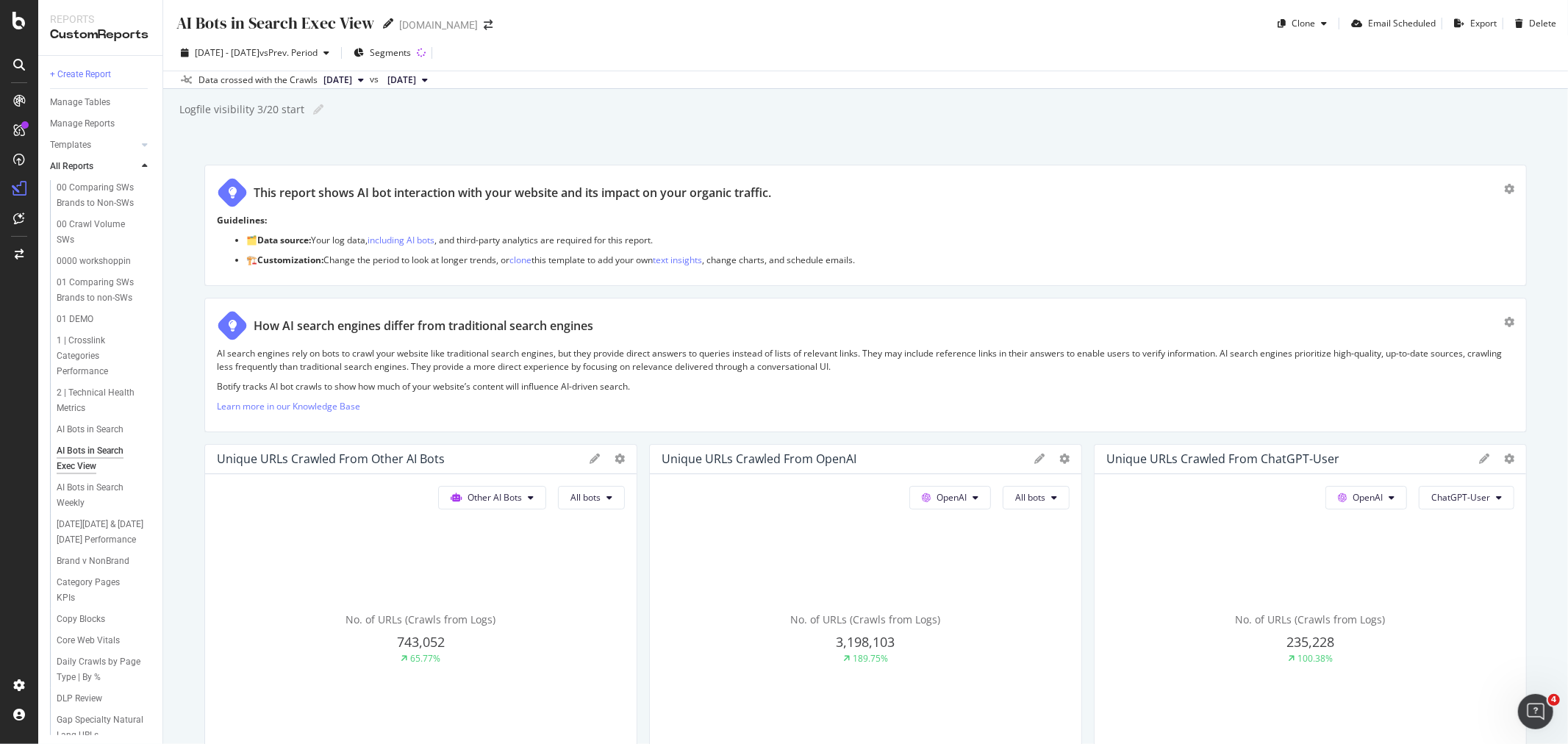
click at [386, 20] on icon at bounding box center [388, 23] width 10 height 10
click at [298, 22] on input "AI Bots in Search Exec View" at bounding box center [275, 22] width 201 height 20
type input "AI Bots in Search Monthly Exec View"
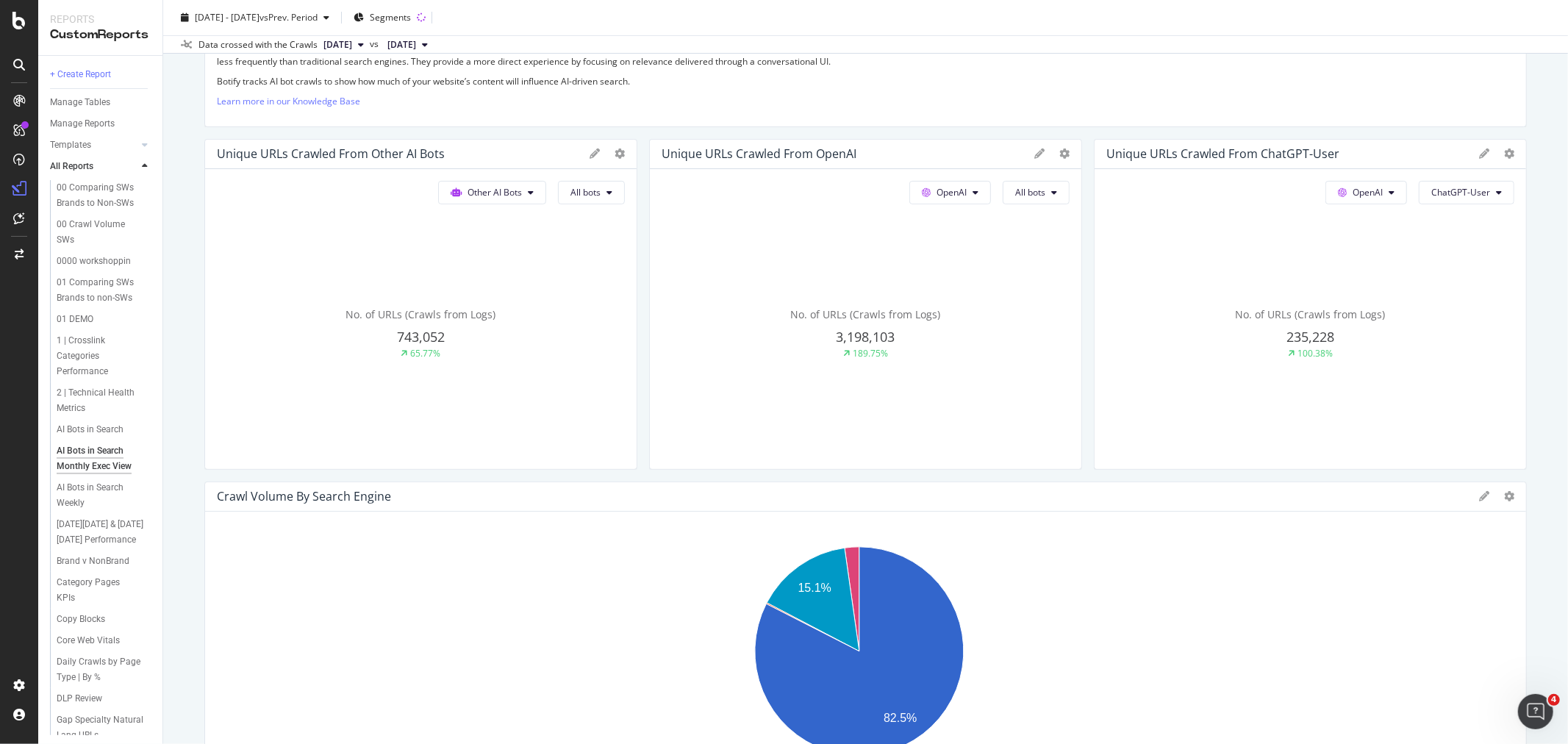
scroll to position [326, 0]
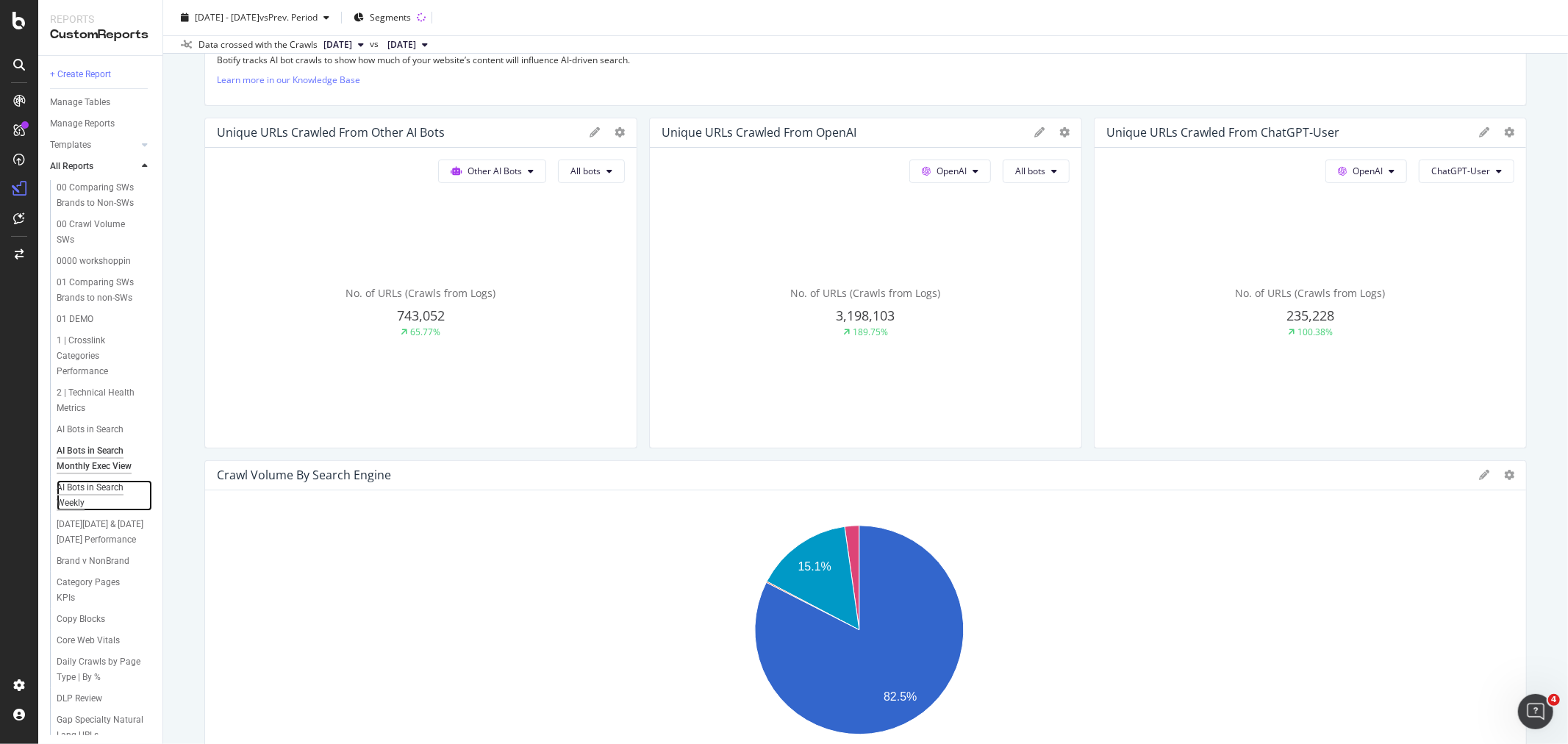
click at [77, 512] on div "AI Bots in Search Weekly" at bounding box center [98, 496] width 83 height 31
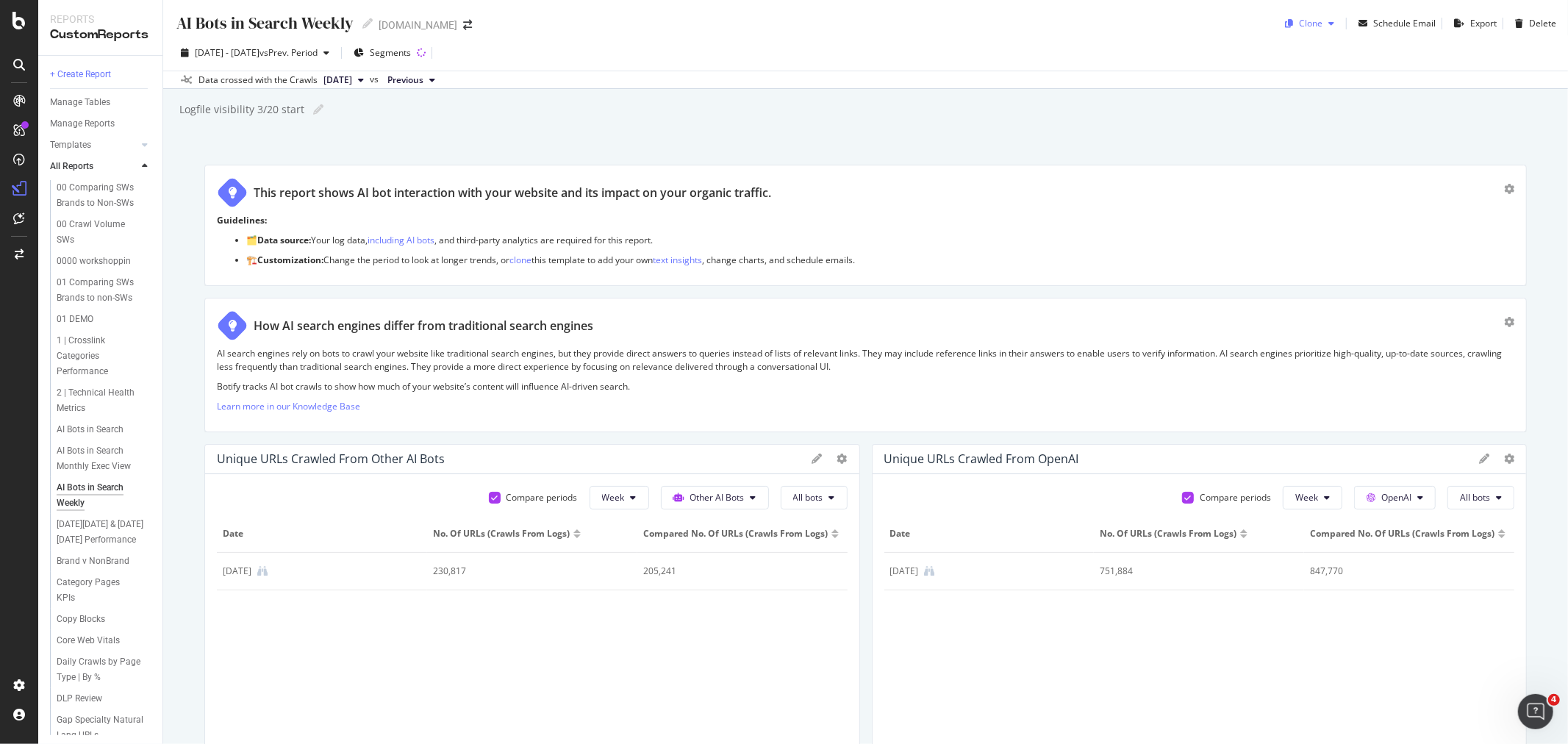
click at [1323, 22] on div "button" at bounding box center [1331, 23] width 17 height 9
click at [1308, 120] on span "[DOMAIN_NAME]" at bounding box center [1357, 120] width 154 height 16
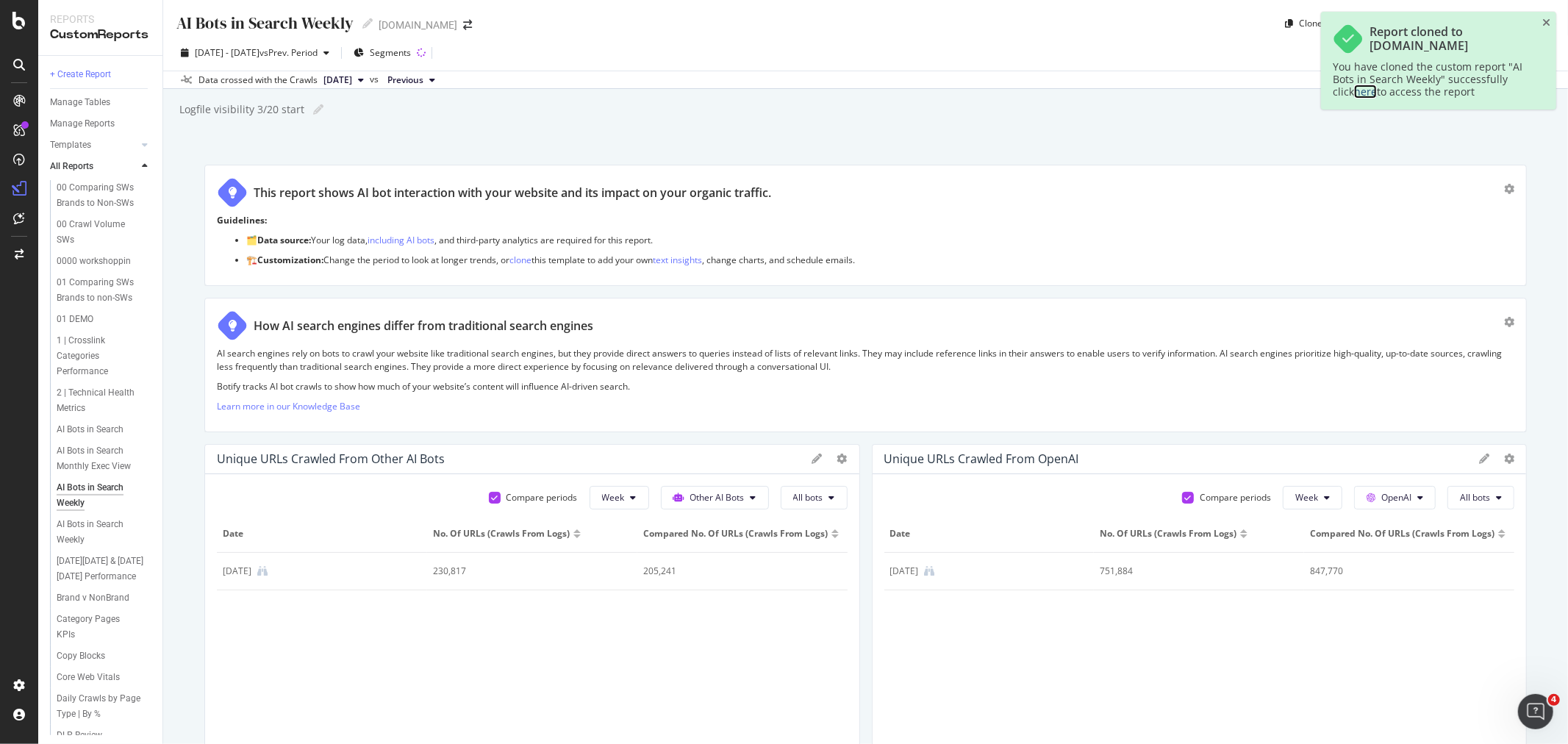
click at [1354, 92] on link "here" at bounding box center [1365, 91] width 22 height 14
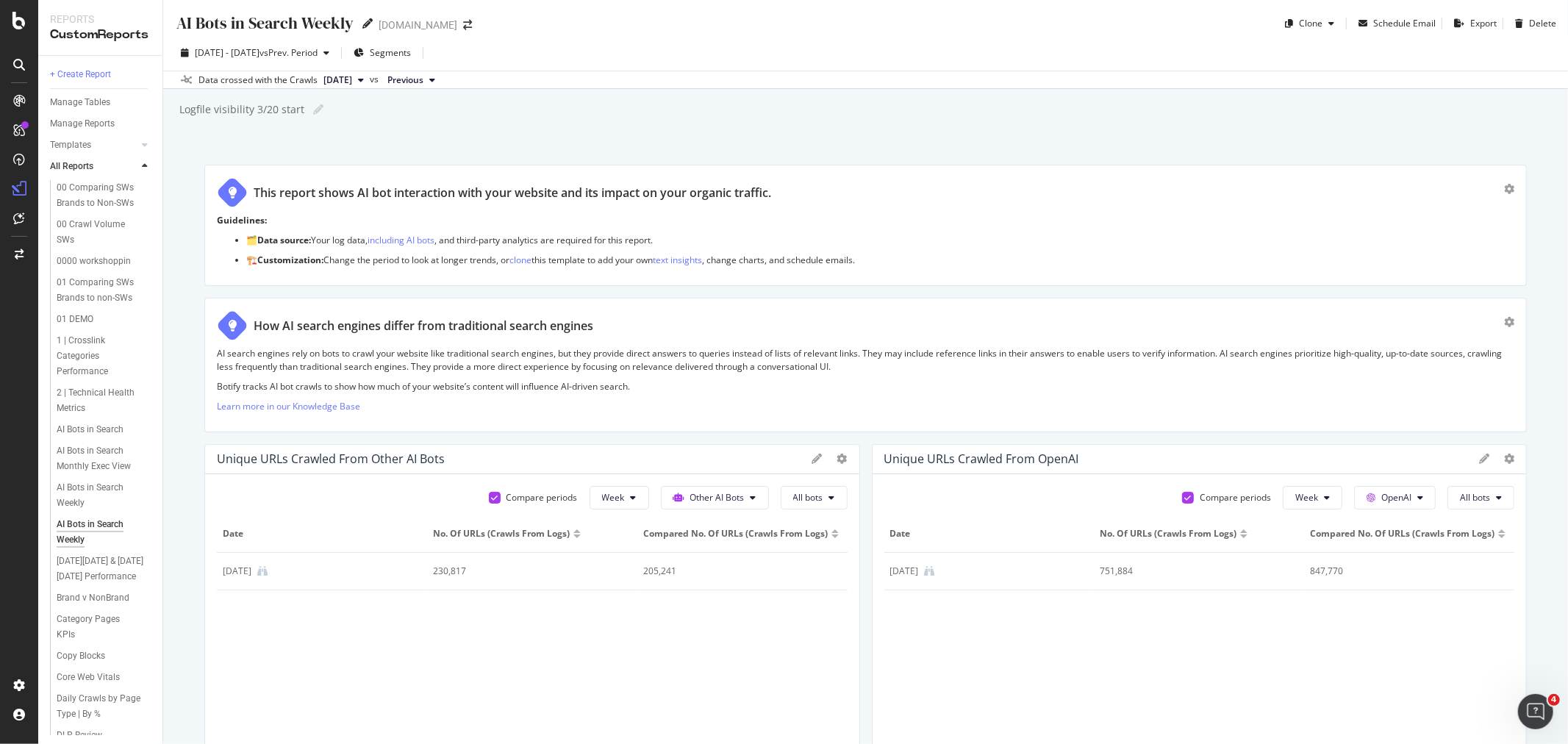
click at [365, 20] on icon at bounding box center [367, 23] width 10 height 10
click at [330, 20] on input "AI Bots in Search Weekly" at bounding box center [264, 22] width 180 height 20
type input "AI Bots in Search Monthly"
click at [318, 52] on span "vs Prev. Period" at bounding box center [288, 53] width 58 height 13
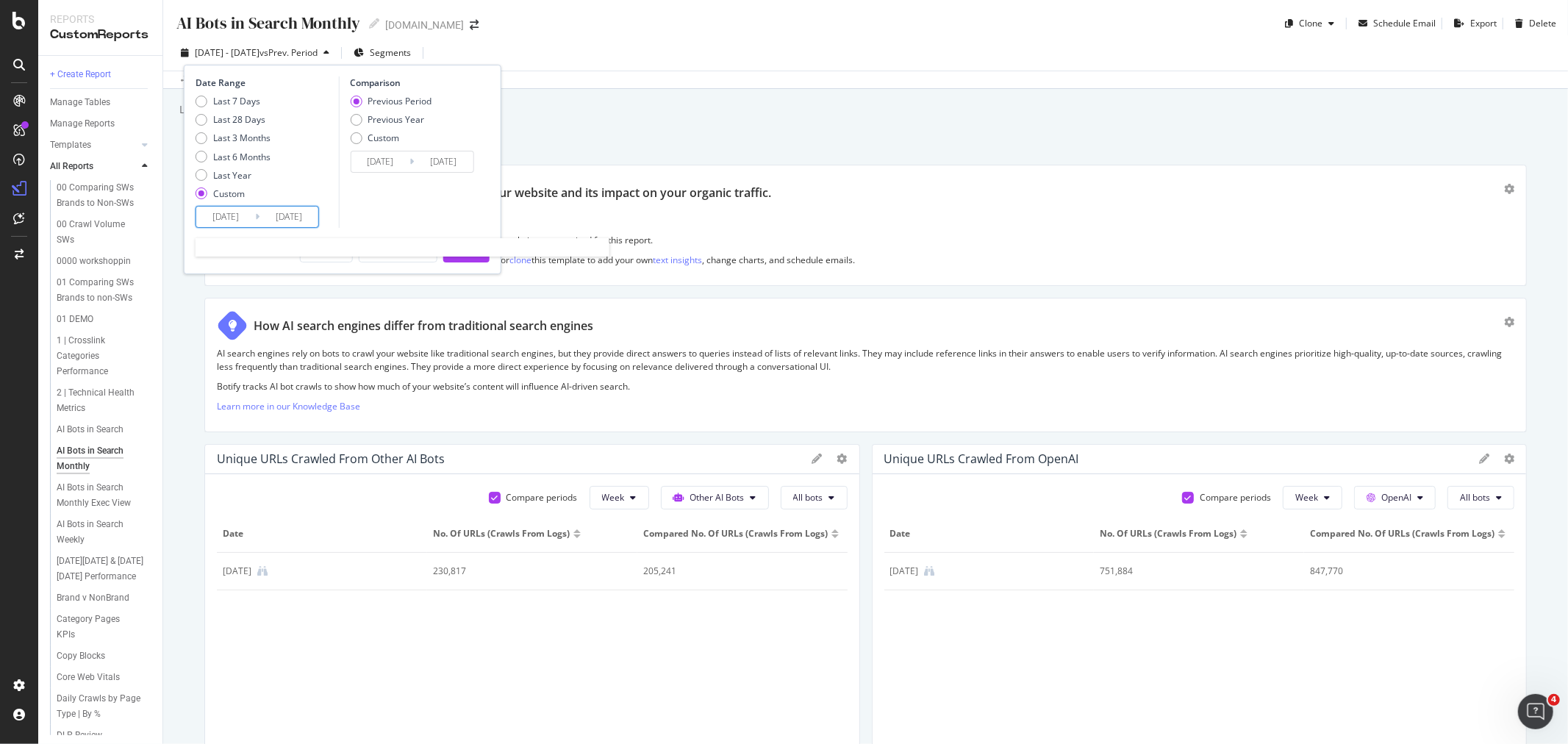
click at [231, 220] on input "2025/09/01" at bounding box center [225, 217] width 59 height 21
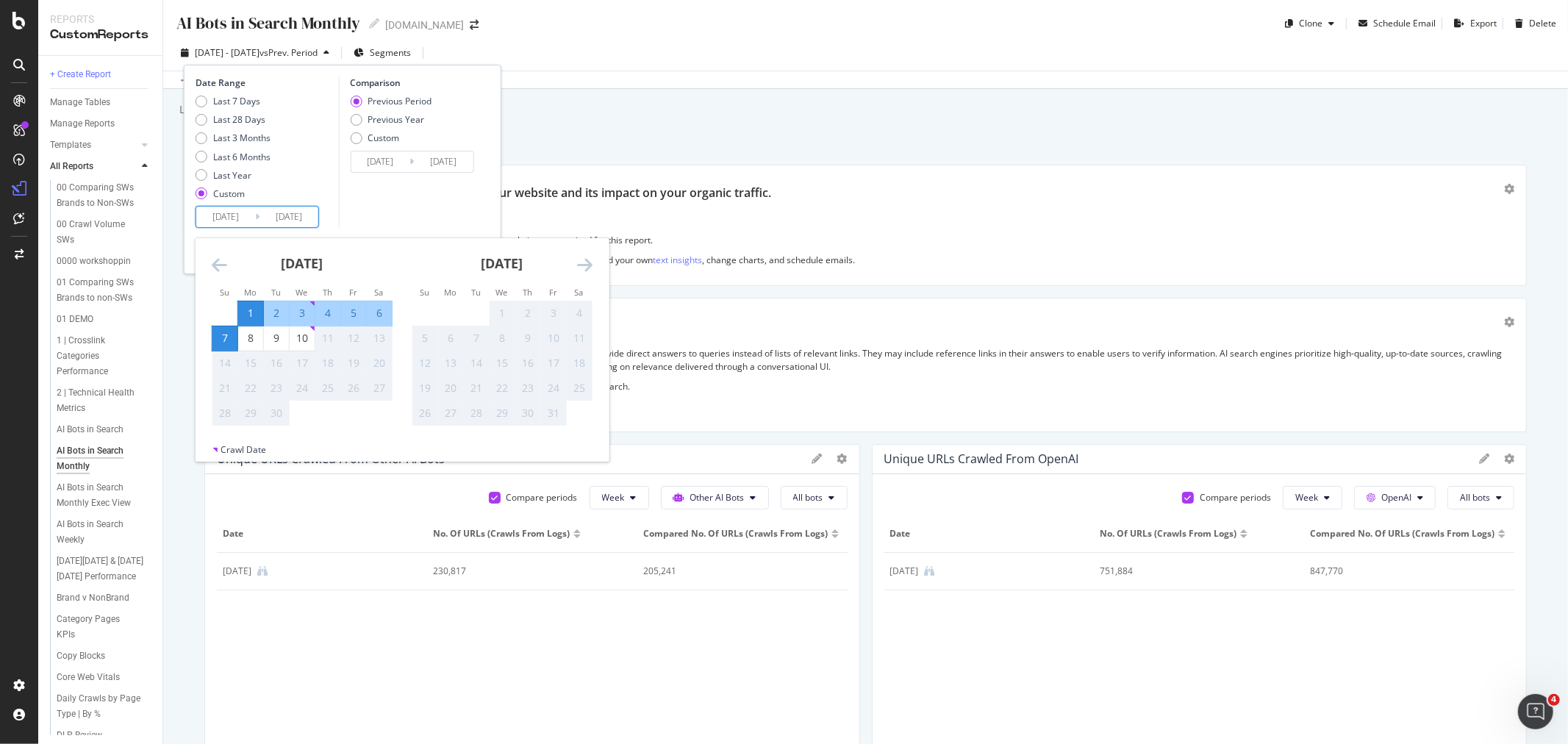
click at [215, 258] on icon "Move backward to switch to the previous month." at bounding box center [219, 264] width 15 height 17
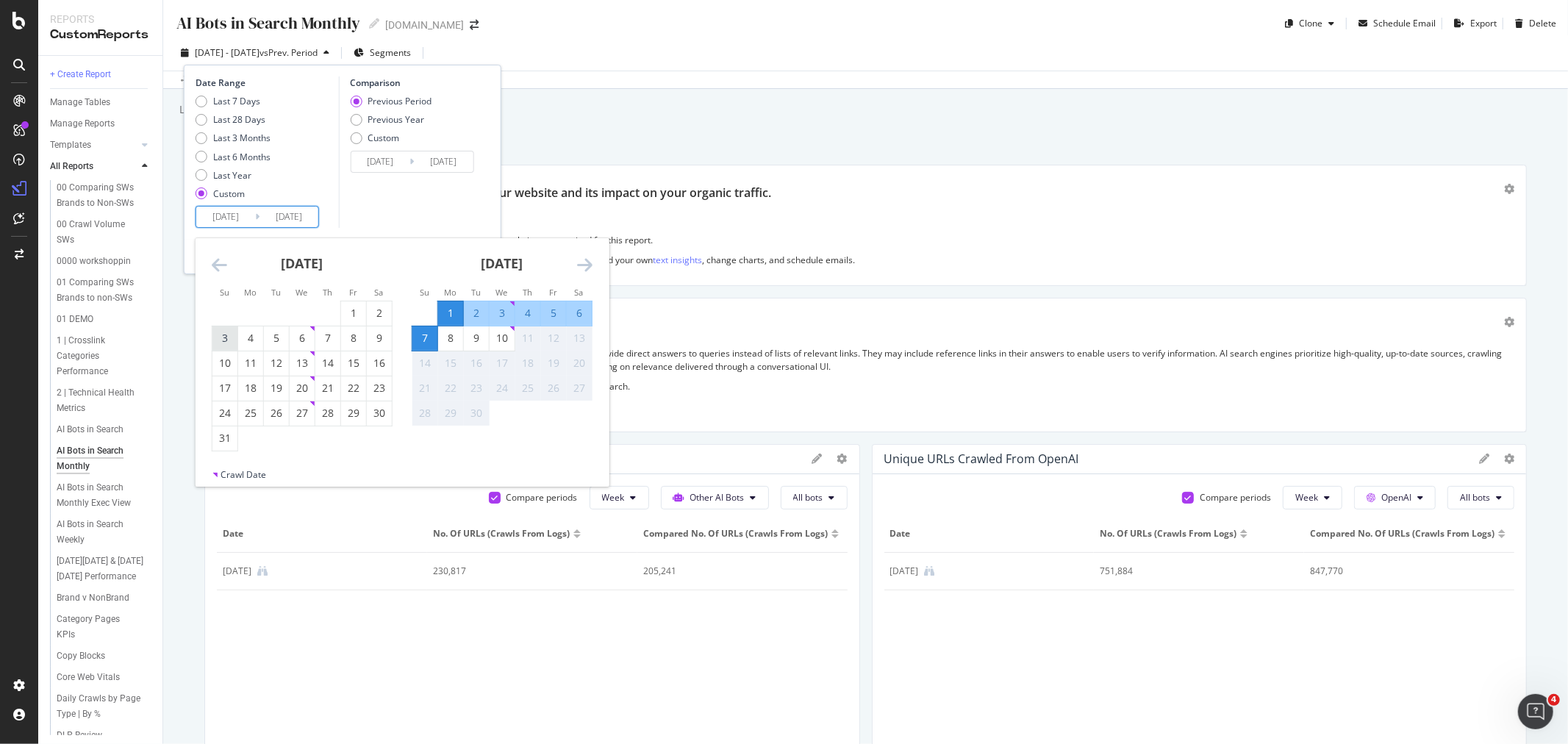
click at [229, 340] on div "3" at bounding box center [225, 338] width 25 height 15
type input "[DATE]"
type input "2025/06/28"
type input "[DATE]"
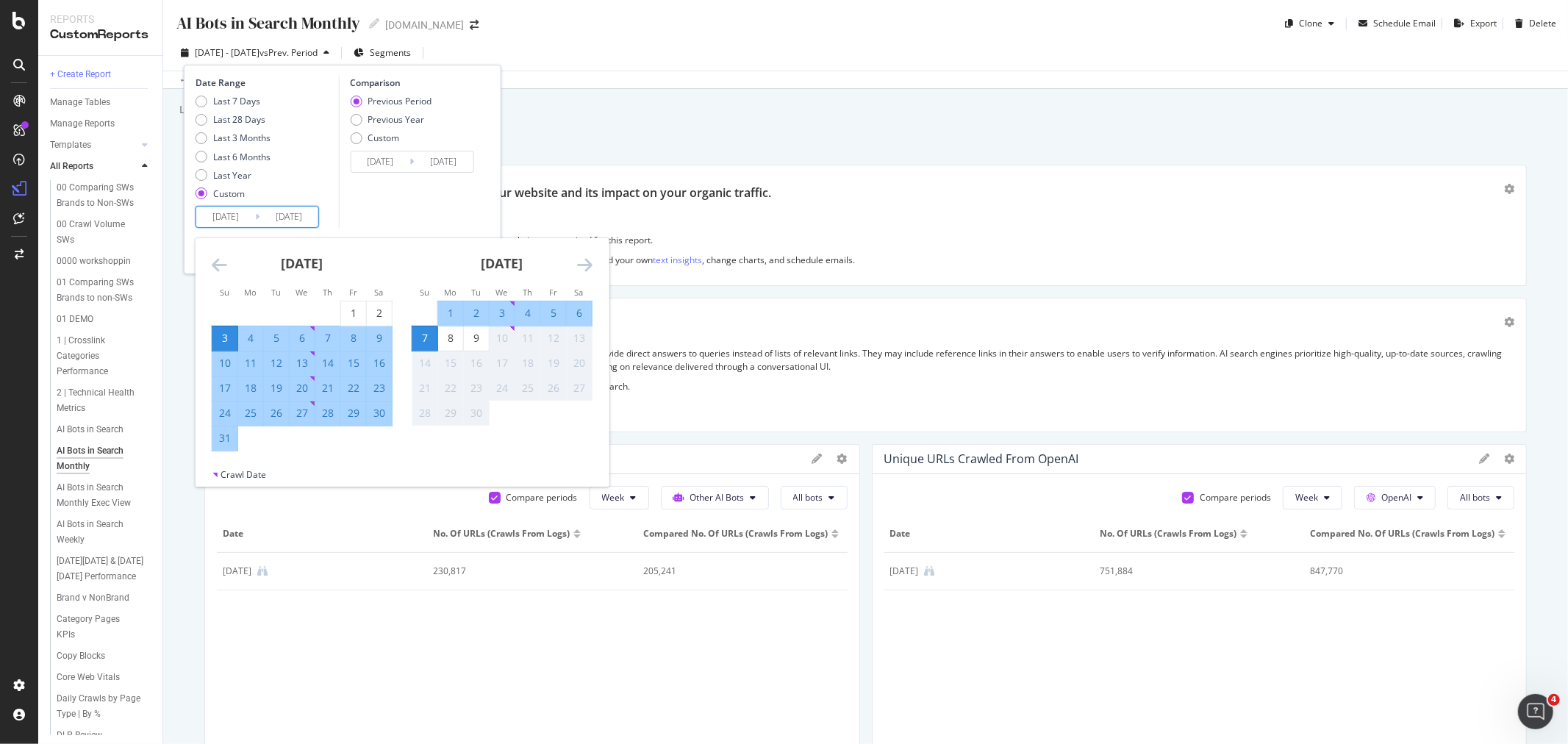
click at [380, 412] on div "30" at bounding box center [379, 412] width 25 height 15
type input "[DATE]"
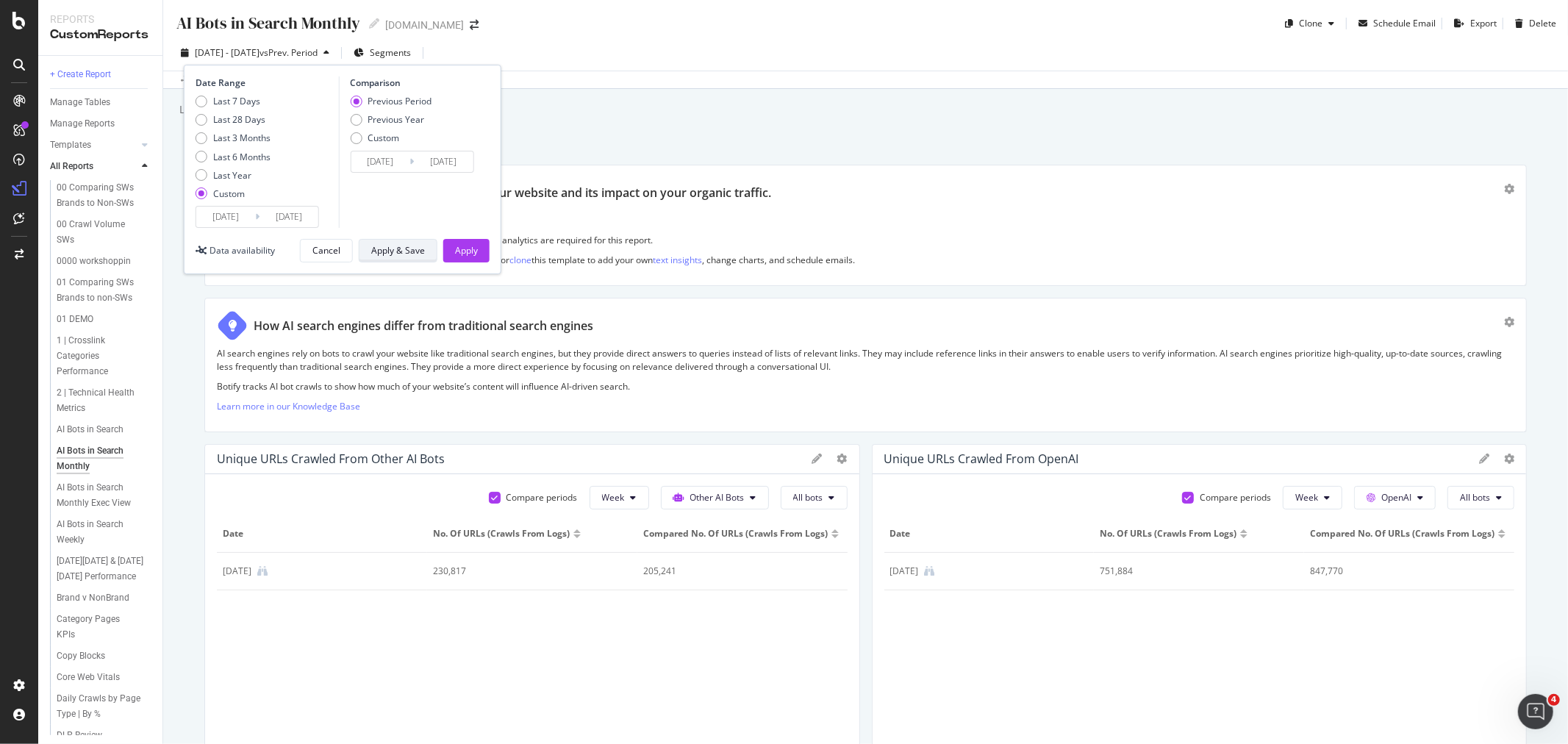
click at [406, 249] on div "Apply & Save" at bounding box center [398, 251] width 53 height 13
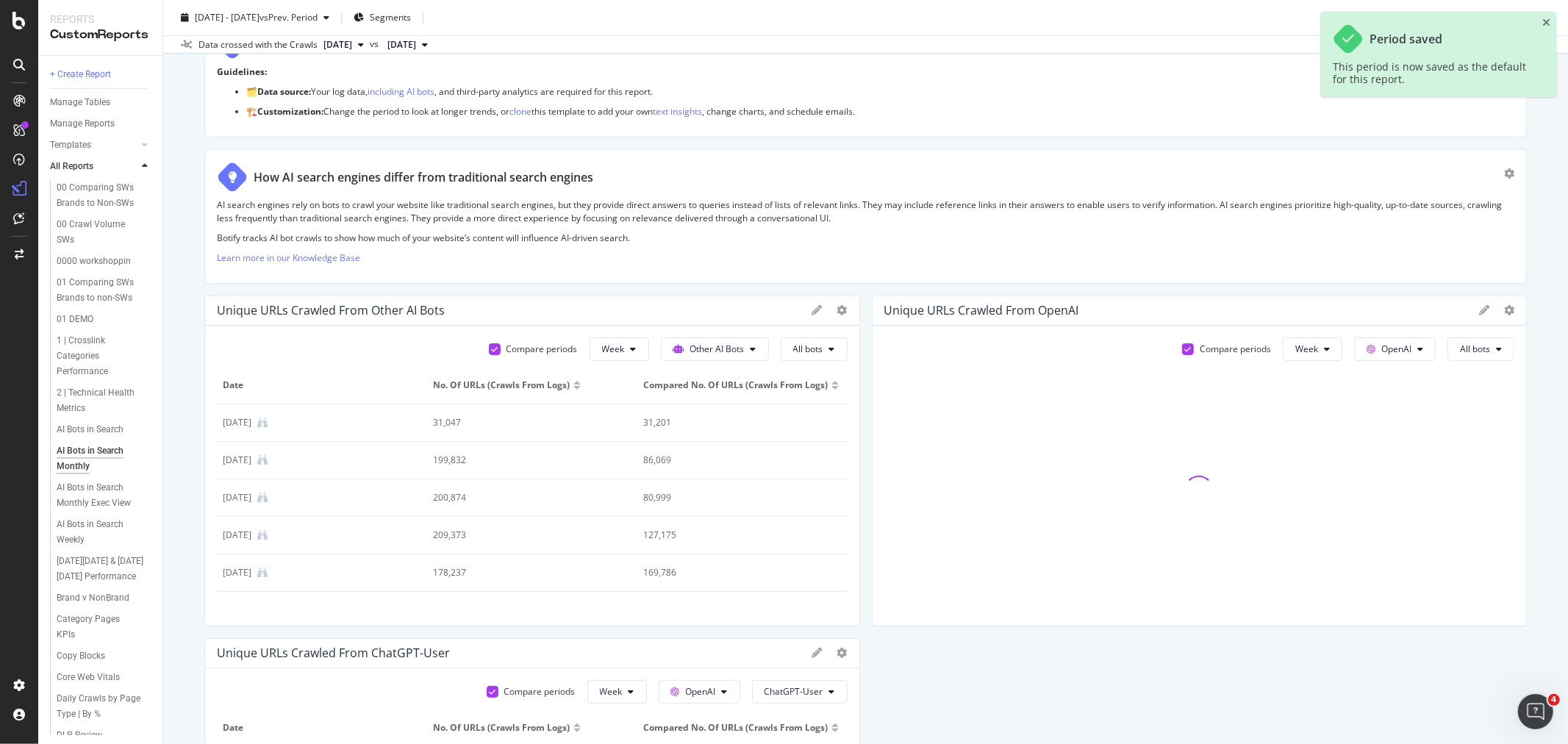
scroll to position [164, 0]
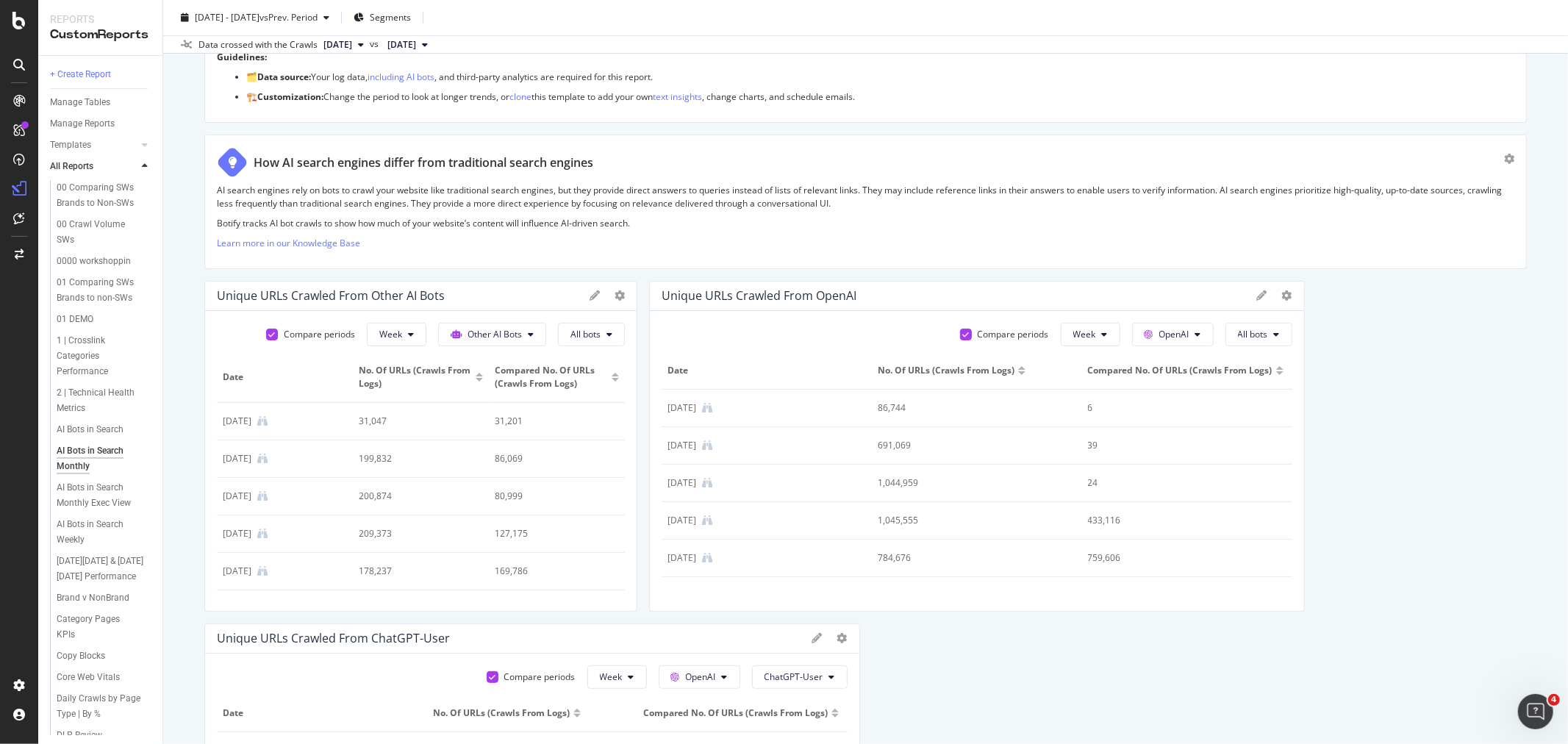
drag, startPoint x: 850, startPoint y: 381, endPoint x: 615, endPoint y: 391, distance: 235.2
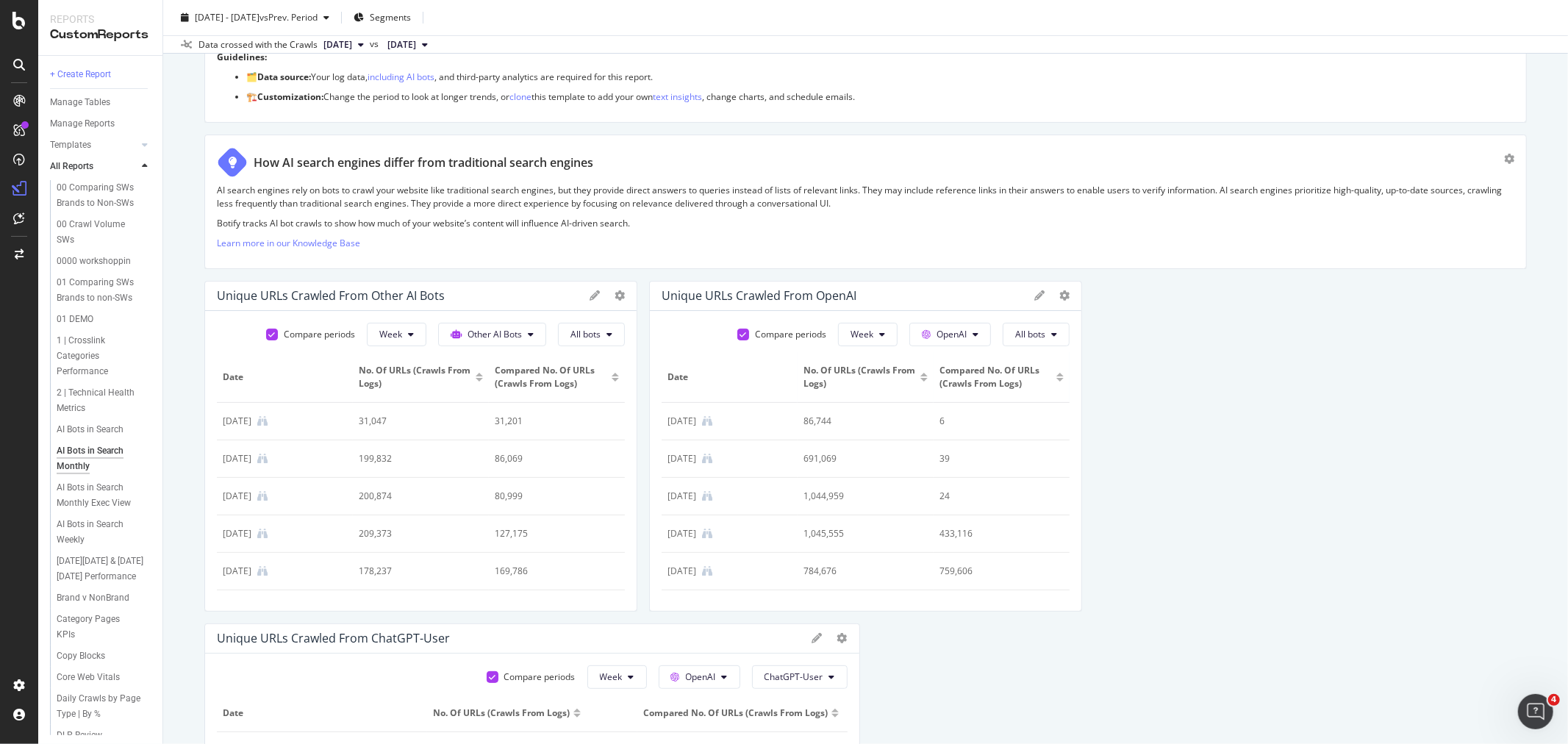
drag, startPoint x: 1293, startPoint y: 361, endPoint x: 1025, endPoint y: 369, distance: 268.1
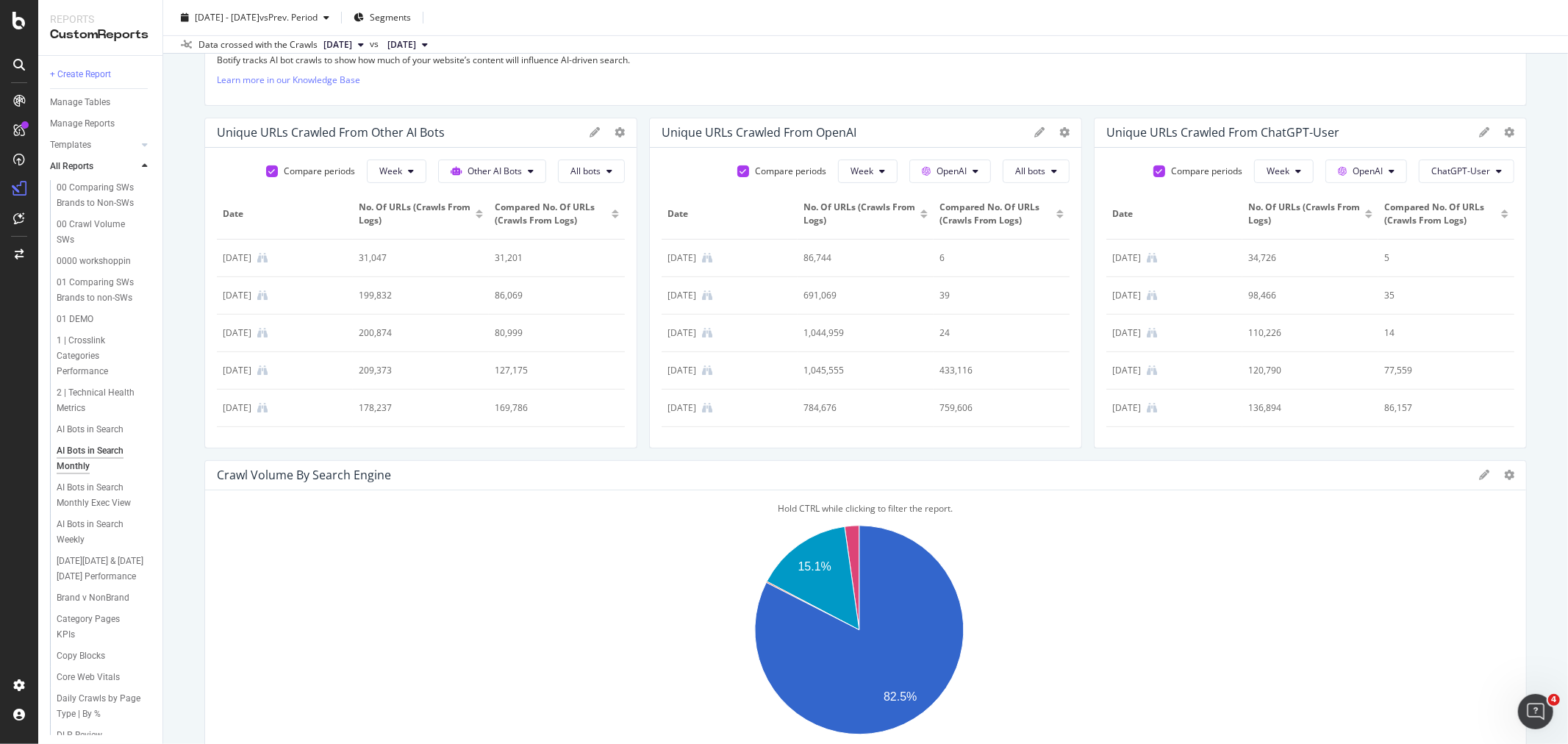
drag, startPoint x: 849, startPoint y: 572, endPoint x: 591, endPoint y: 582, distance: 258.2
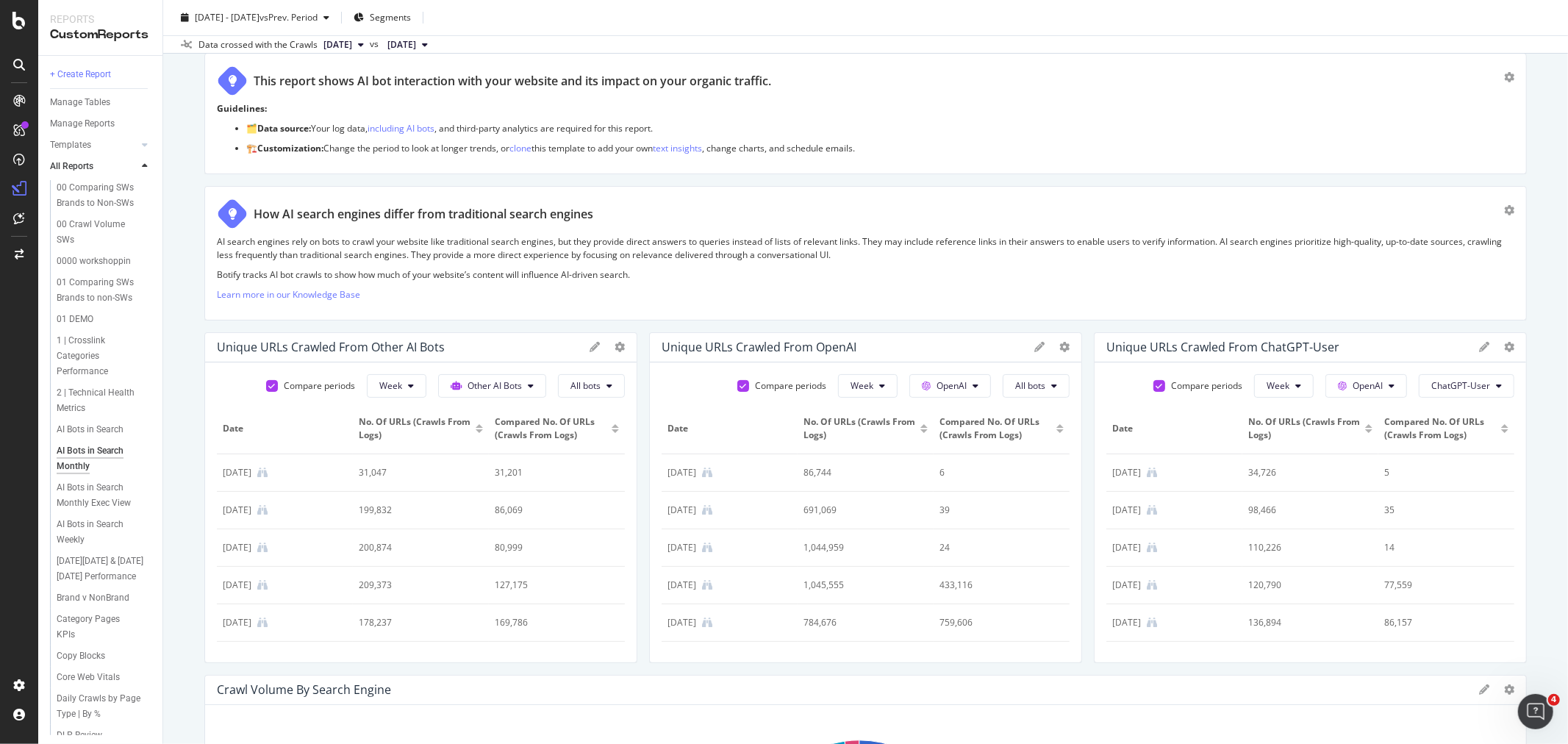
scroll to position [82, 0]
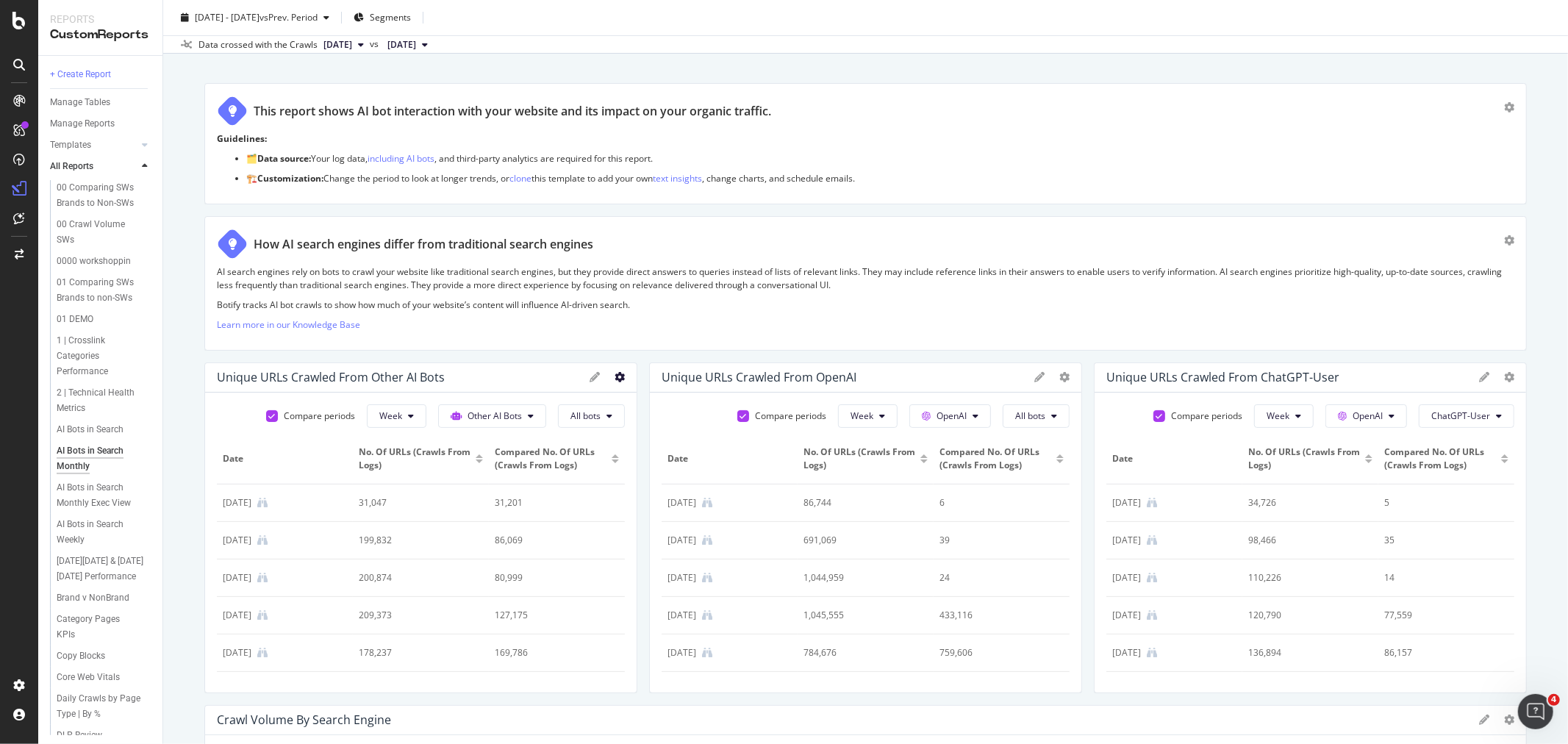
click at [614, 379] on icon at bounding box center [620, 377] width 10 height 10
click at [654, 479] on span "KPI" at bounding box center [701, 482] width 110 height 13
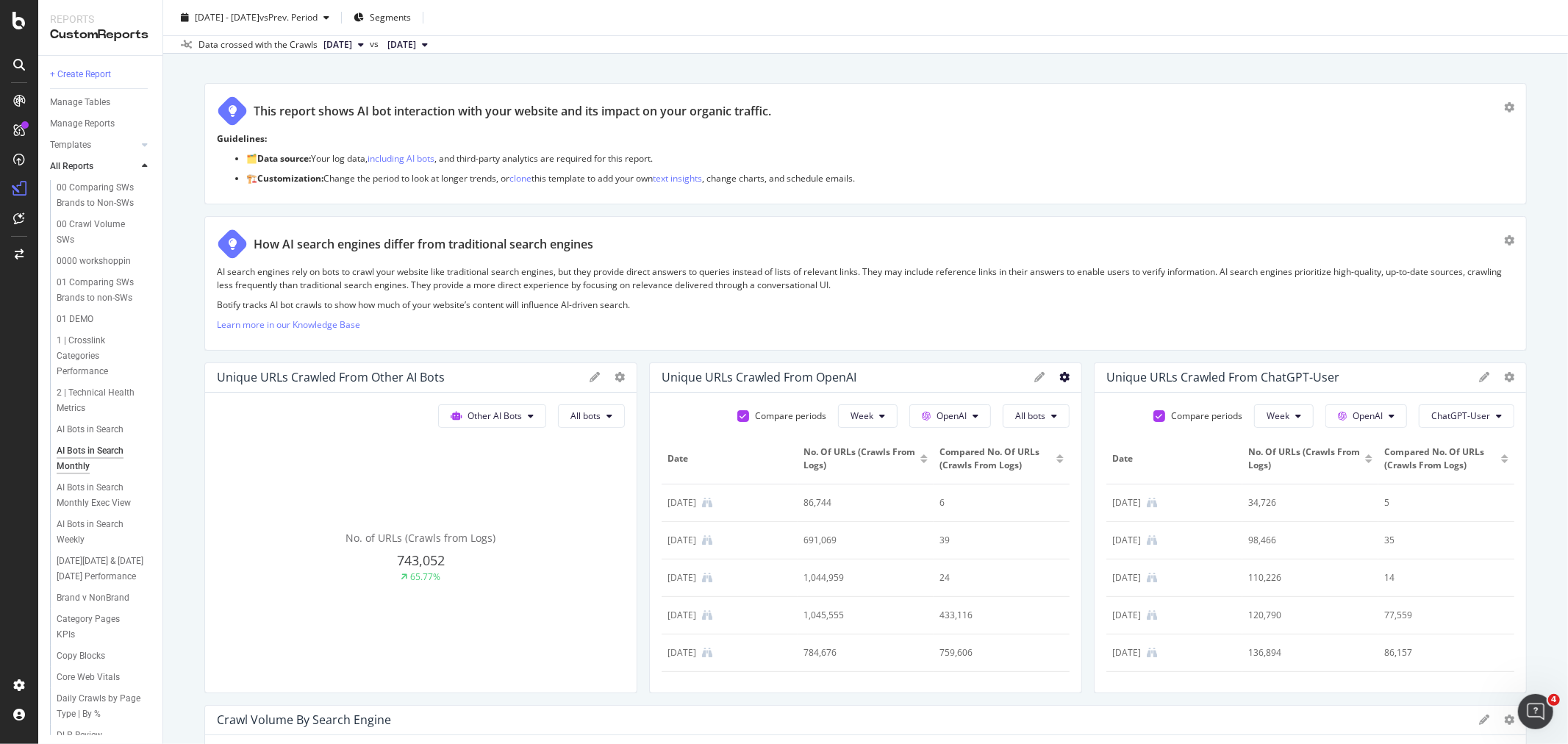
click at [1059, 380] on icon at bounding box center [1065, 377] width 10 height 10
click at [1097, 482] on span "KPI" at bounding box center [1142, 482] width 110 height 13
click at [1504, 378] on icon at bounding box center [1509, 377] width 10 height 10
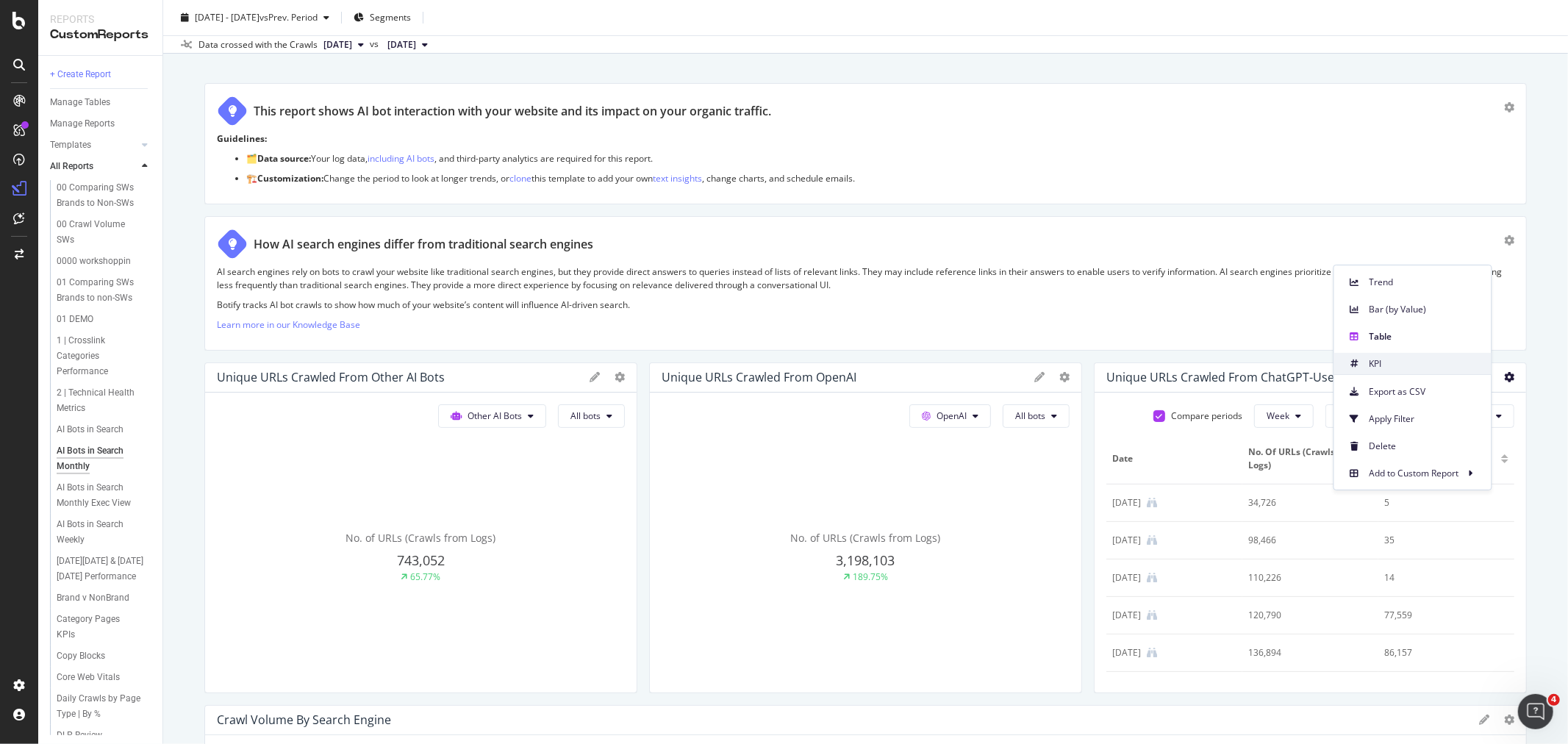
click at [1417, 357] on span "KPI" at bounding box center [1424, 363] width 110 height 13
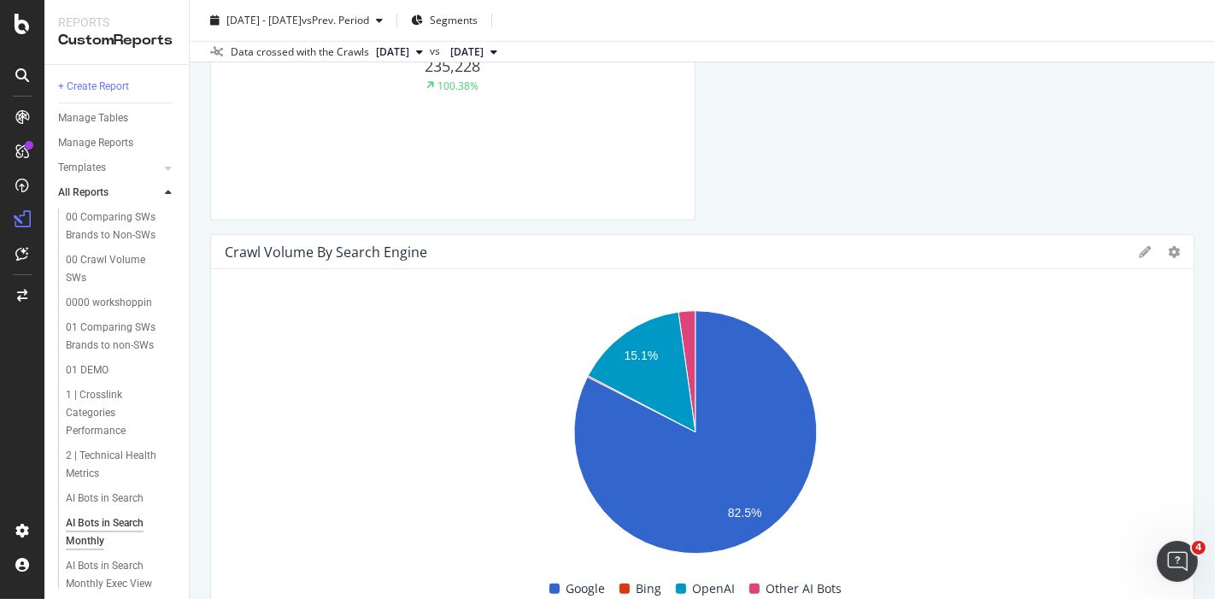
scroll to position [1107, 0]
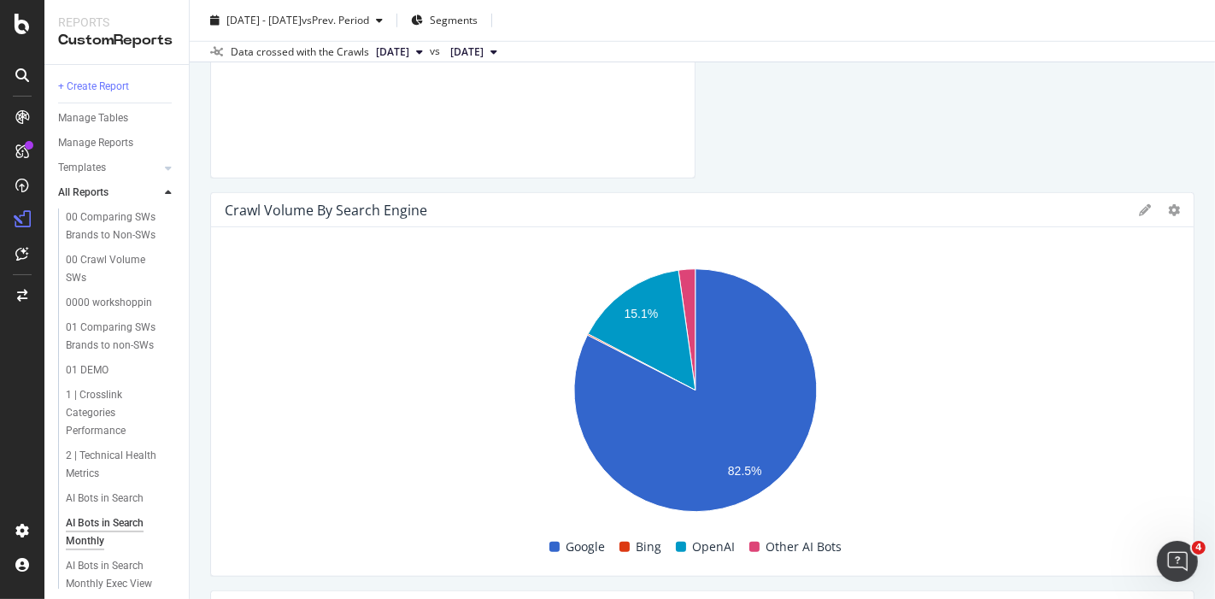
click at [1168, 207] on icon at bounding box center [1174, 210] width 12 height 12
